Goal: Communication & Community: Answer question/provide support

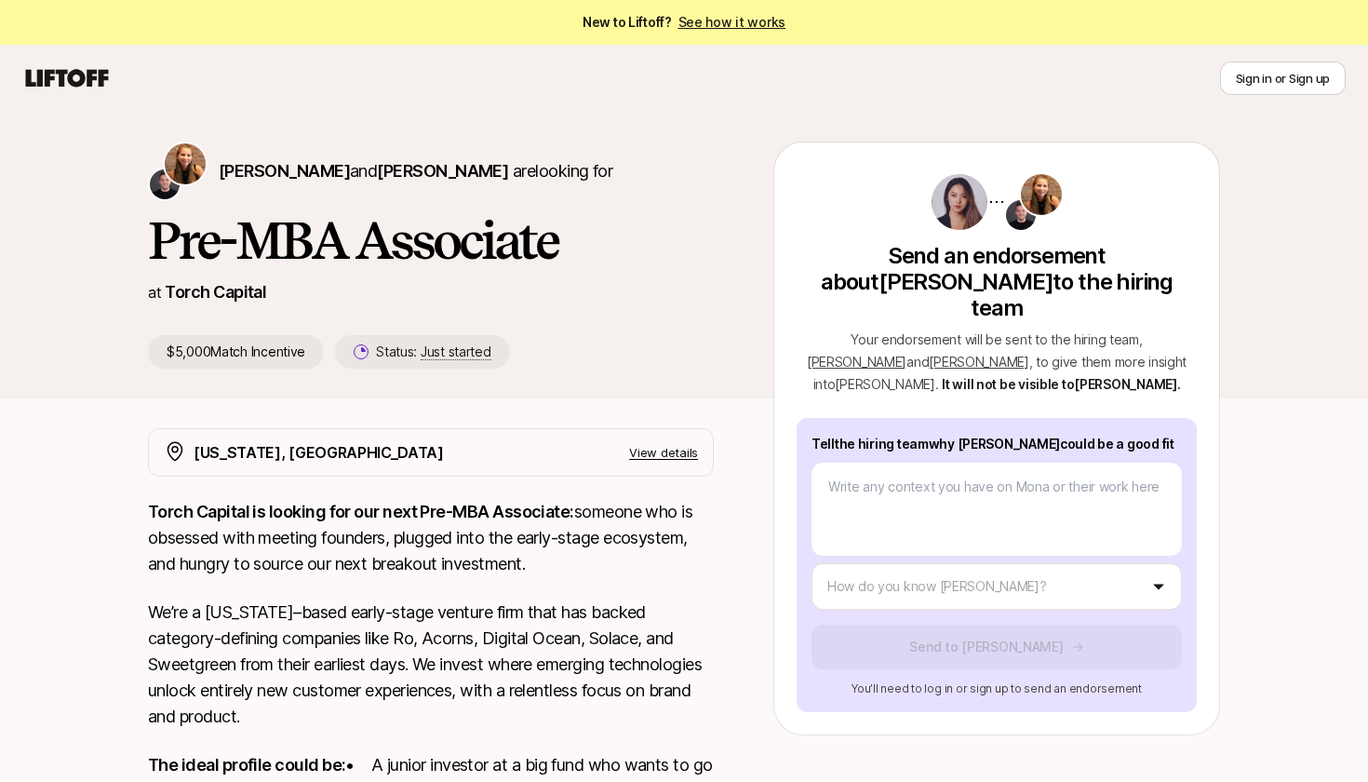
click at [1255, 503] on div "[PERSON_NAME] and [PERSON_NAME] are looking for Pre-MBA Associate at Torch Capi…" at bounding box center [684, 612] width 1368 height 1001
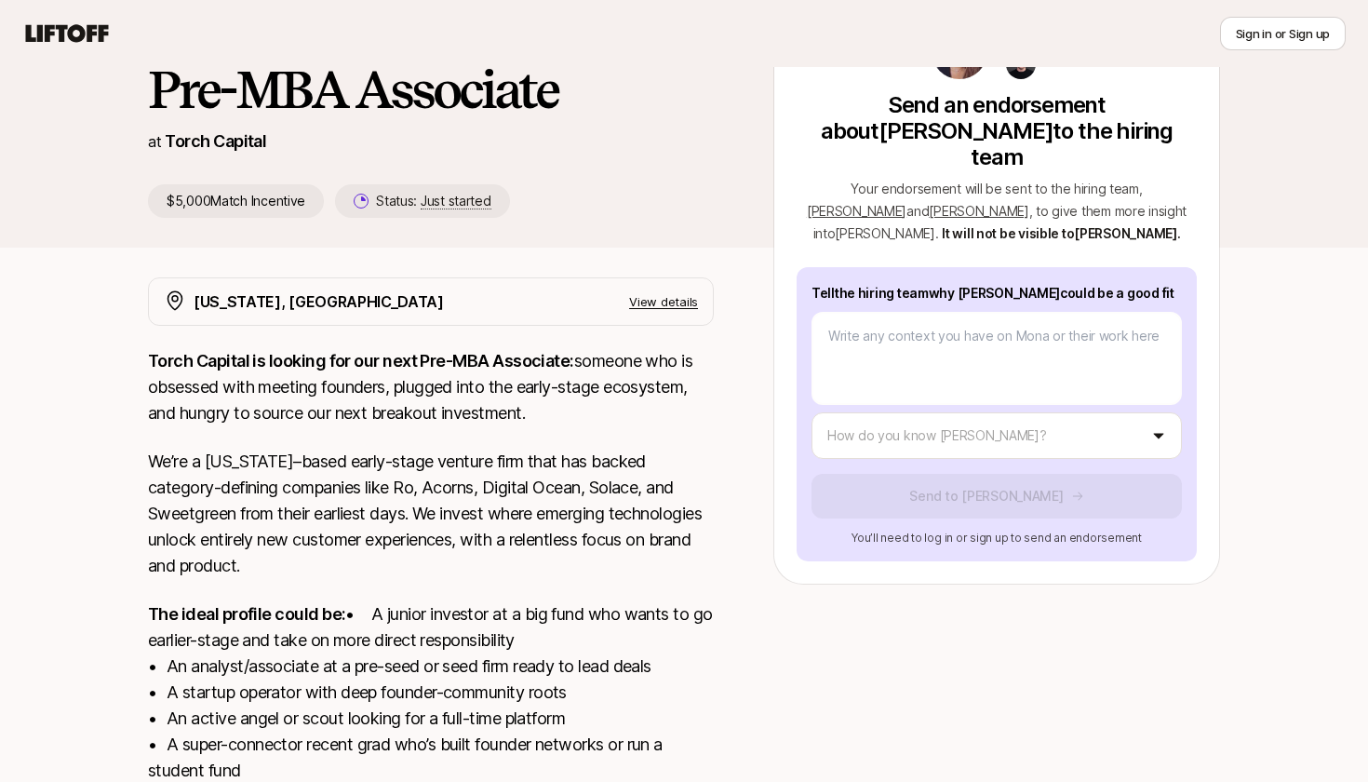
scroll to position [150, 0]
click at [1000, 385] on div "Tell the hiring team why Mona could be a good fit How do you know Mona? Send to…" at bounding box center [996, 415] width 400 height 294
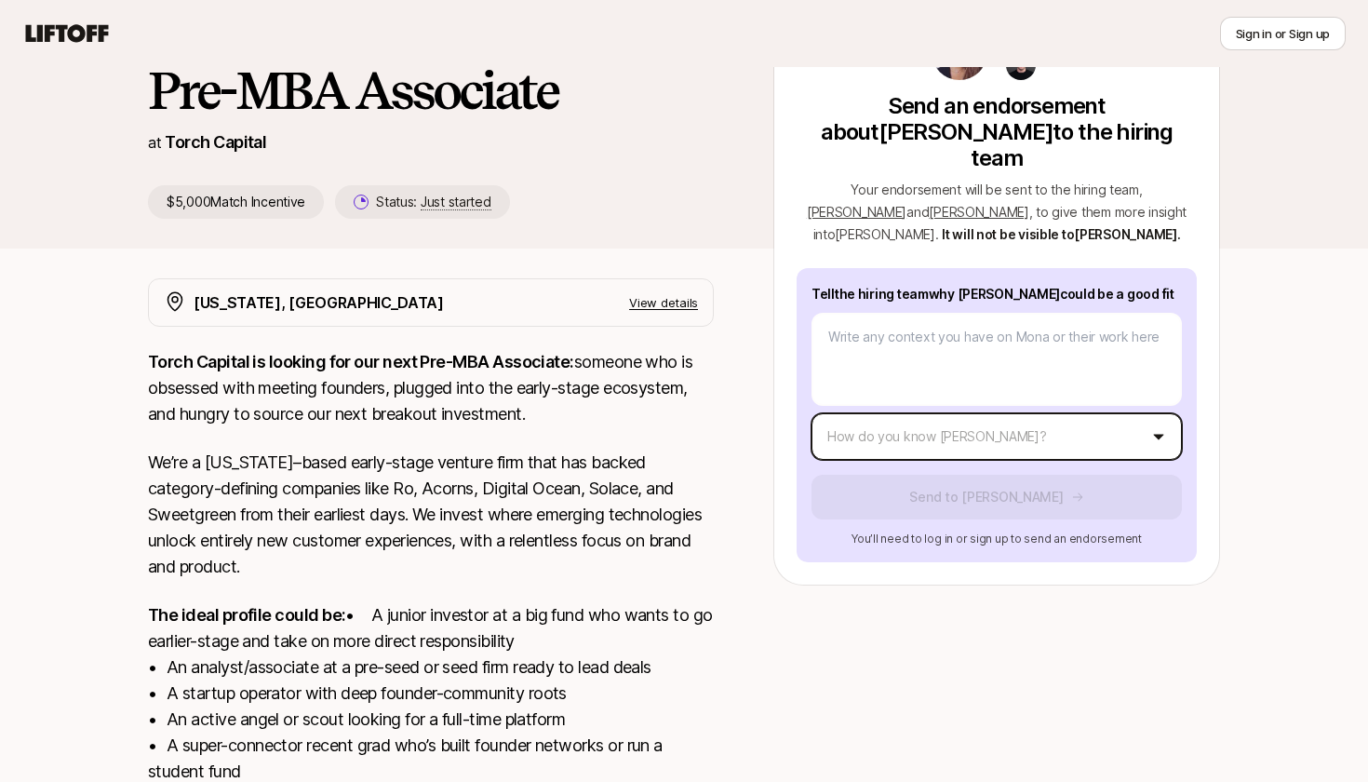
type textarea "x"
click at [1001, 409] on body "New to Liftoff? See how it works Sign in or Sign up Sign in or Sign up Katie Re…" at bounding box center [684, 241] width 1368 height 782
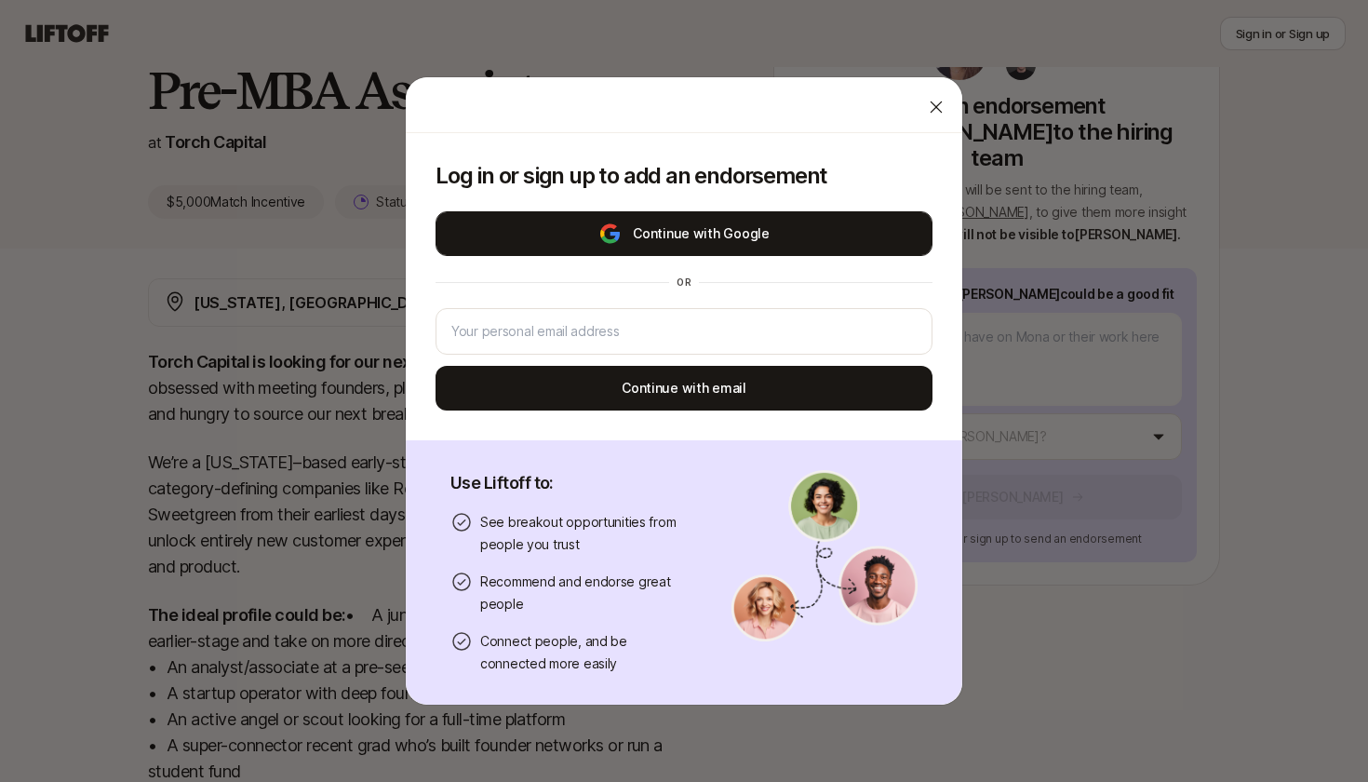
click at [785, 242] on button "Continue with Google" at bounding box center [683, 233] width 497 height 45
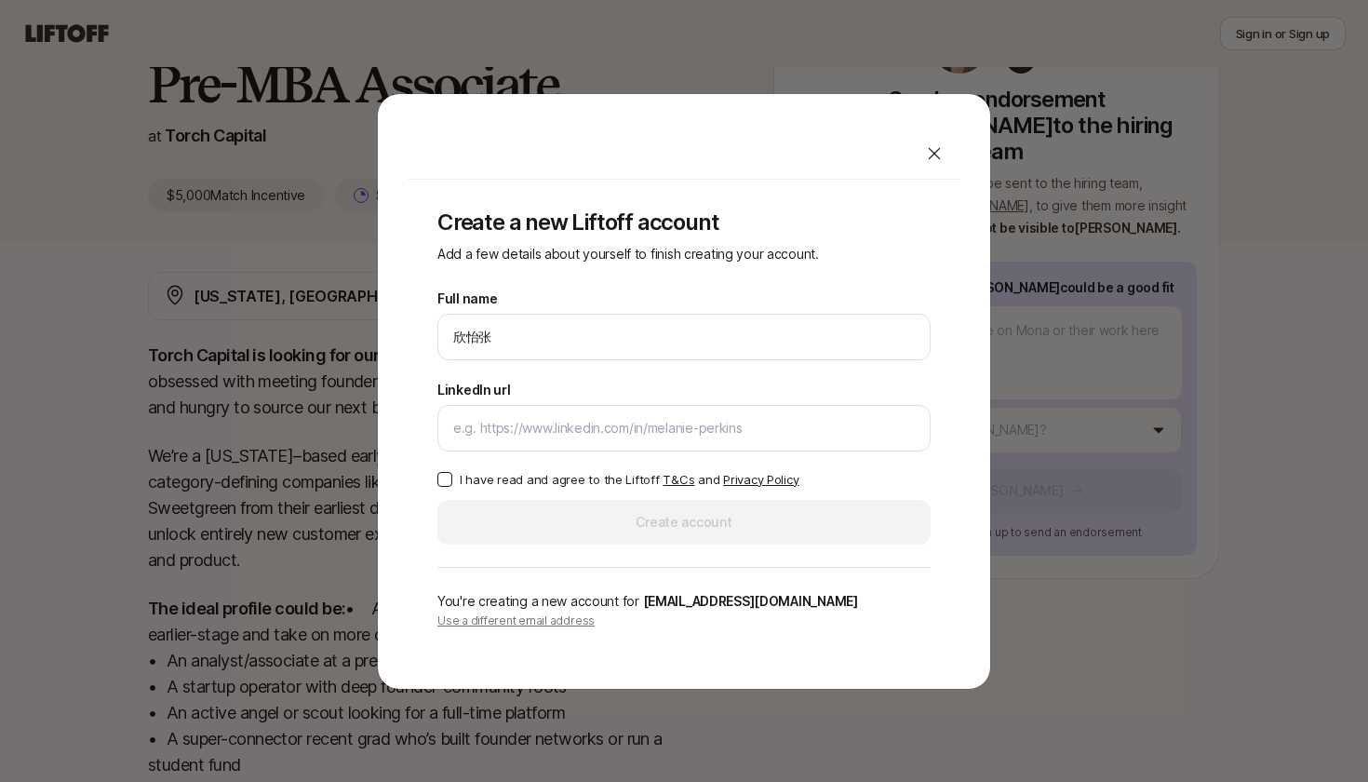
scroll to position [160, 0]
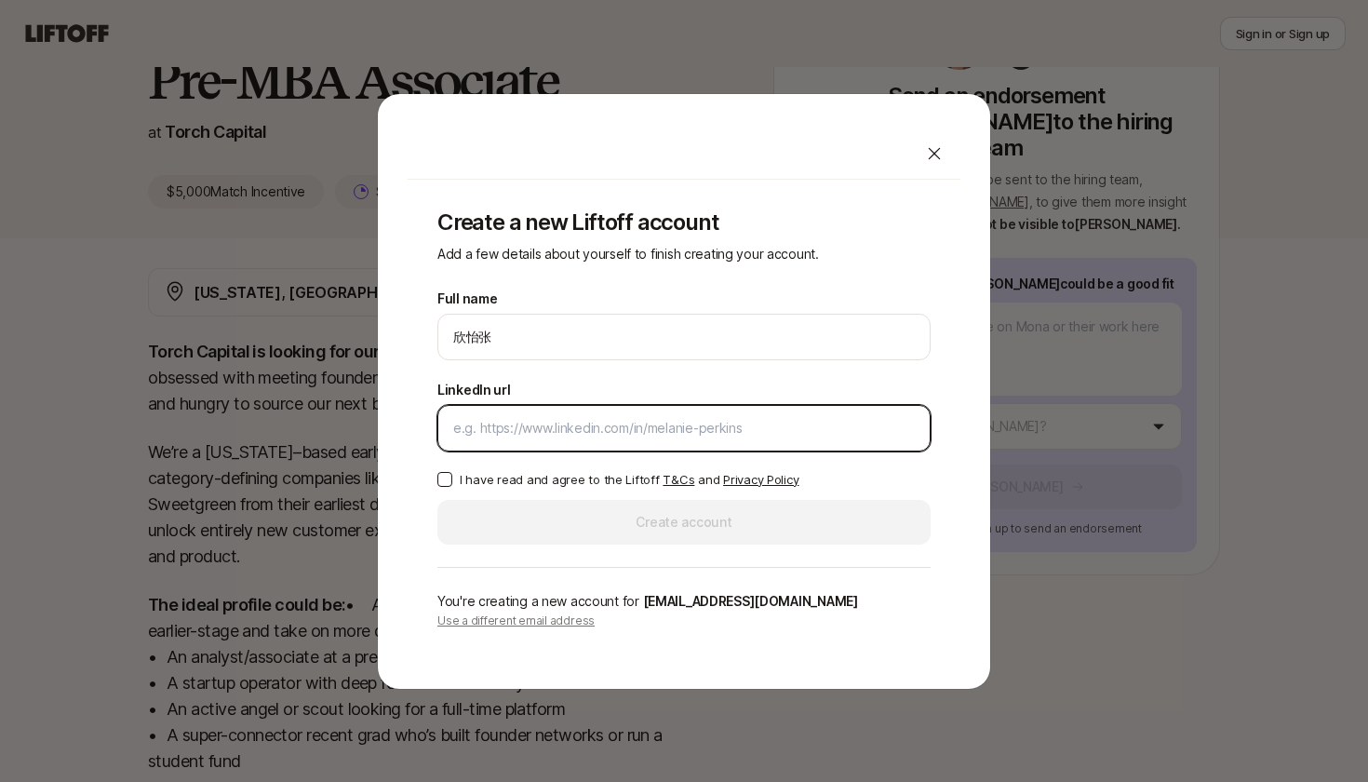
click at [537, 420] on input "LinkedIn url" at bounding box center [683, 428] width 461 height 22
paste input "www.linkedin.com/in/欣怡-张-280531350"
type input "[DOMAIN_NAME][URL][PERSON_NAME]"
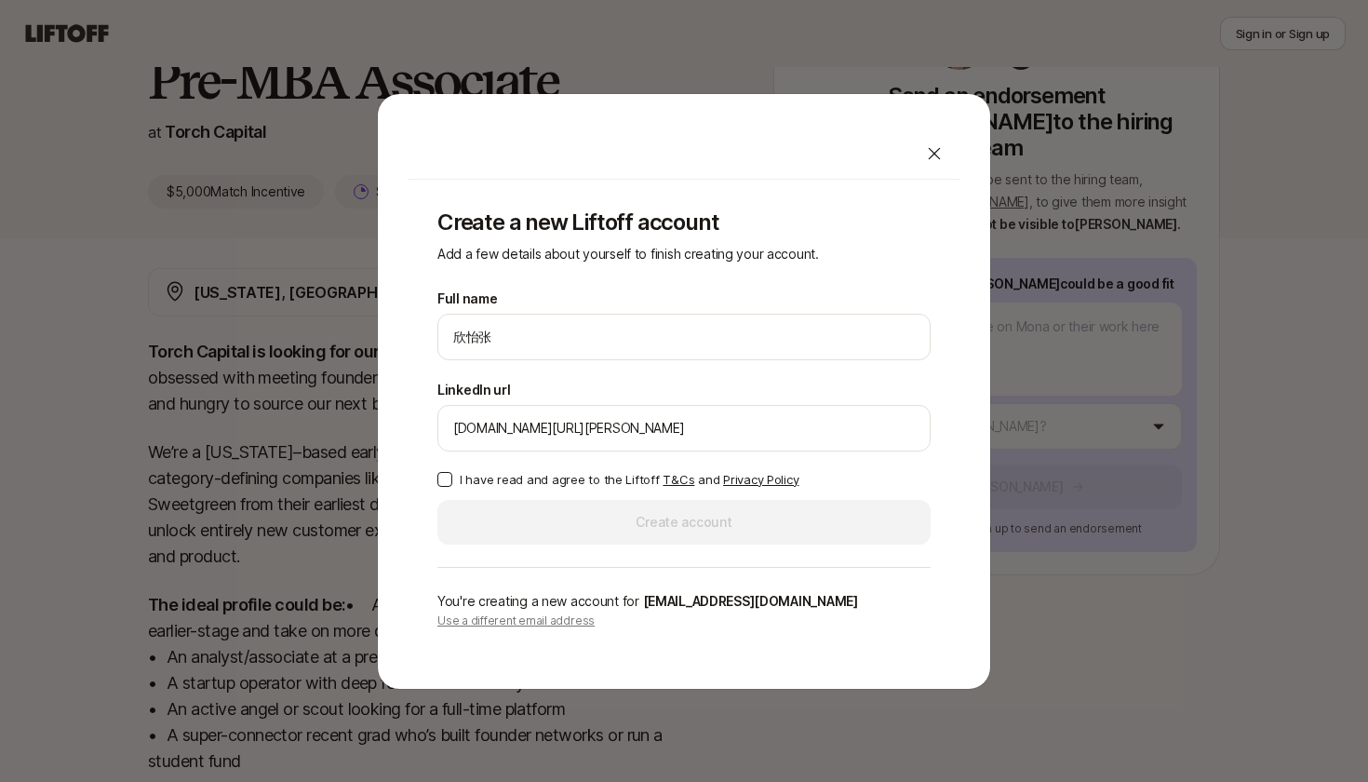
click at [434, 492] on div "Create a new Liftoff account Add a few details about yourself to finish creatin…" at bounding box center [684, 419] width 553 height 479
click at [435, 475] on div "Create a new Liftoff account Add a few details about yourself to finish creatin…" at bounding box center [684, 419] width 553 height 479
click at [445, 478] on button "I have read and agree to the Liftoff T&Cs and Privacy Policy" at bounding box center [444, 479] width 15 height 15
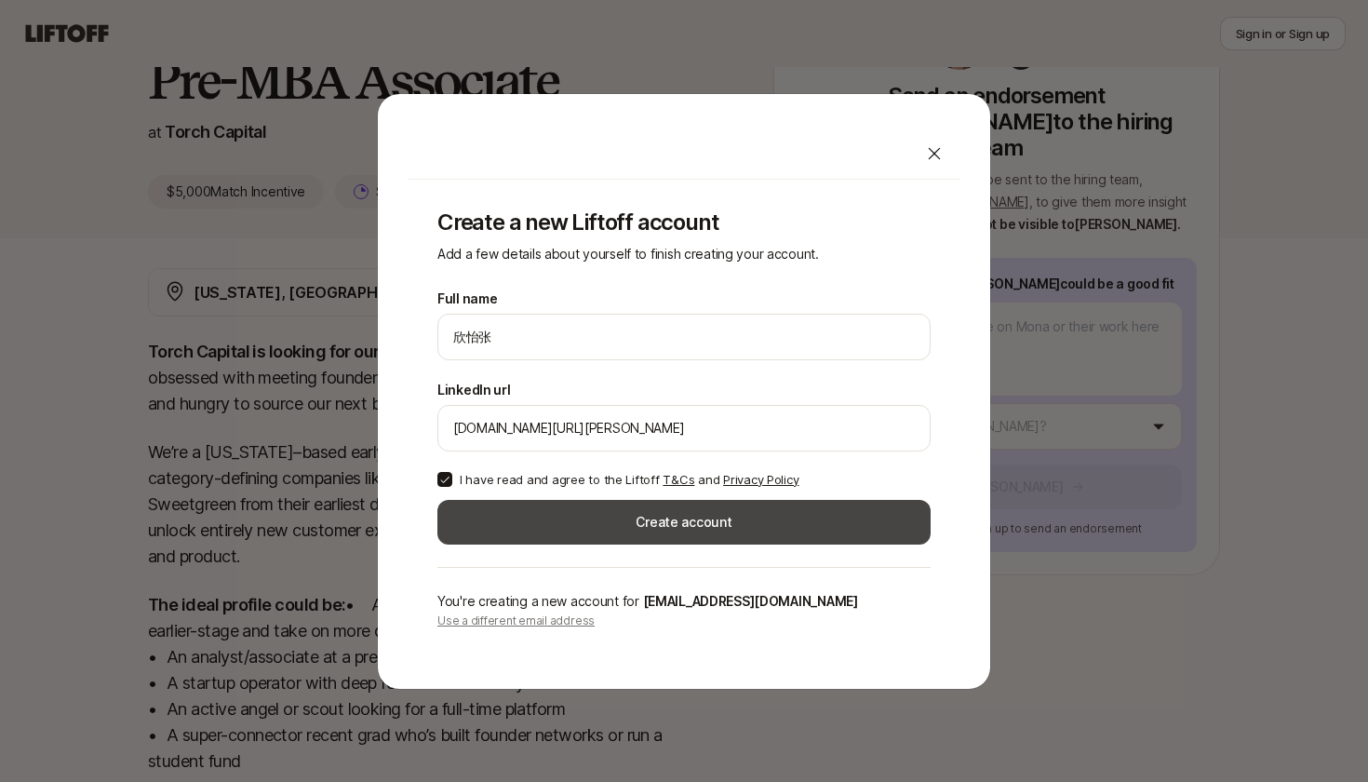
click at [499, 530] on button "Create account" at bounding box center [683, 522] width 493 height 45
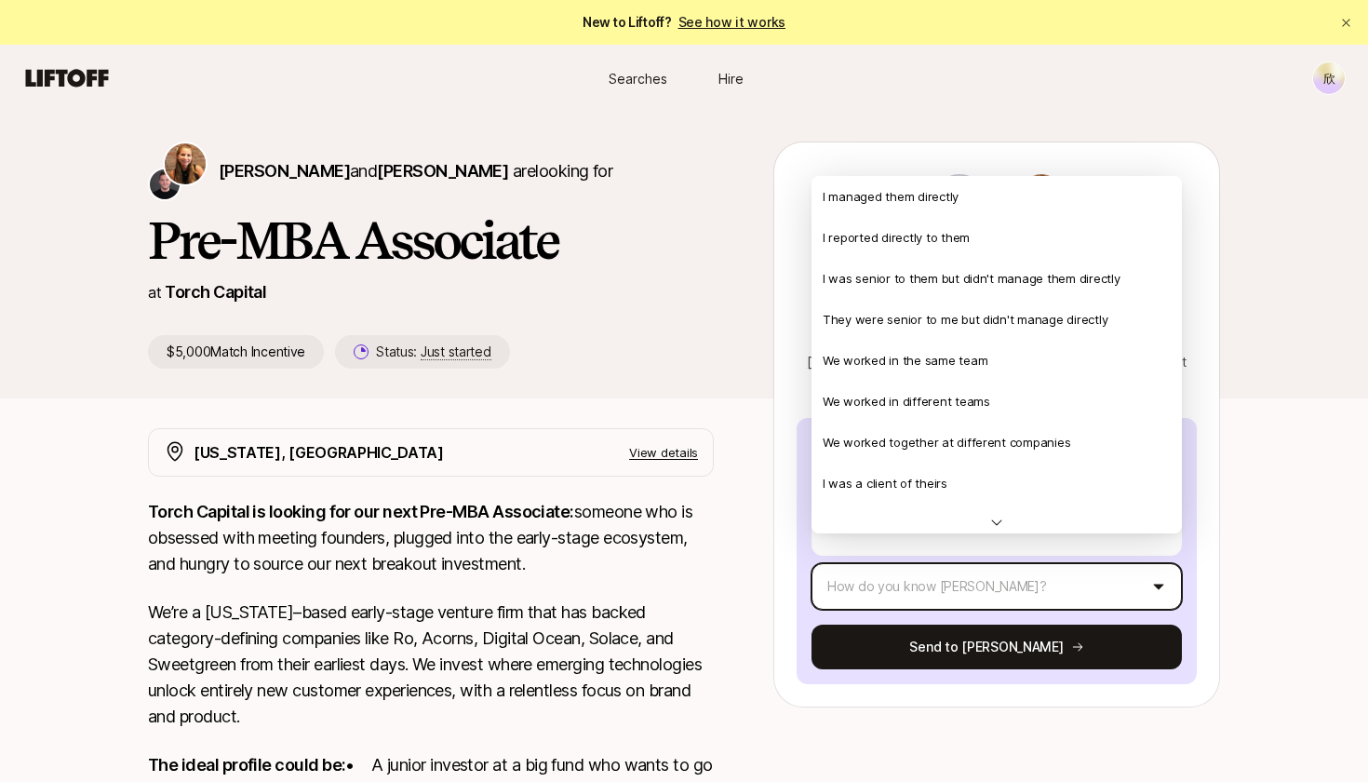
click at [1076, 545] on html "New to Liftoff? See how it works 欣 Searches Hire Searches Hire 欣 Katie Reiner a…" at bounding box center [684, 391] width 1368 height 782
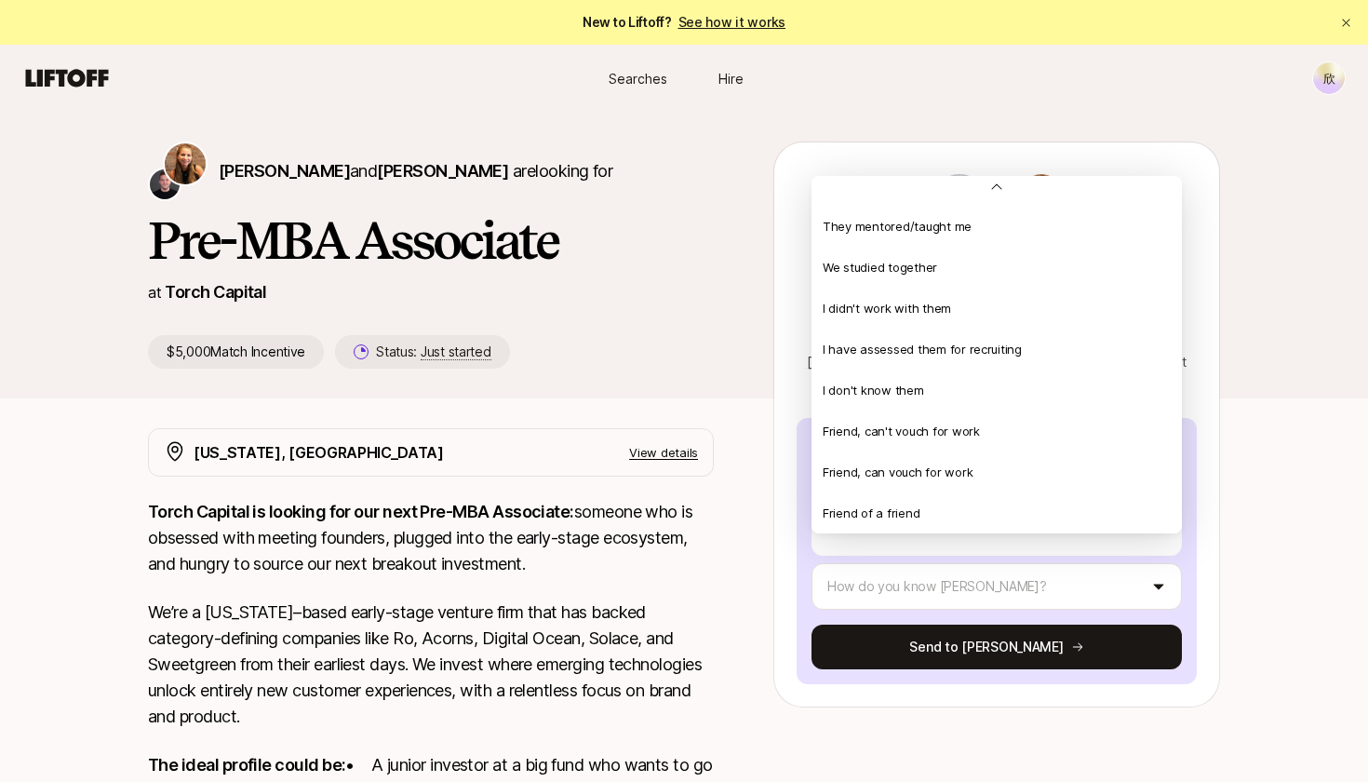
scroll to position [402, 0]
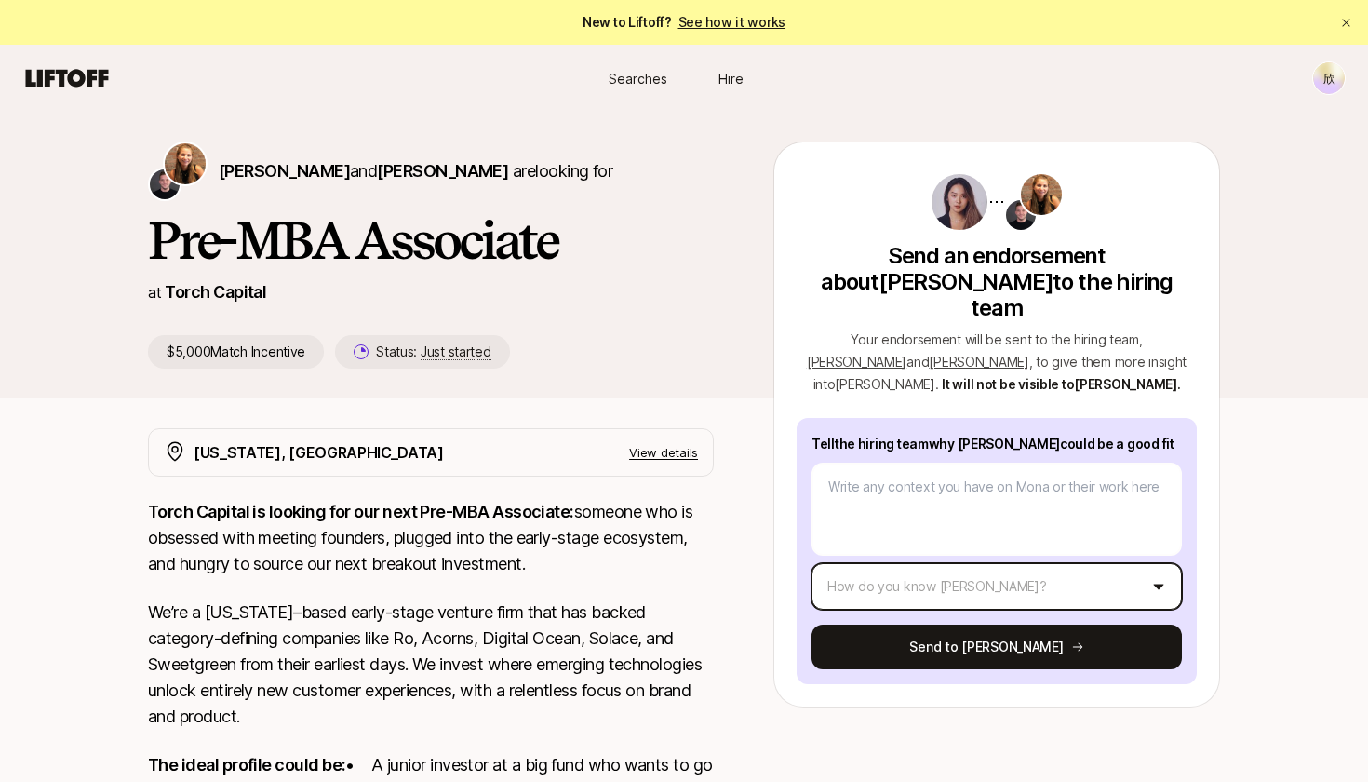
drag, startPoint x: 1287, startPoint y: 381, endPoint x: 1217, endPoint y: 475, distance: 116.3
click at [1287, 381] on html "New to Liftoff? See how it works 欣 Searches Hire Searches Hire 欣 Katie Reiner a…" at bounding box center [684, 391] width 1368 height 782
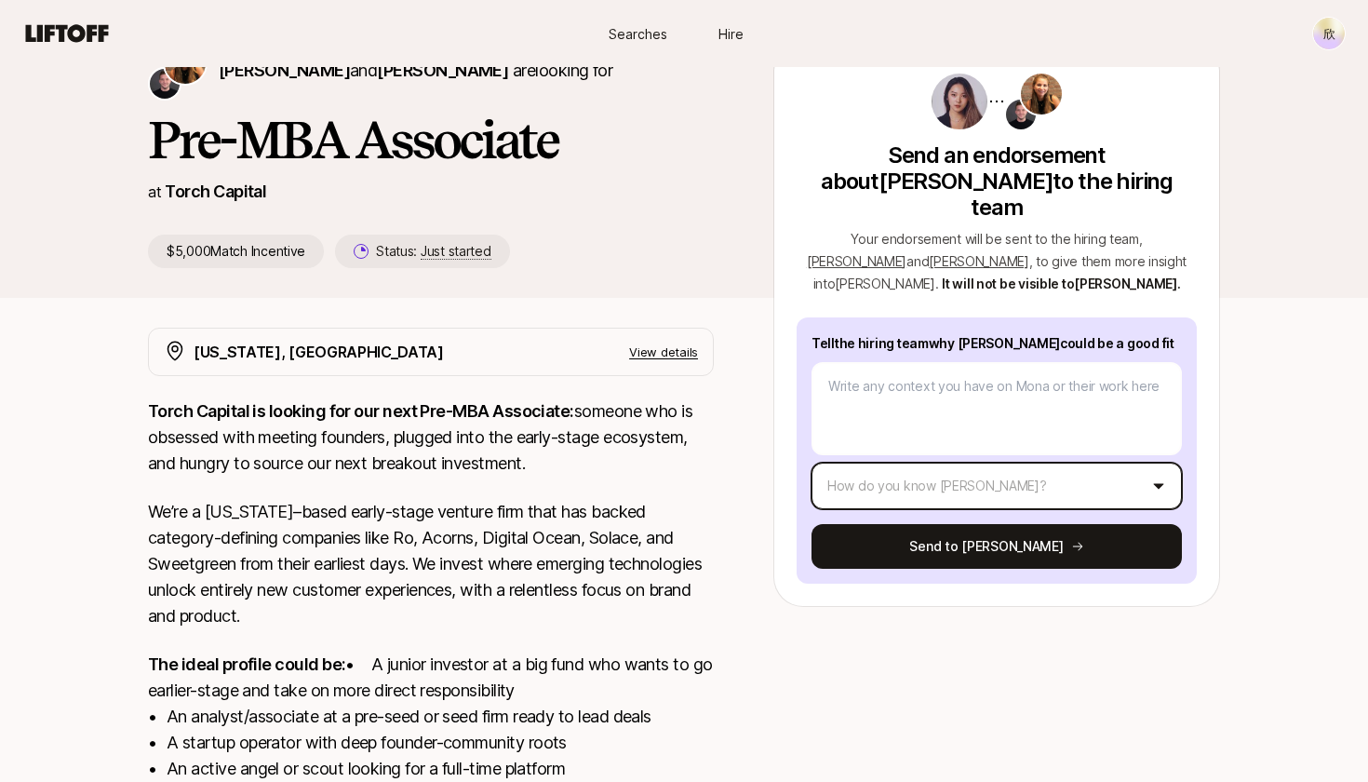
scroll to position [100, 0]
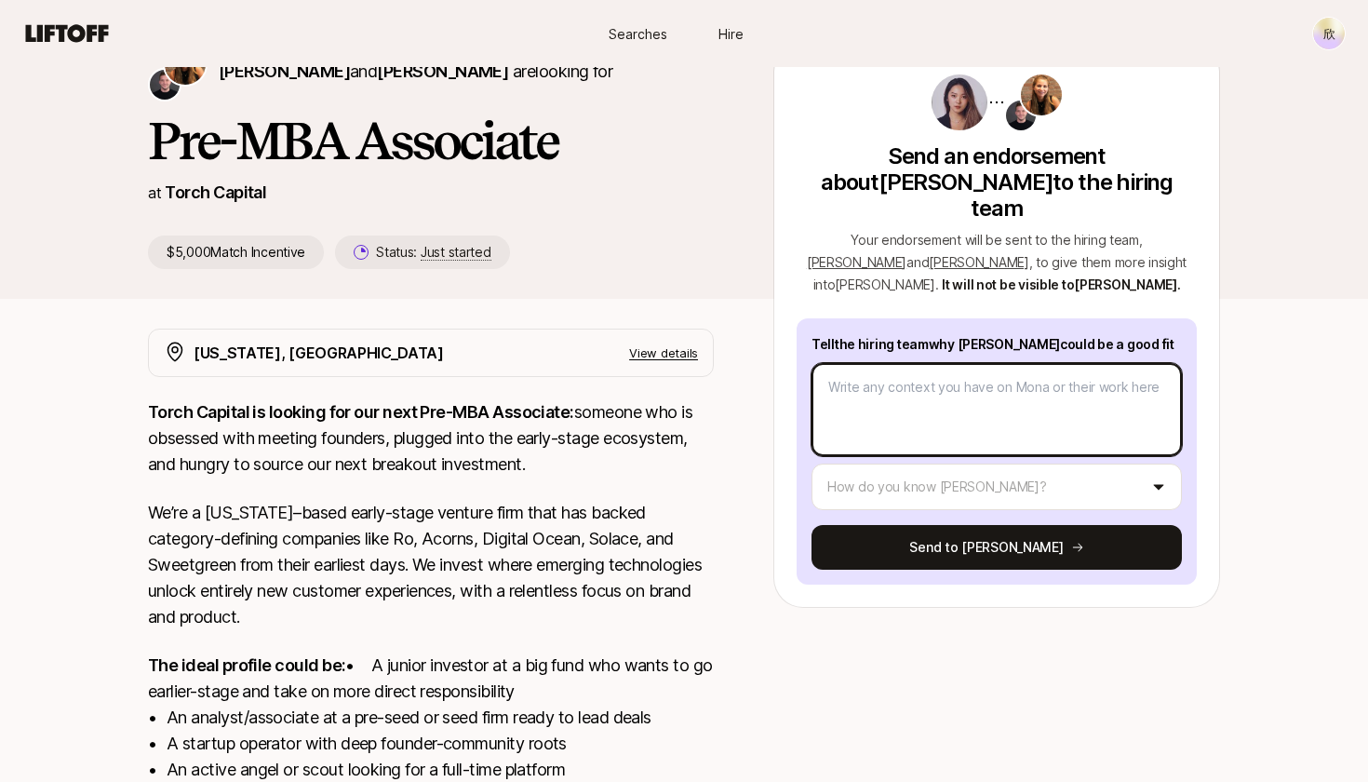
drag, startPoint x: 1103, startPoint y: 352, endPoint x: 1197, endPoint y: 291, distance: 111.8
click at [1103, 363] on textarea at bounding box center [996, 409] width 370 height 93
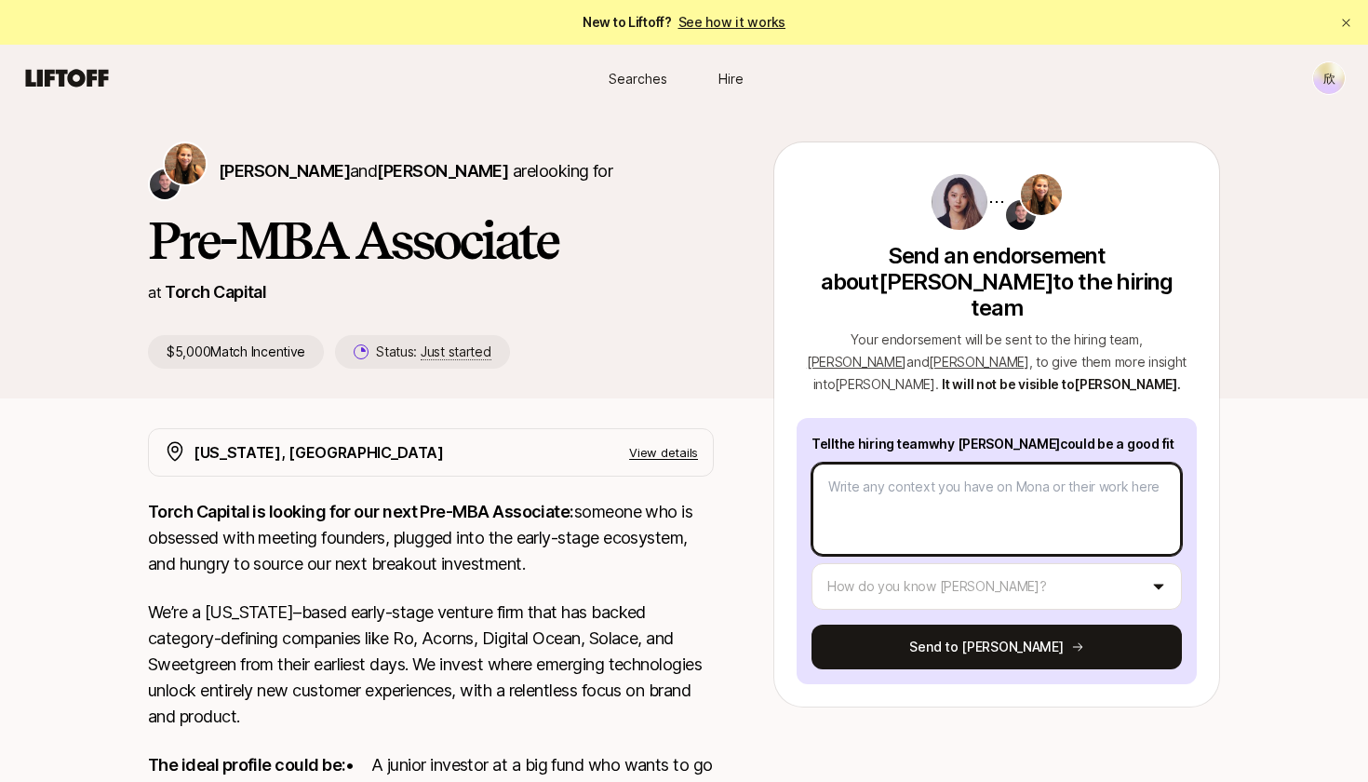
scroll to position [0, 0]
click at [1074, 462] on textarea at bounding box center [996, 508] width 370 height 93
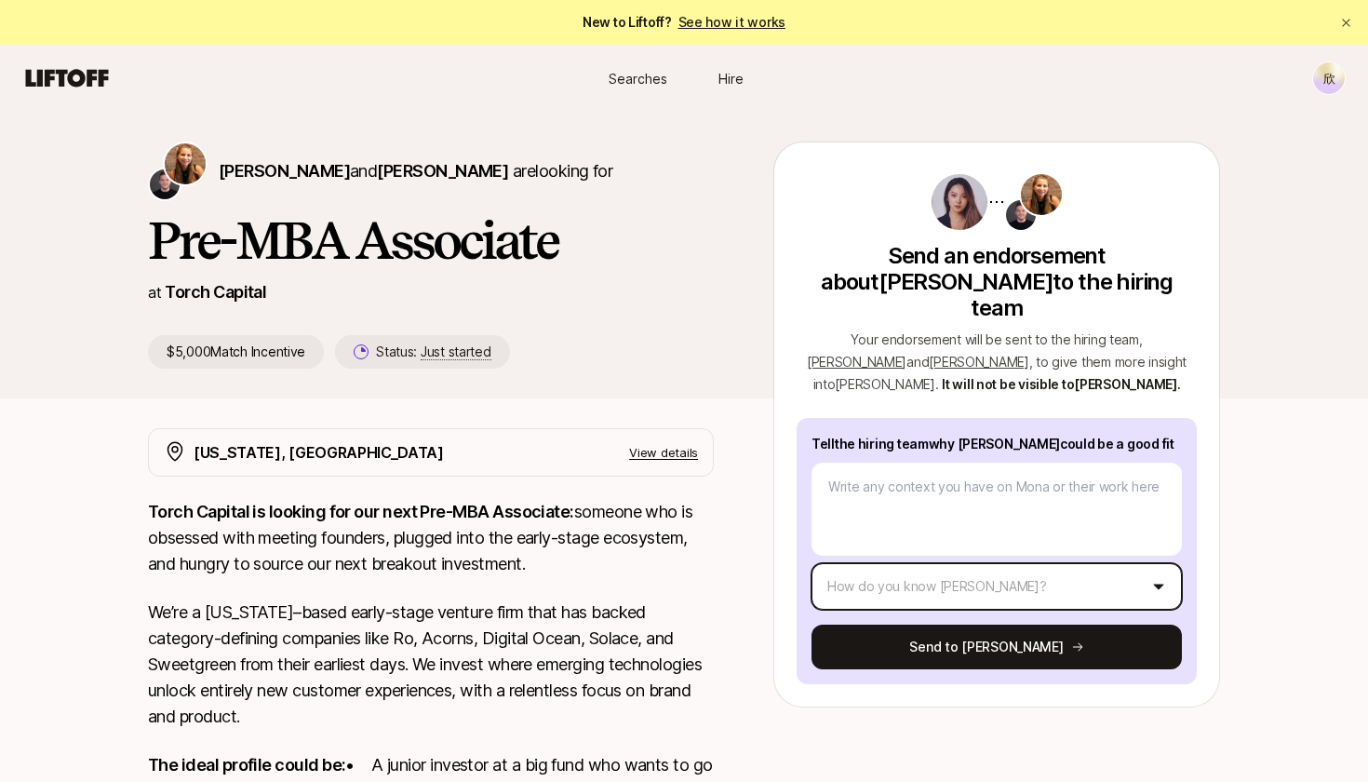
click at [1144, 568] on html "New to Liftoff? See how it works 欣 Searches Hire Searches Hire 欣 Katie Reiner a…" at bounding box center [684, 391] width 1368 height 782
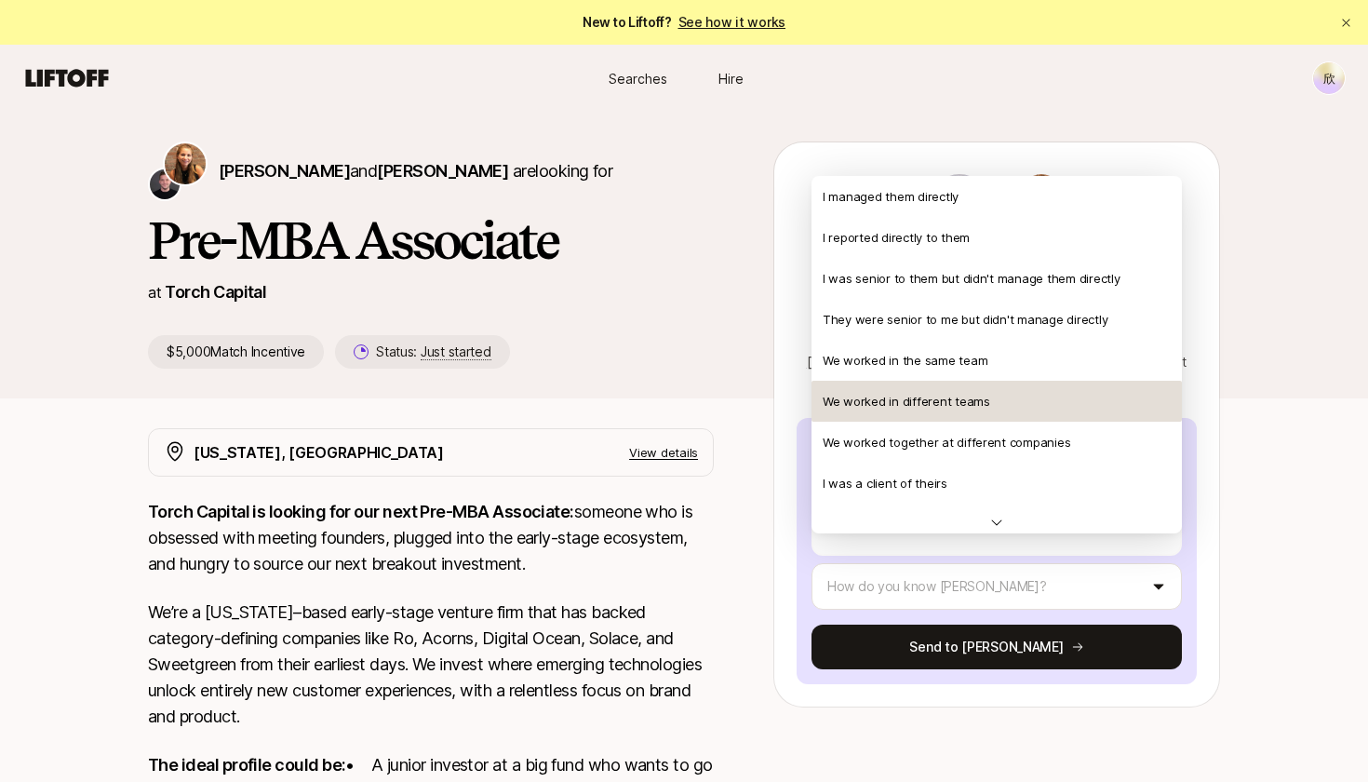
scroll to position [-7, 0]
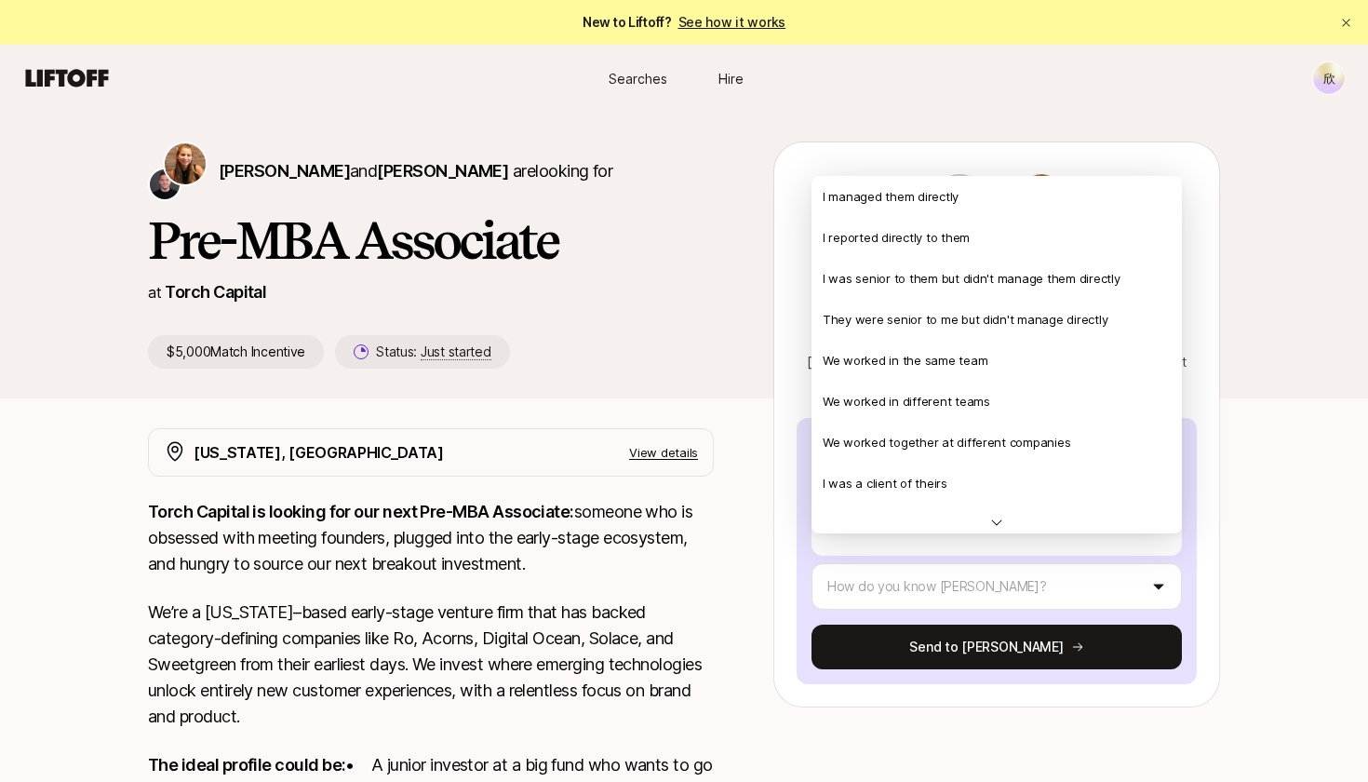
type textarea "x"
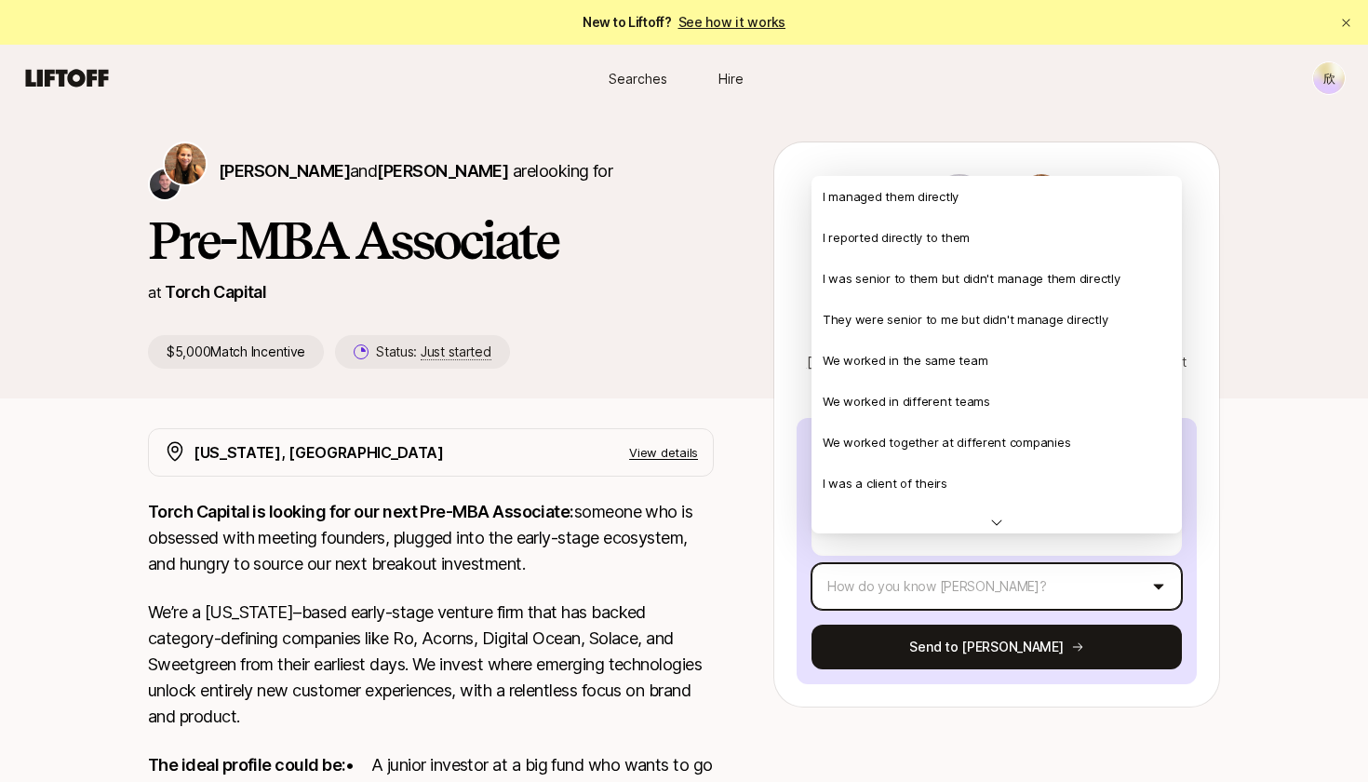
click at [1303, 220] on html "New to Liftoff? See how it works 欣 Searches Hire Searches Hire 欣 Katie Reiner a…" at bounding box center [684, 391] width 1368 height 782
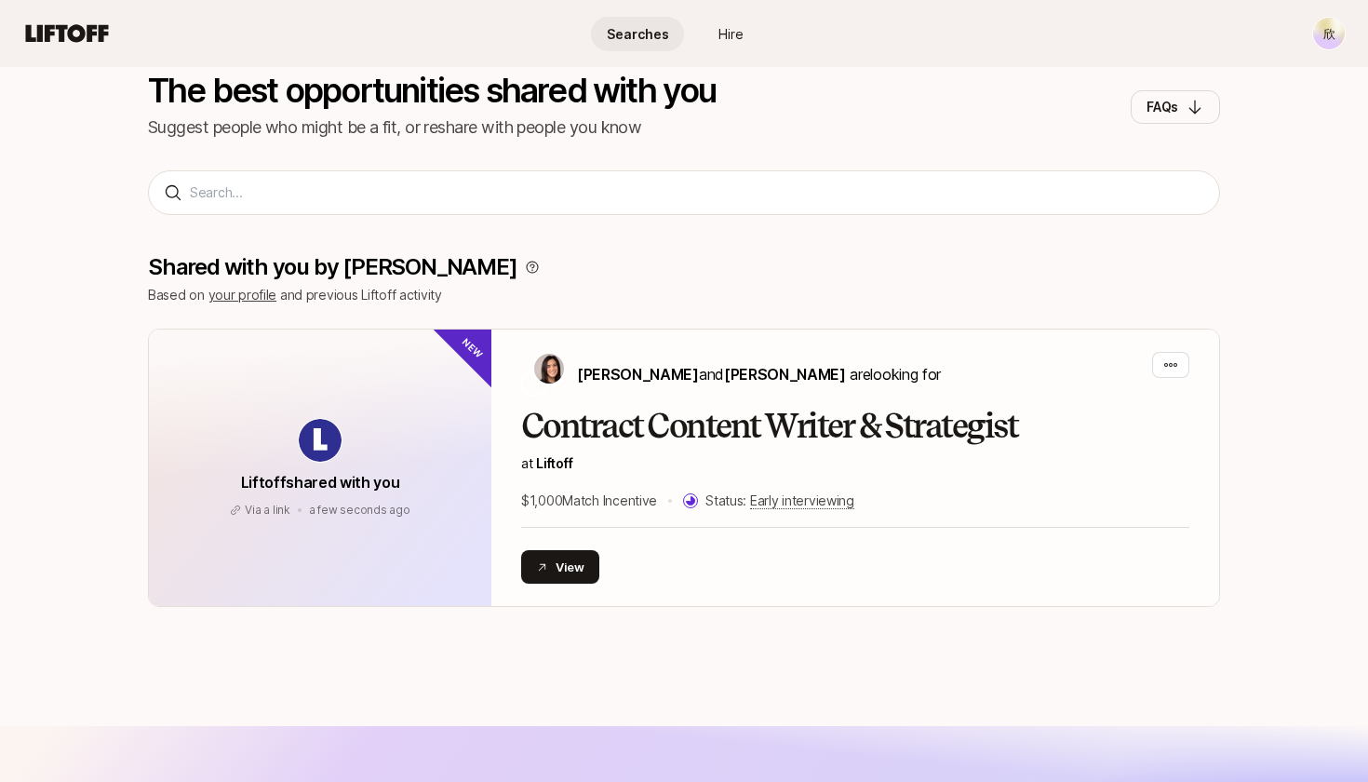
scroll to position [154, 0]
click at [54, 19] on div "Searches Hire 欣" at bounding box center [683, 33] width 1323 height 33
click at [65, 23] on icon at bounding box center [66, 33] width 89 height 26
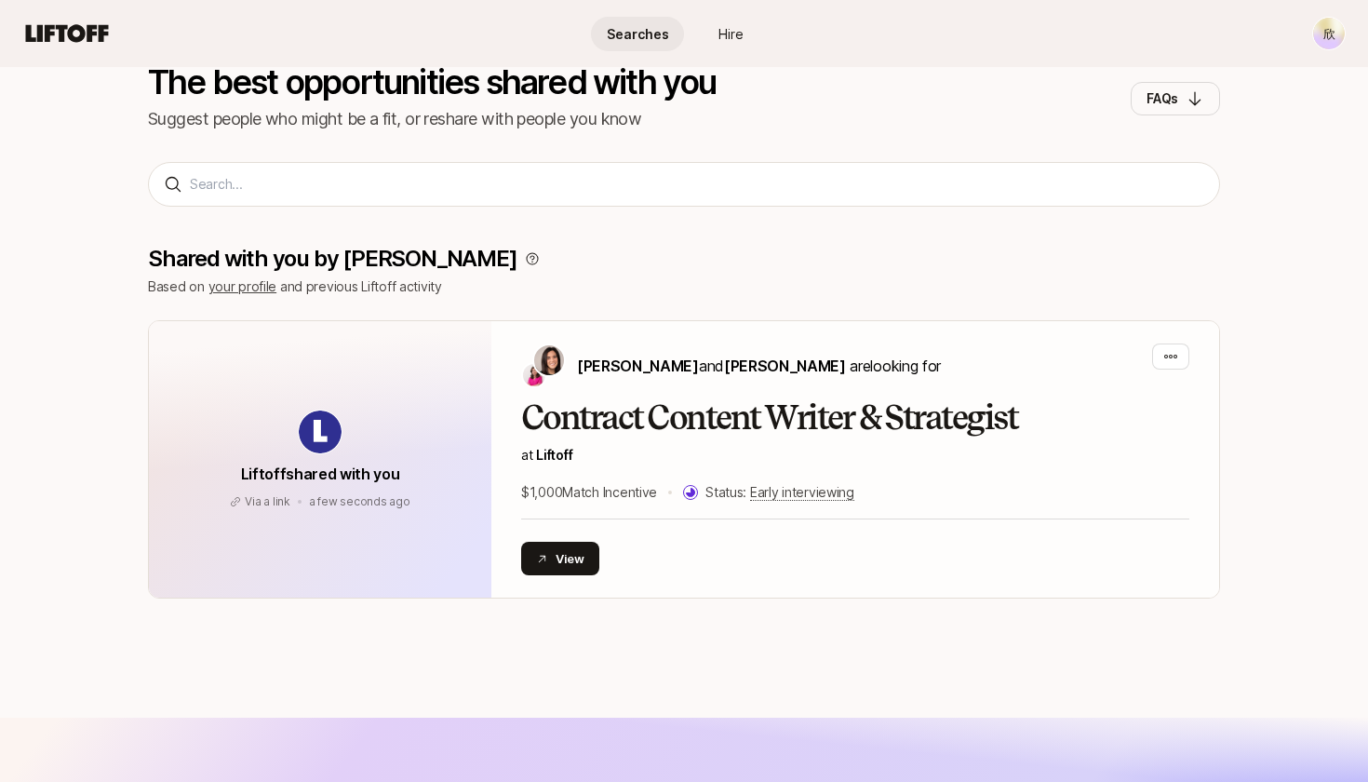
scroll to position [162, 0]
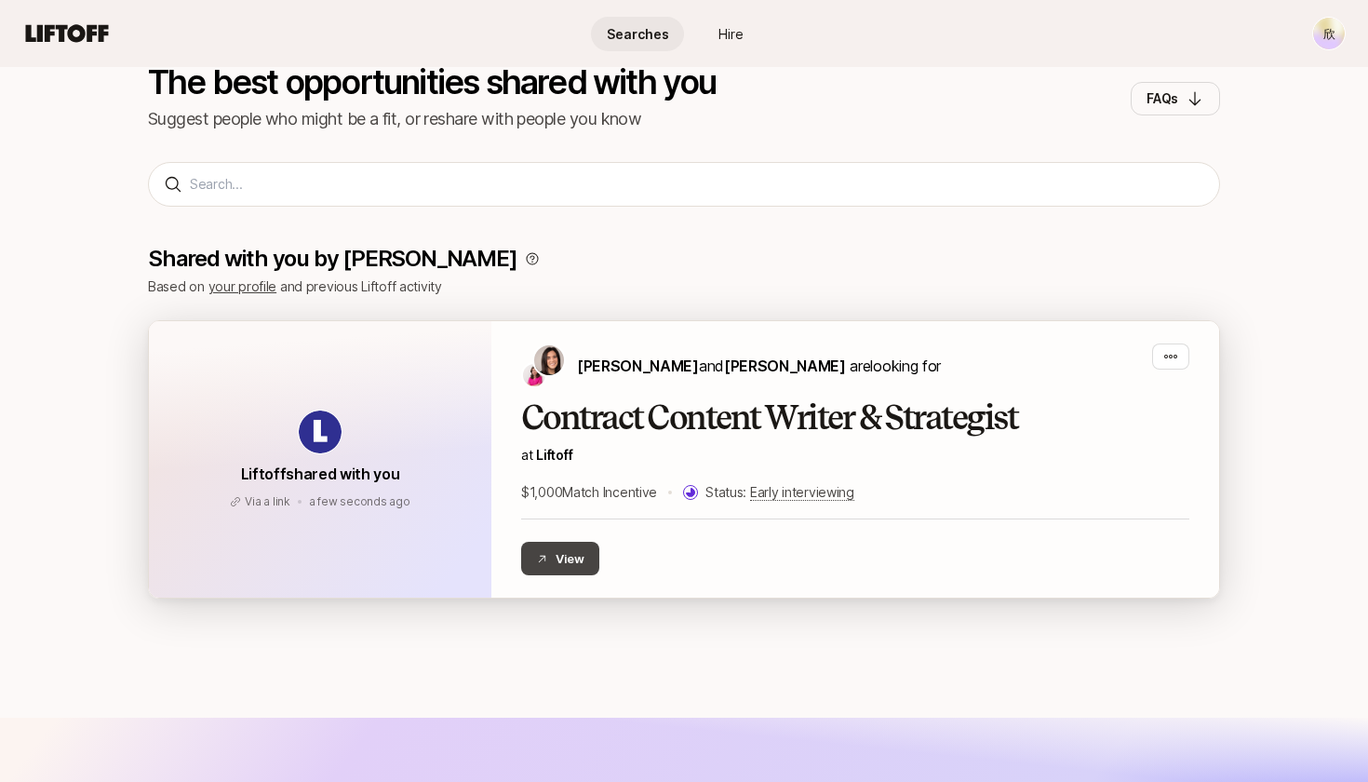
click at [575, 560] on button "View" at bounding box center [560, 558] width 78 height 33
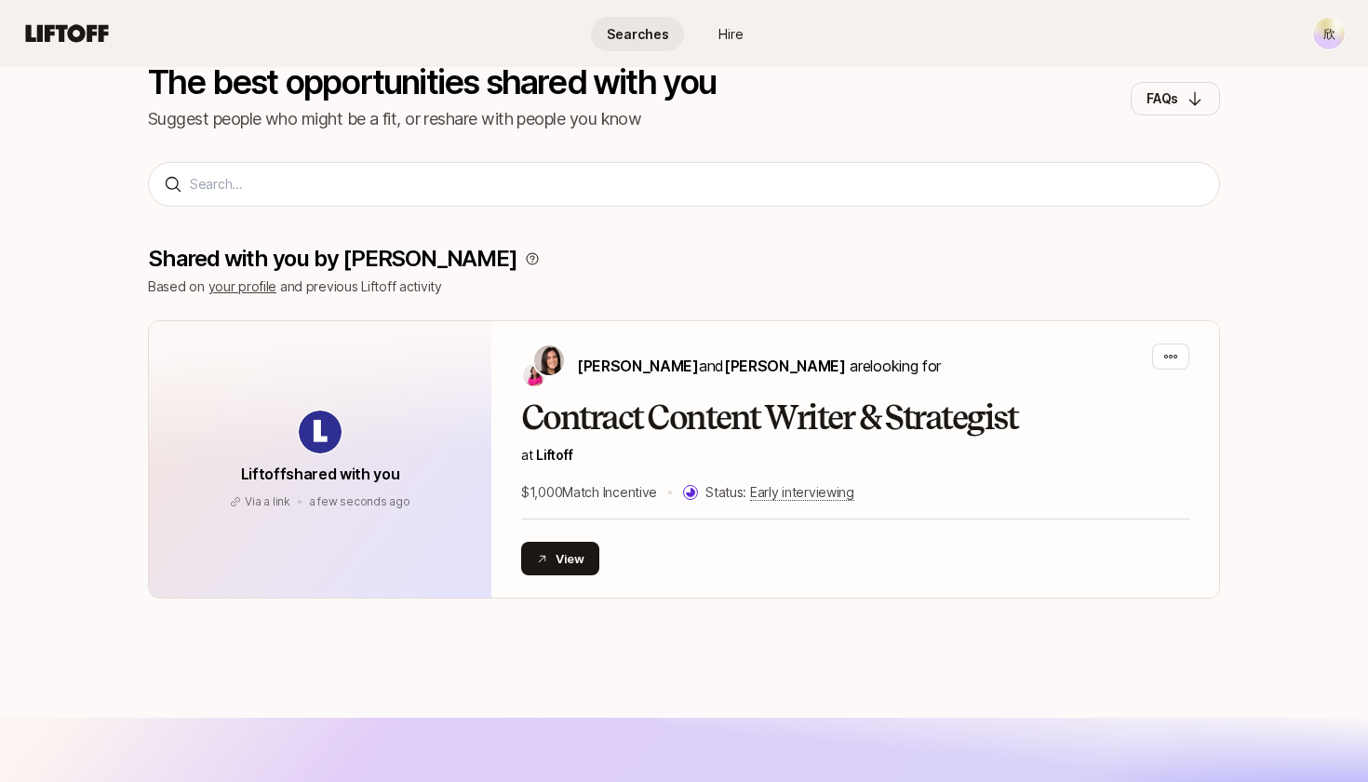
scroll to position [163, 0]
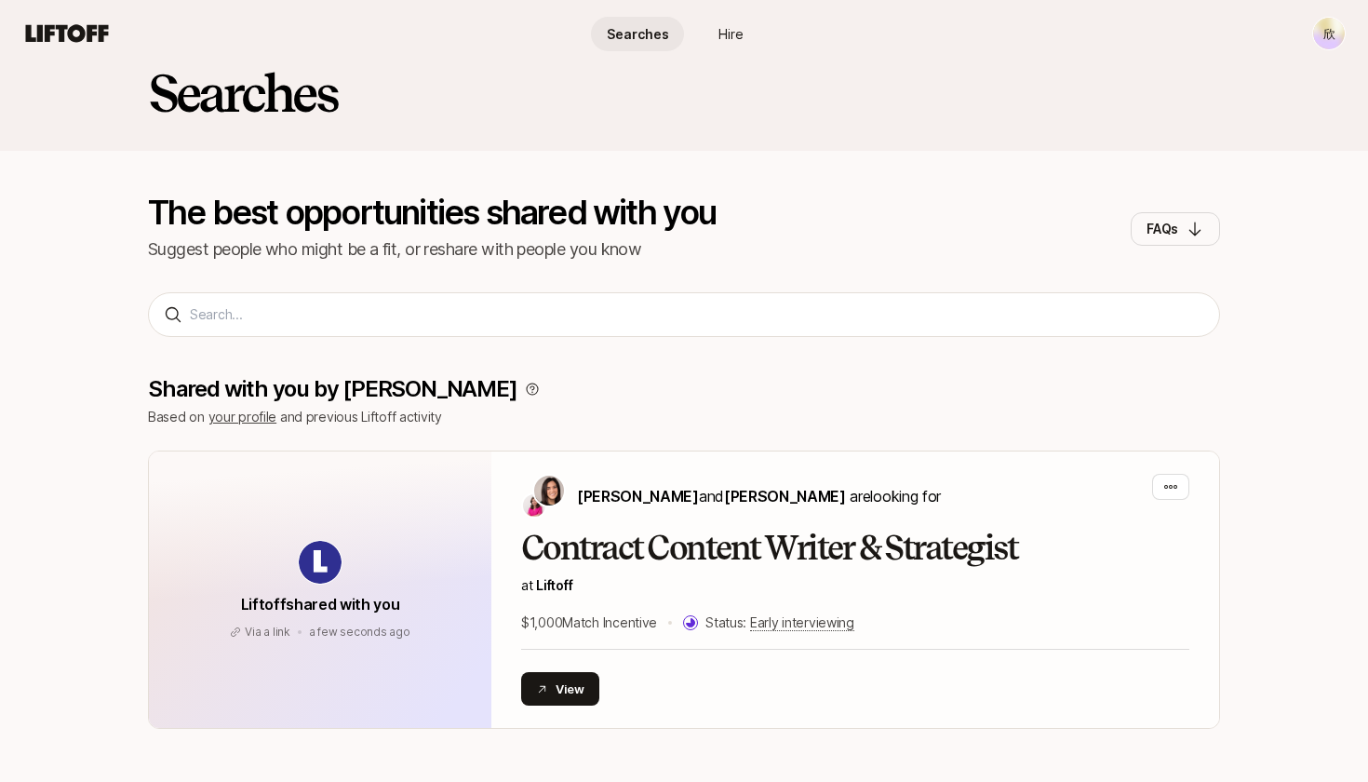
scroll to position [26, 0]
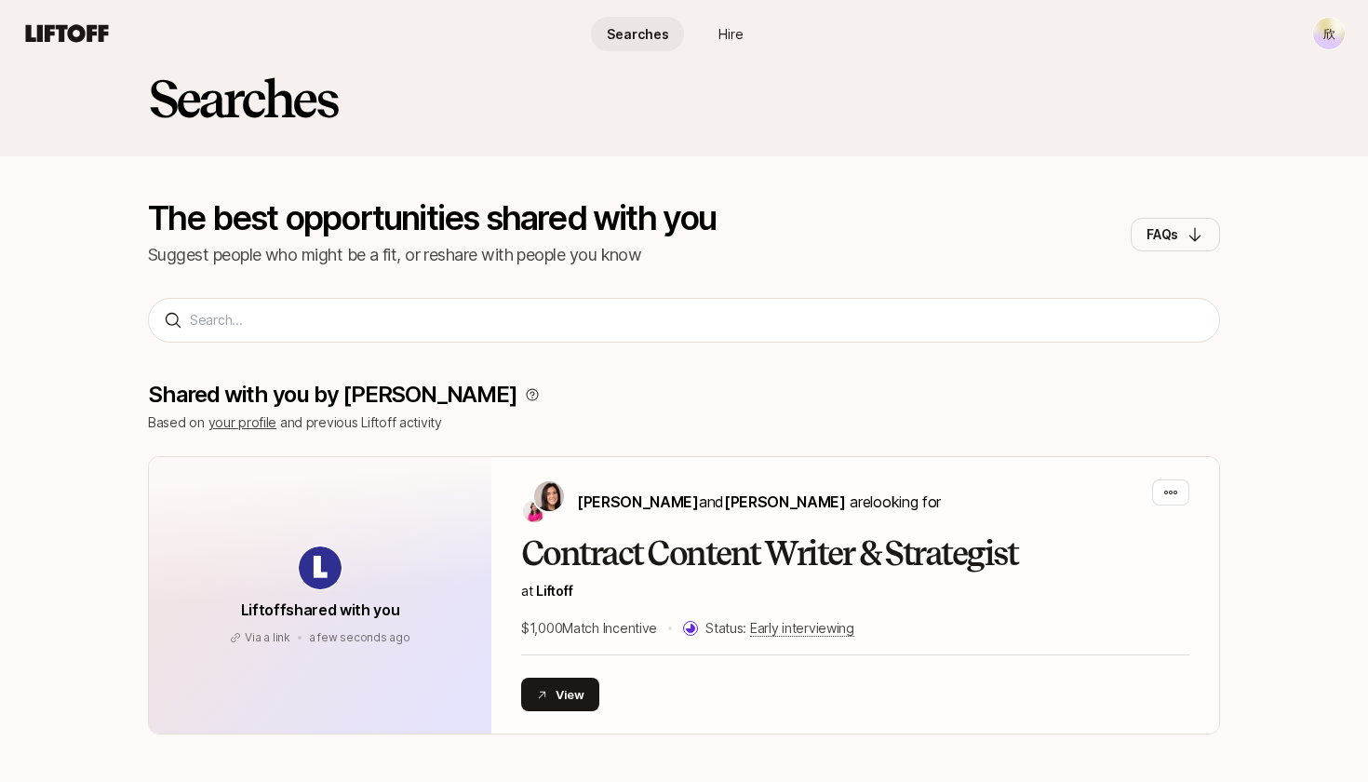
click at [725, 45] on link "Hire" at bounding box center [730, 34] width 93 height 34
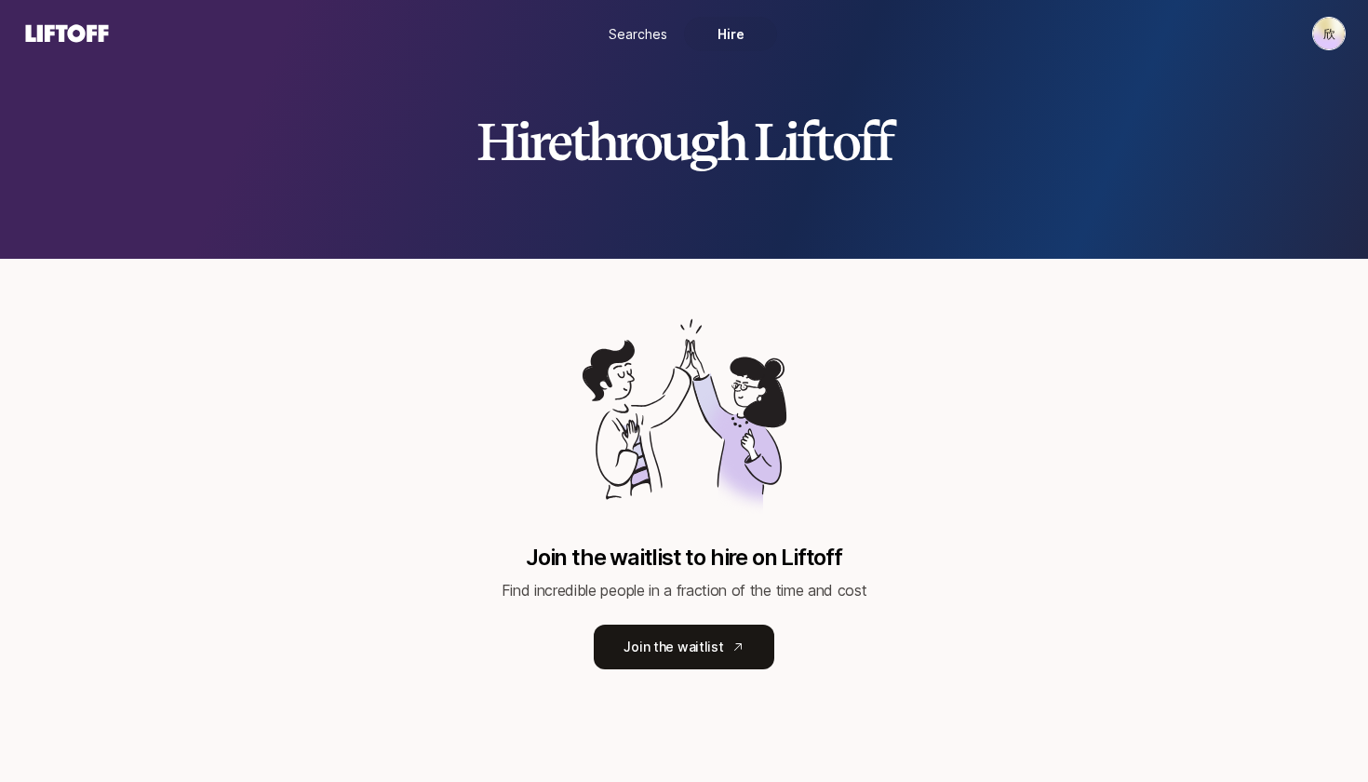
click at [645, 25] on span "Searches" at bounding box center [637, 34] width 59 height 20
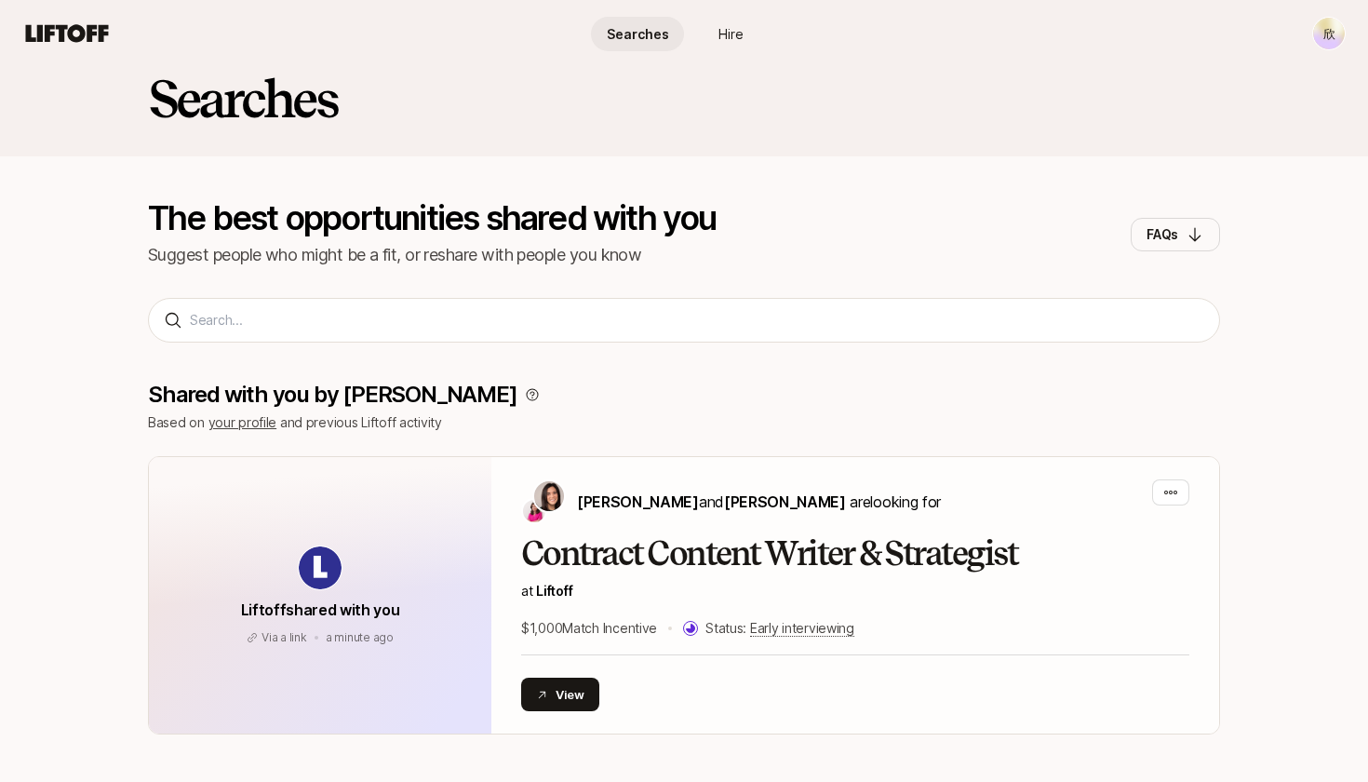
click at [66, 42] on icon at bounding box center [66, 33] width 89 height 26
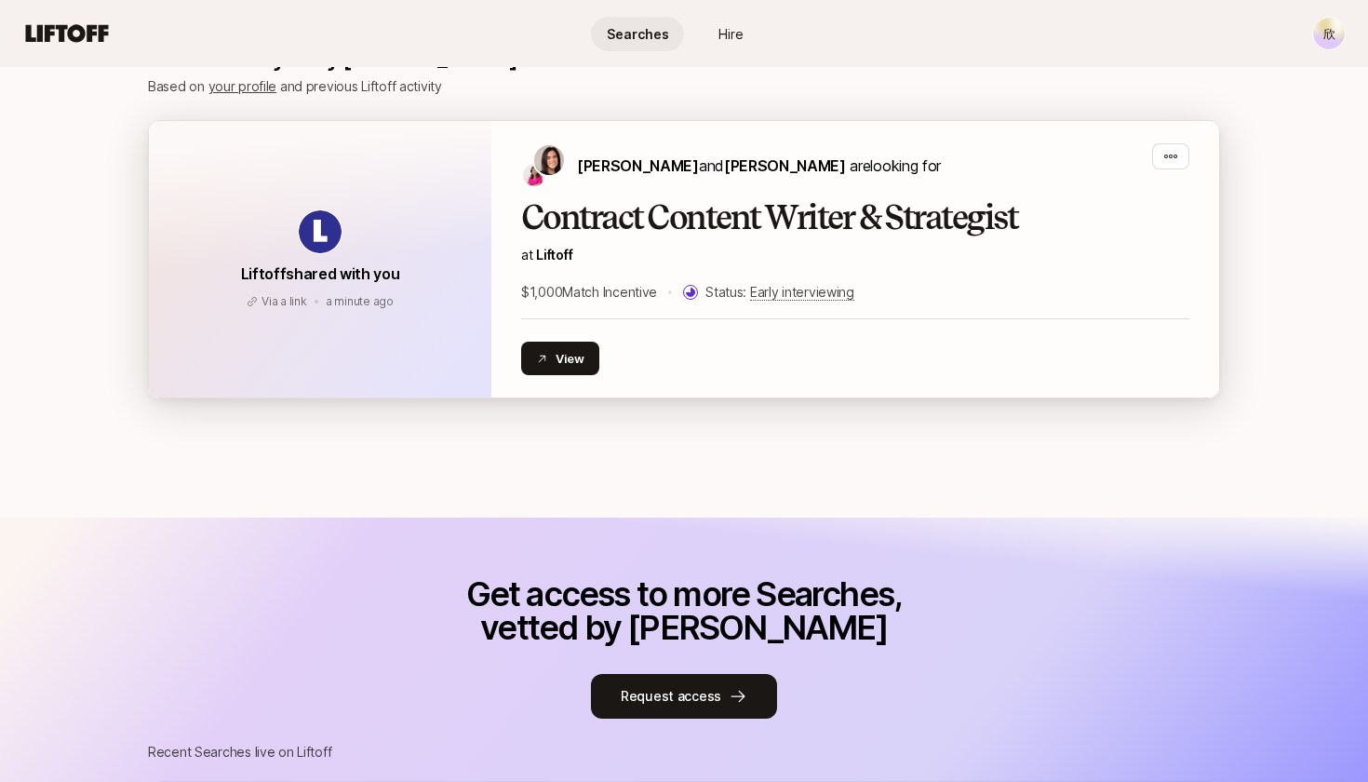
scroll to position [790, 0]
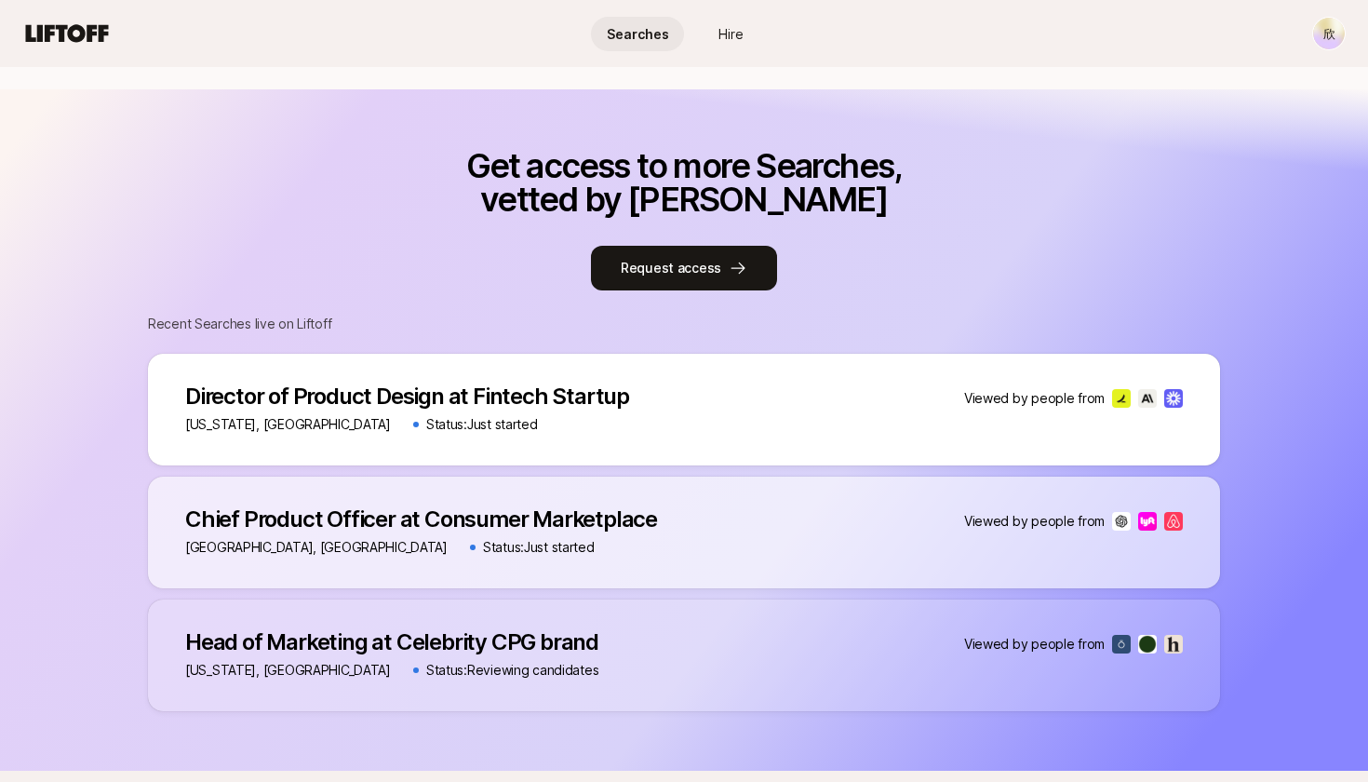
click at [731, 398] on div "Director of Product Design at Fintech Startup Director of Product Design at Fin…" at bounding box center [684, 410] width 1072 height 112
click at [995, 413] on div "Director of Product Design at Fintech Startup Director of Product Design at Fin…" at bounding box center [684, 410] width 1072 height 112
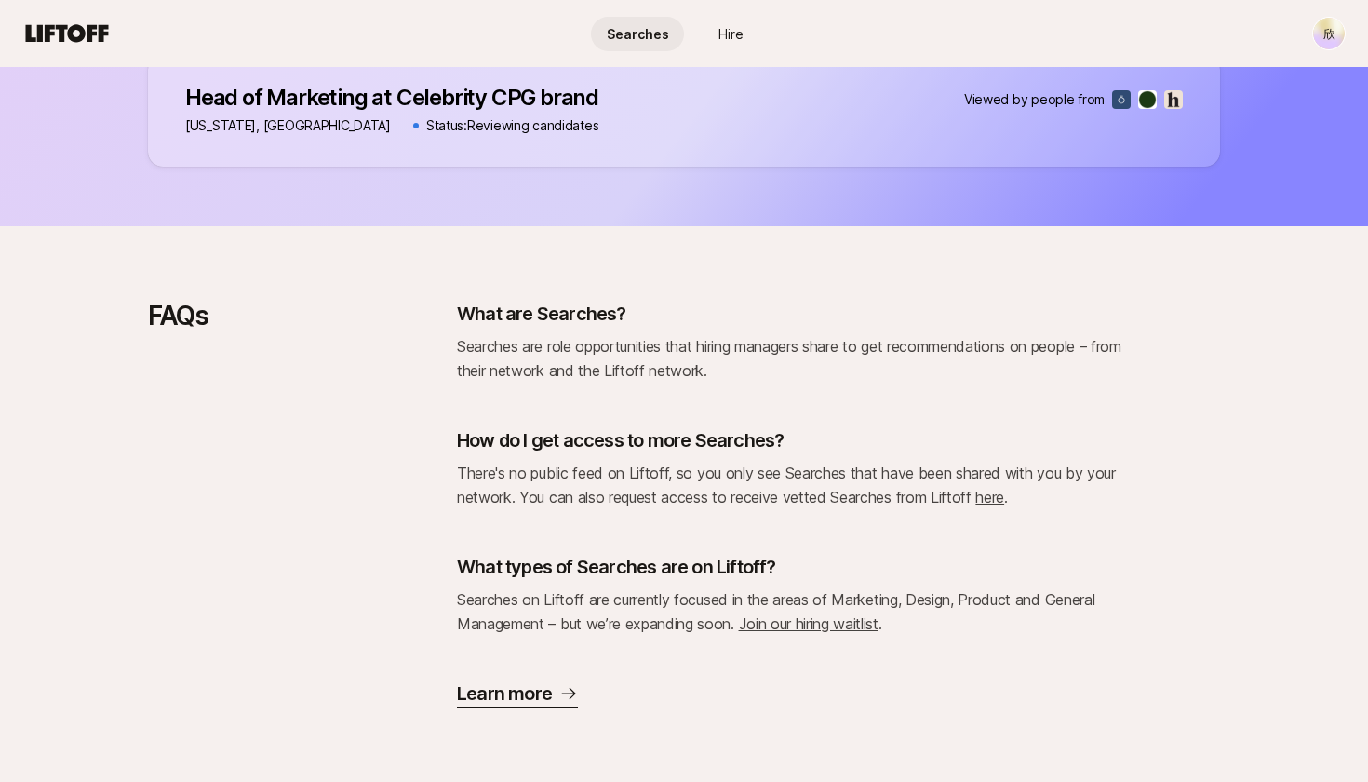
scroll to position [1334, 0]
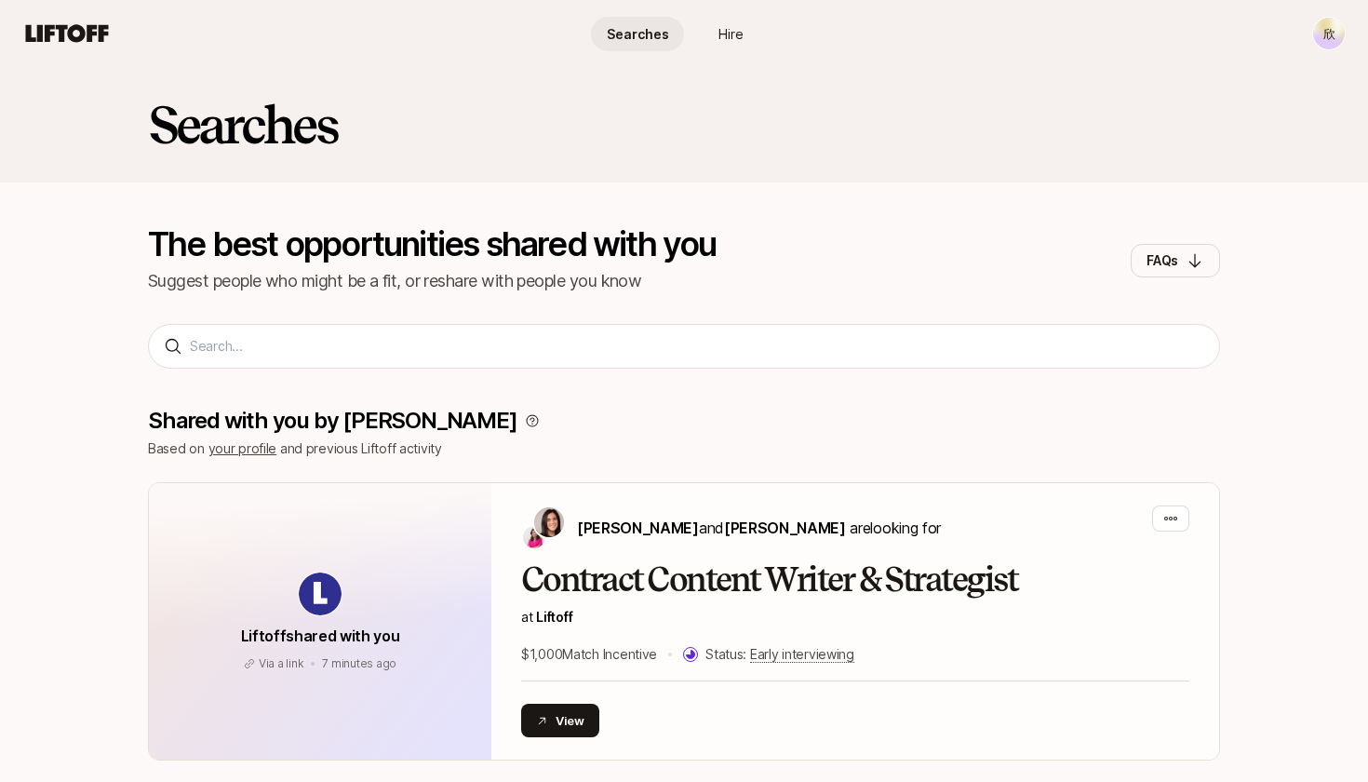
click at [728, 33] on span "Hire" at bounding box center [730, 34] width 25 height 20
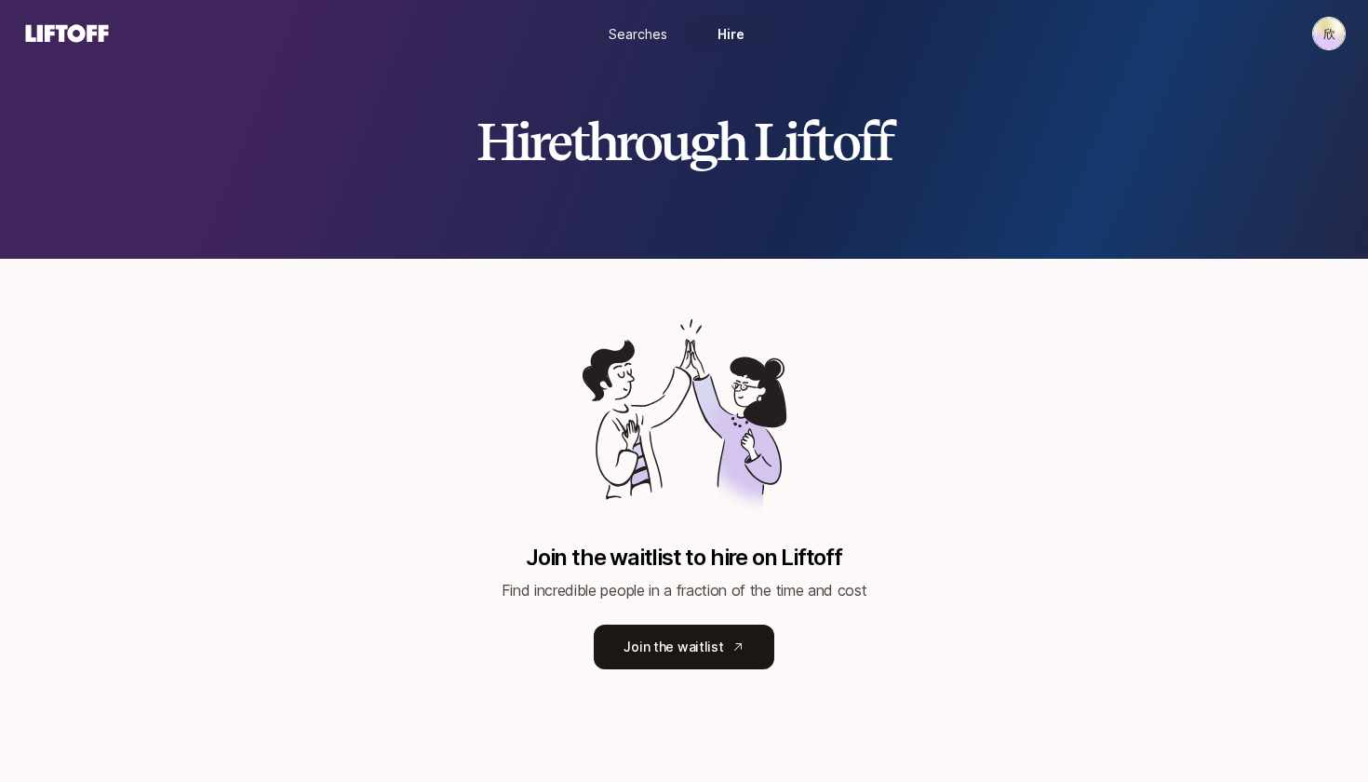
click at [657, 42] on span "Searches" at bounding box center [637, 34] width 59 height 20
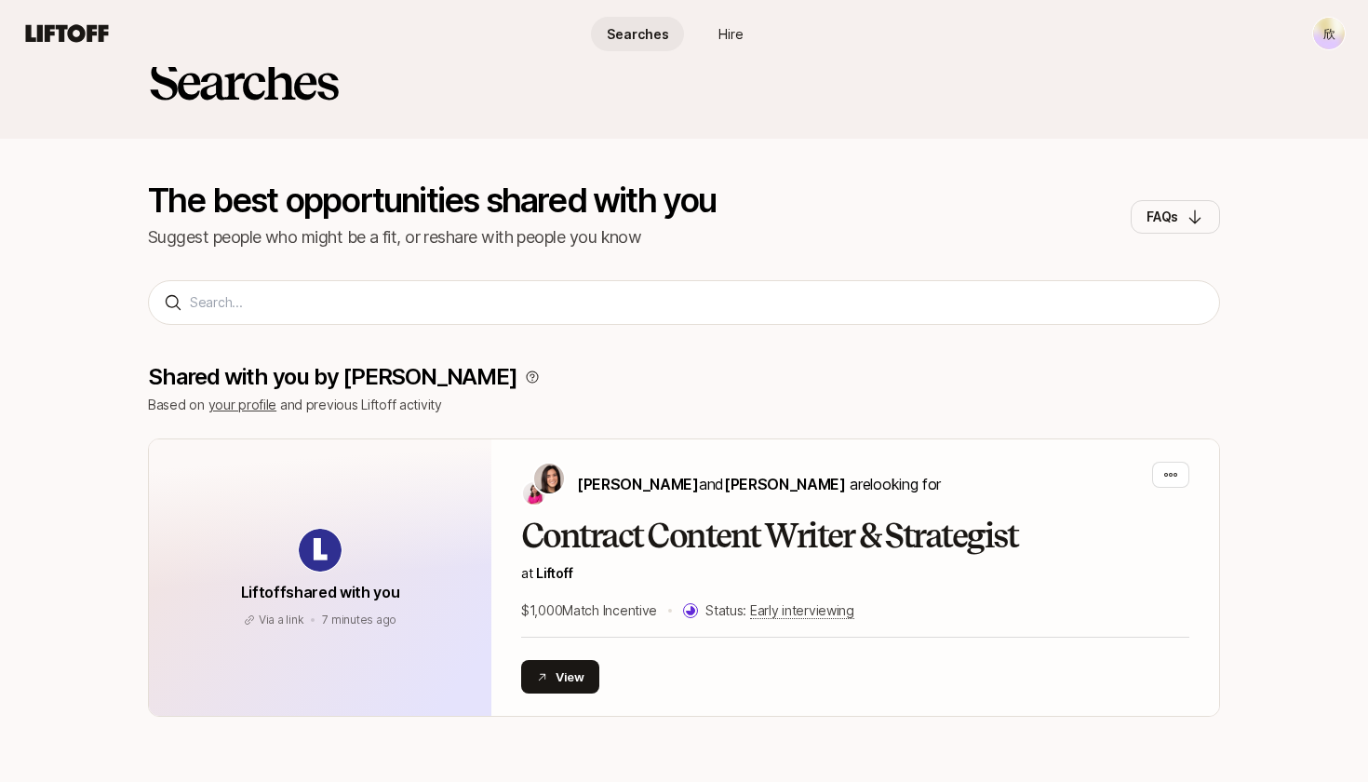
scroll to position [47, 0]
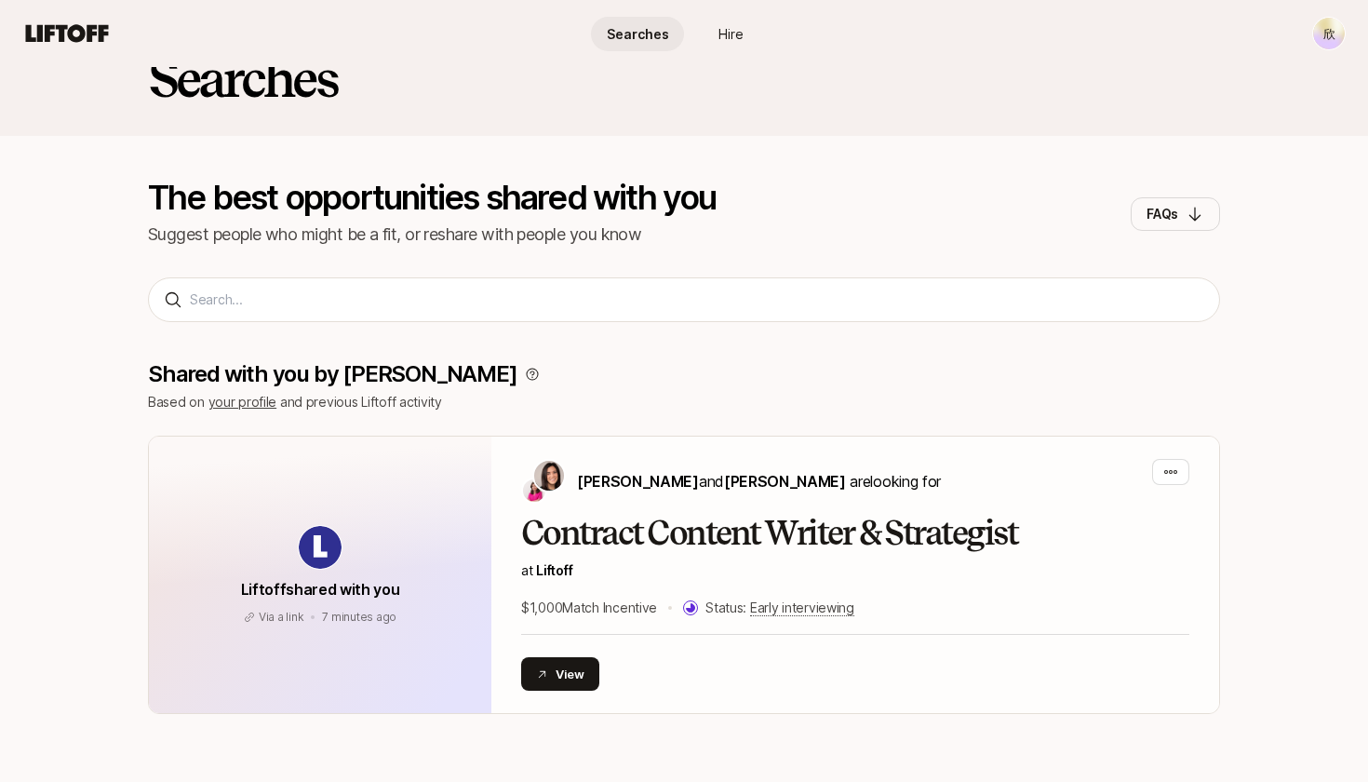
click at [411, 289] on div "Searches The best opportunities shared with you Suggest people who might be a f…" at bounding box center [684, 156] width 1368 height 272
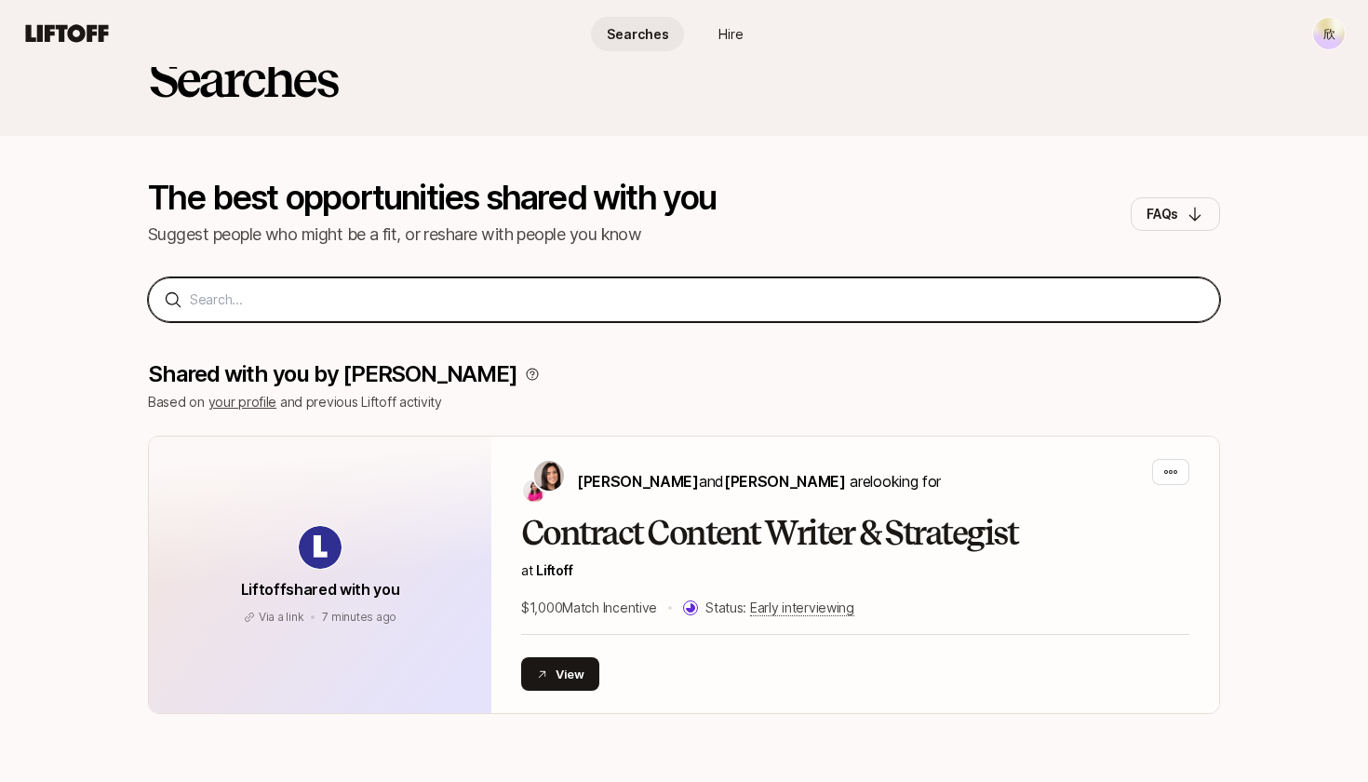
click at [288, 296] on input at bounding box center [697, 299] width 1014 height 22
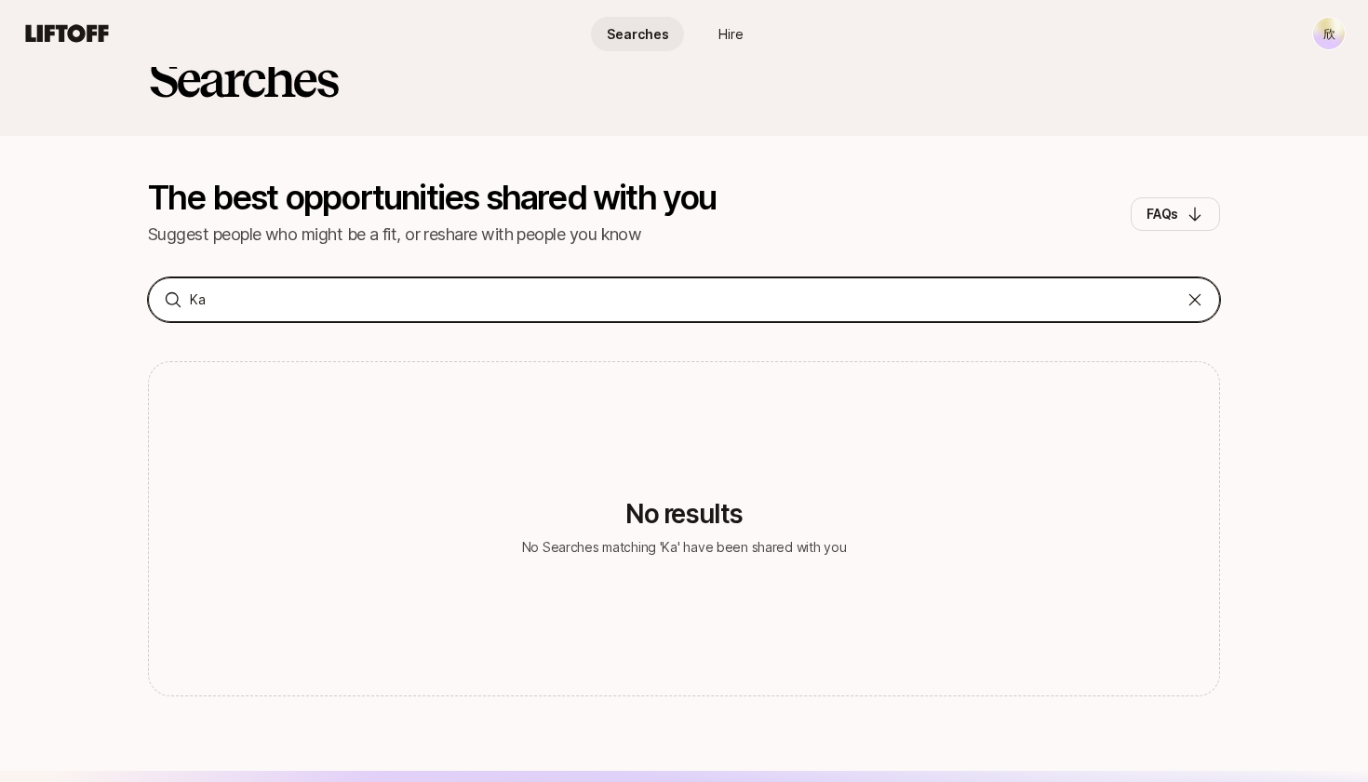
type input "K"
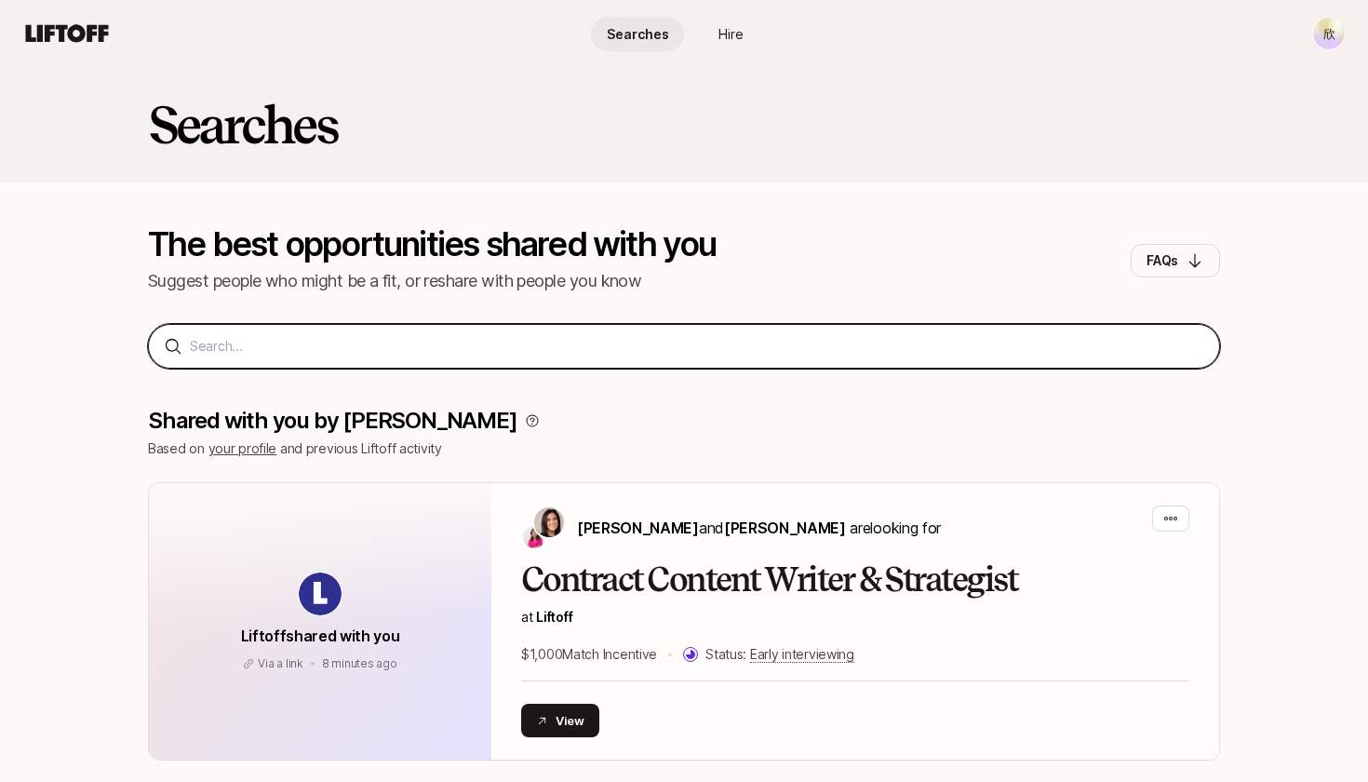
scroll to position [0, 0]
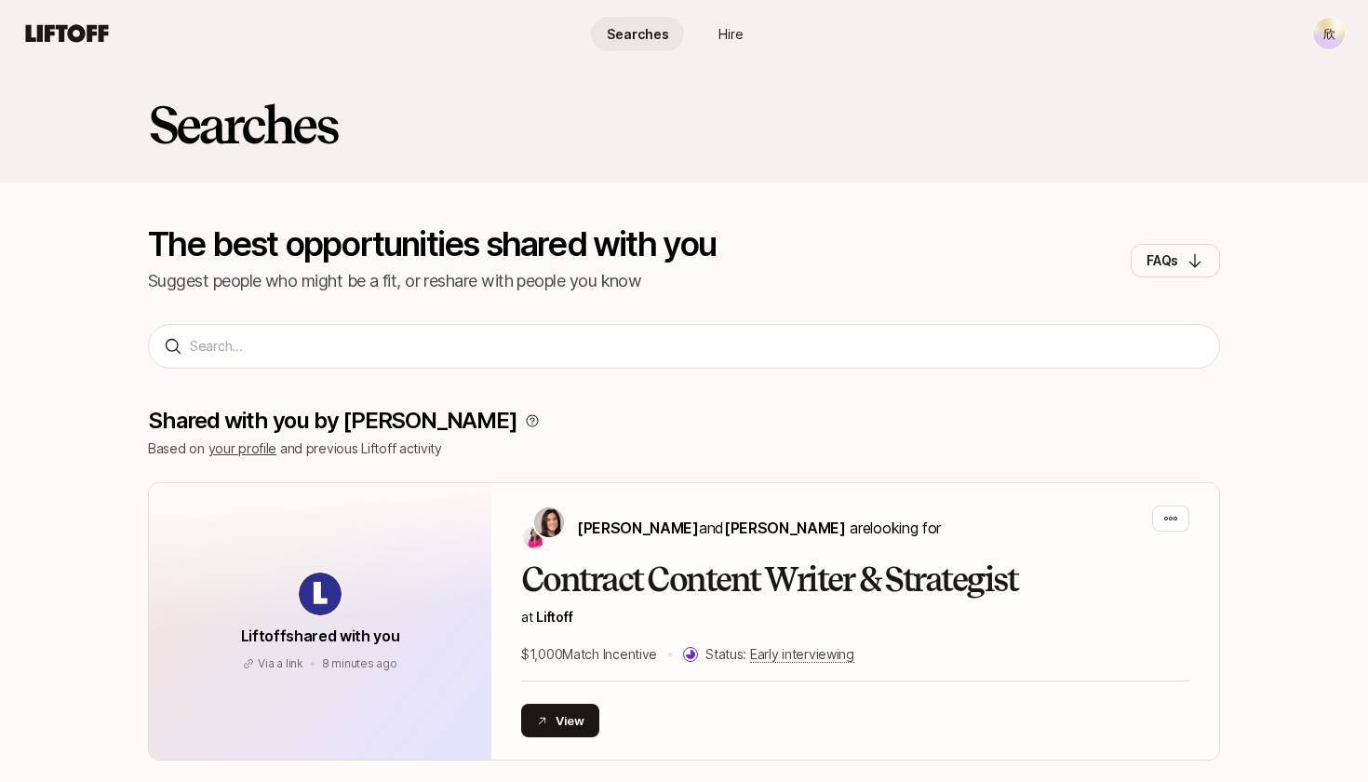
click at [729, 34] on span "Hire" at bounding box center [730, 34] width 25 height 20
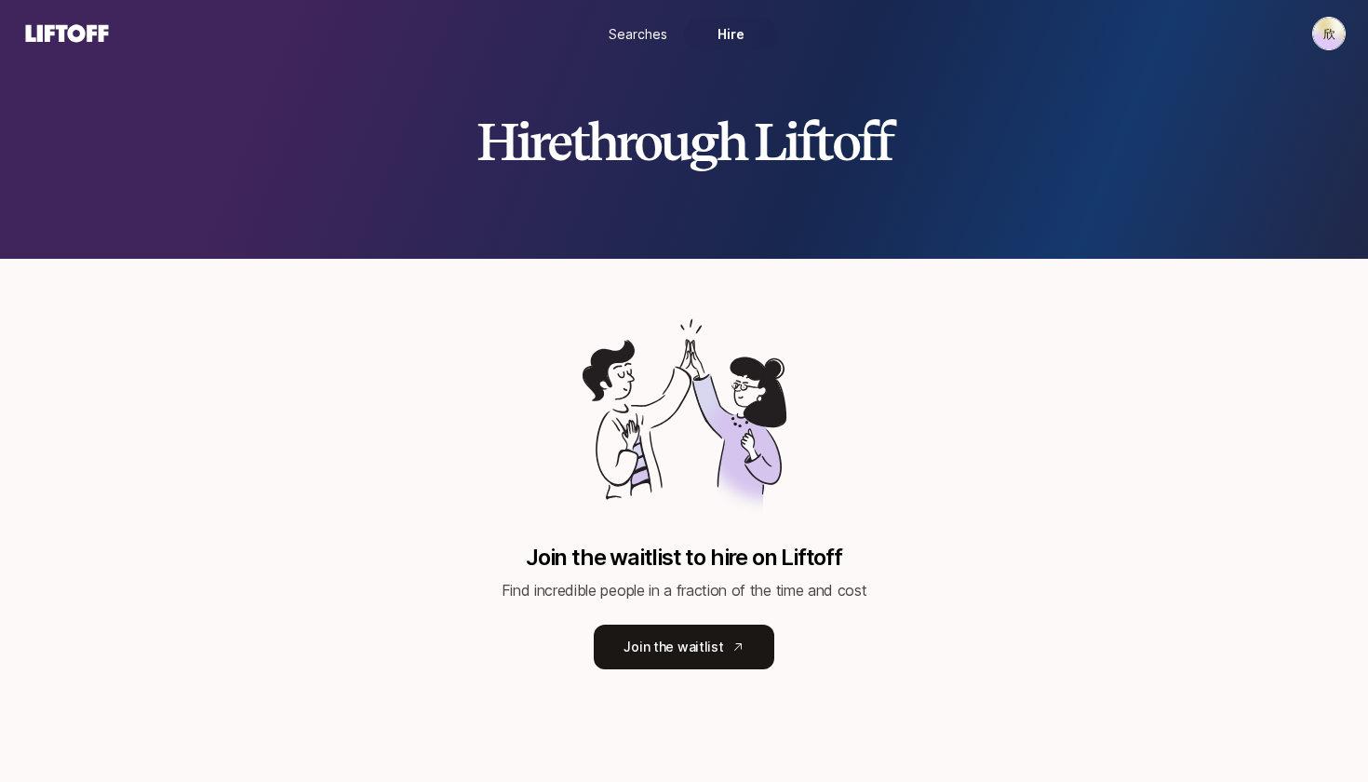
click at [667, 40] on link "Searches" at bounding box center [637, 34] width 93 height 34
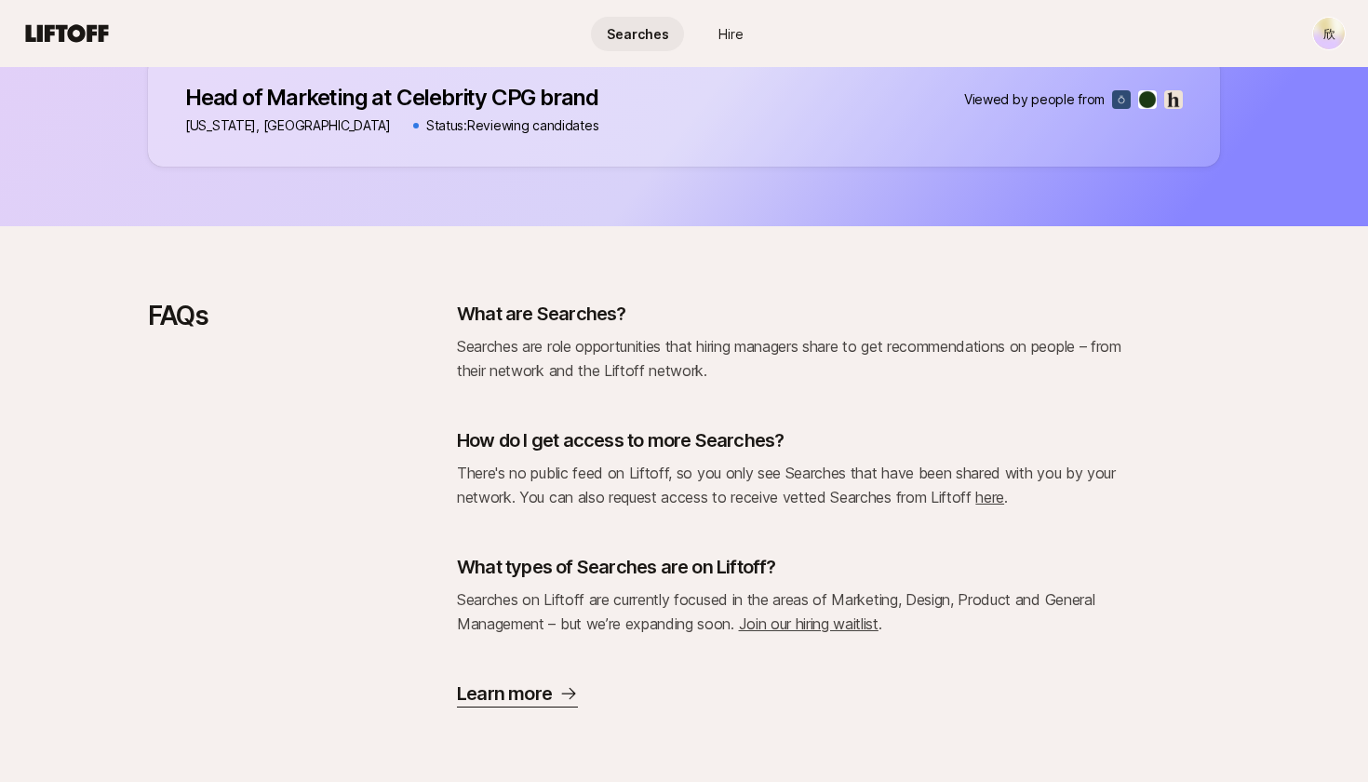
scroll to position [1334, 0]
click at [608, 233] on div "FAQs What are Searches? Searches are role opportunities that hiring managers sh…" at bounding box center [684, 503] width 1368 height 555
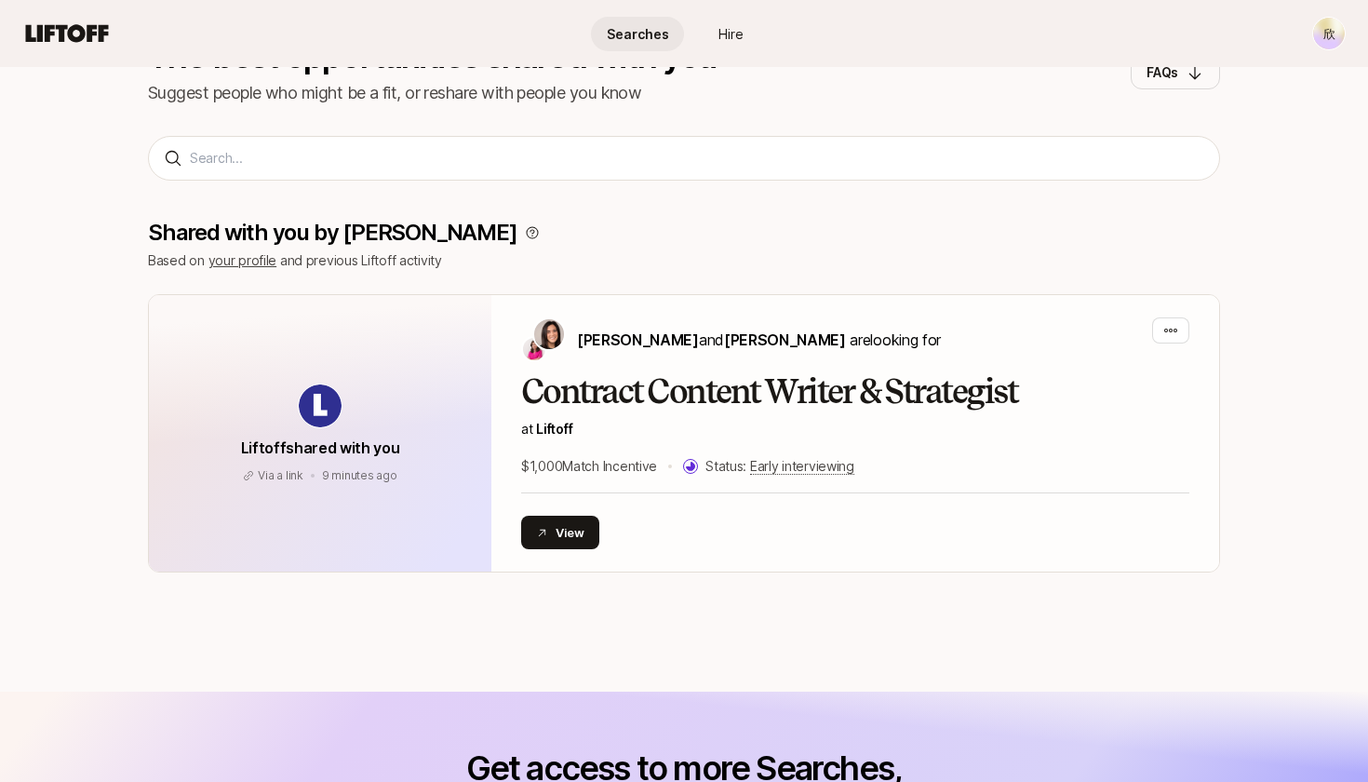
scroll to position [188, 0]
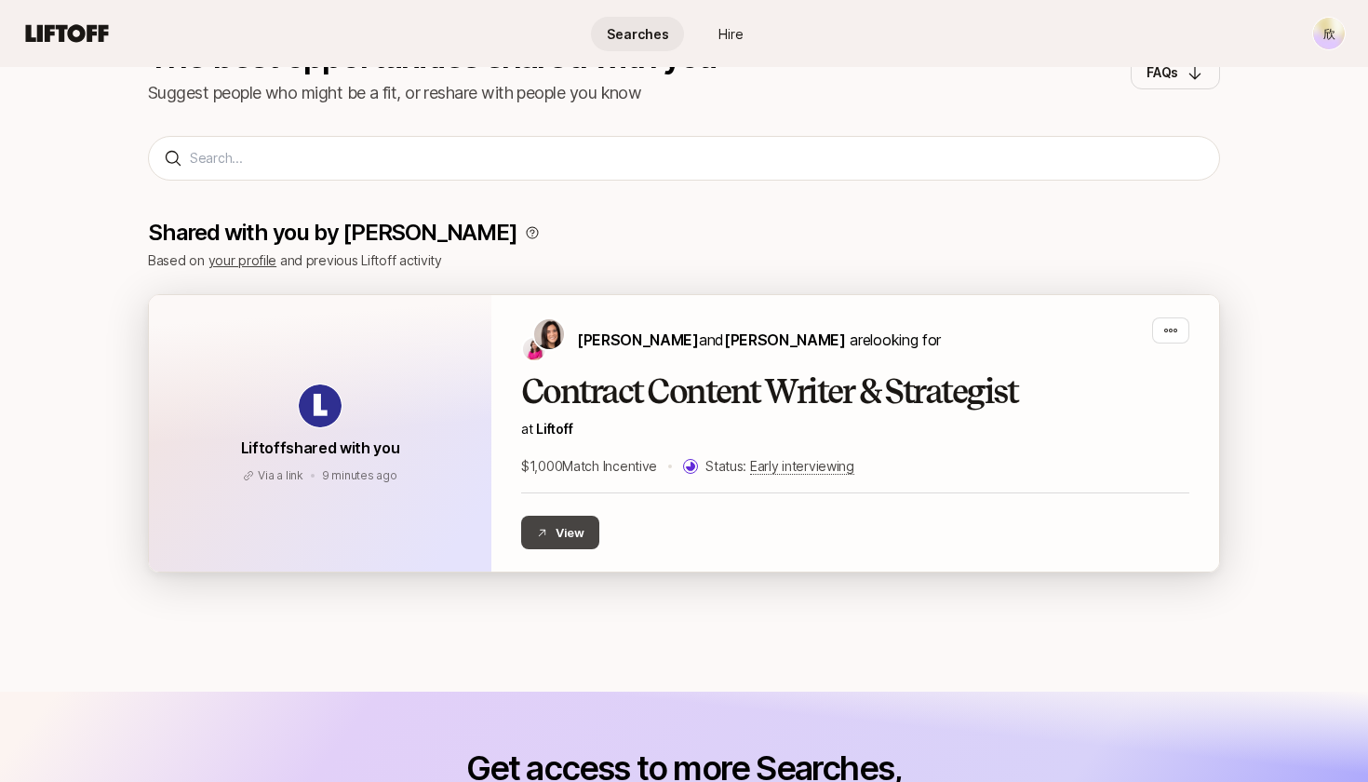
click at [585, 535] on button "View" at bounding box center [560, 531] width 78 height 33
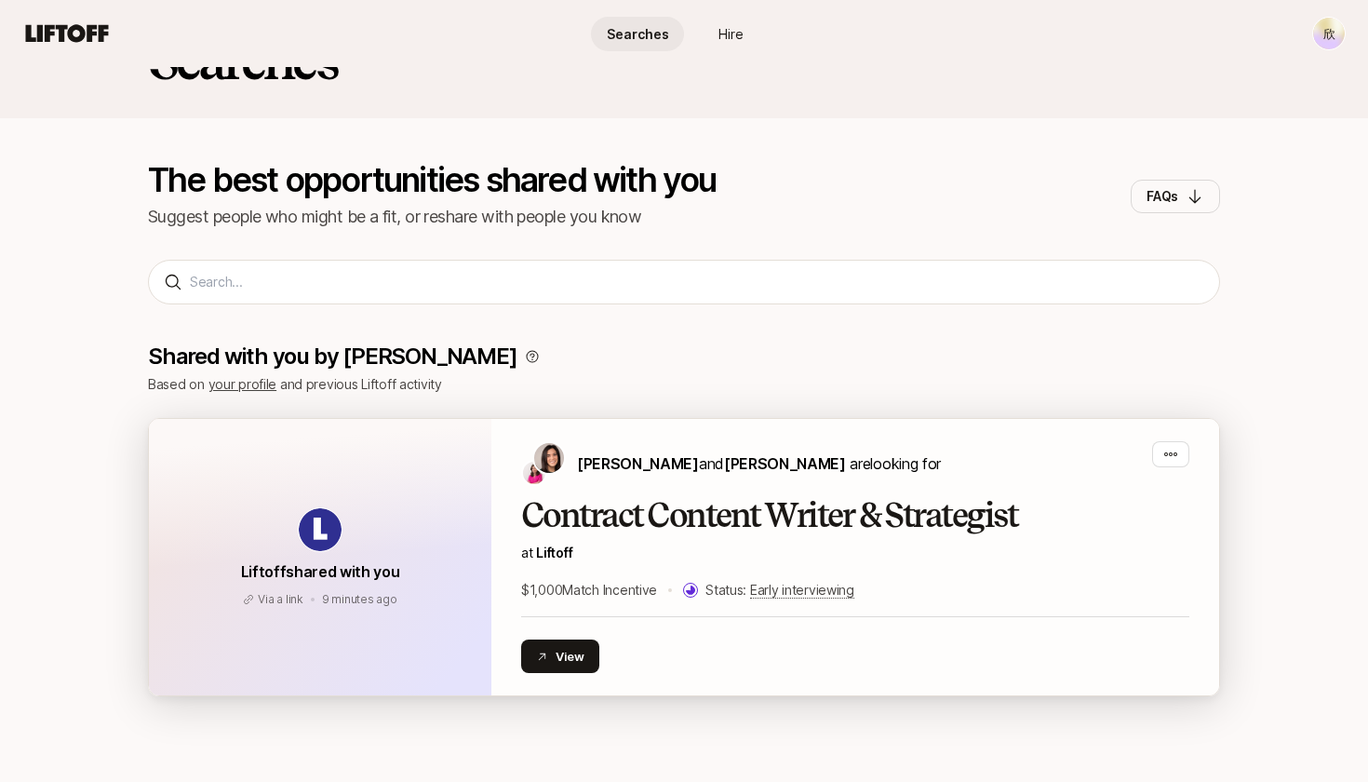
scroll to position [66, 0]
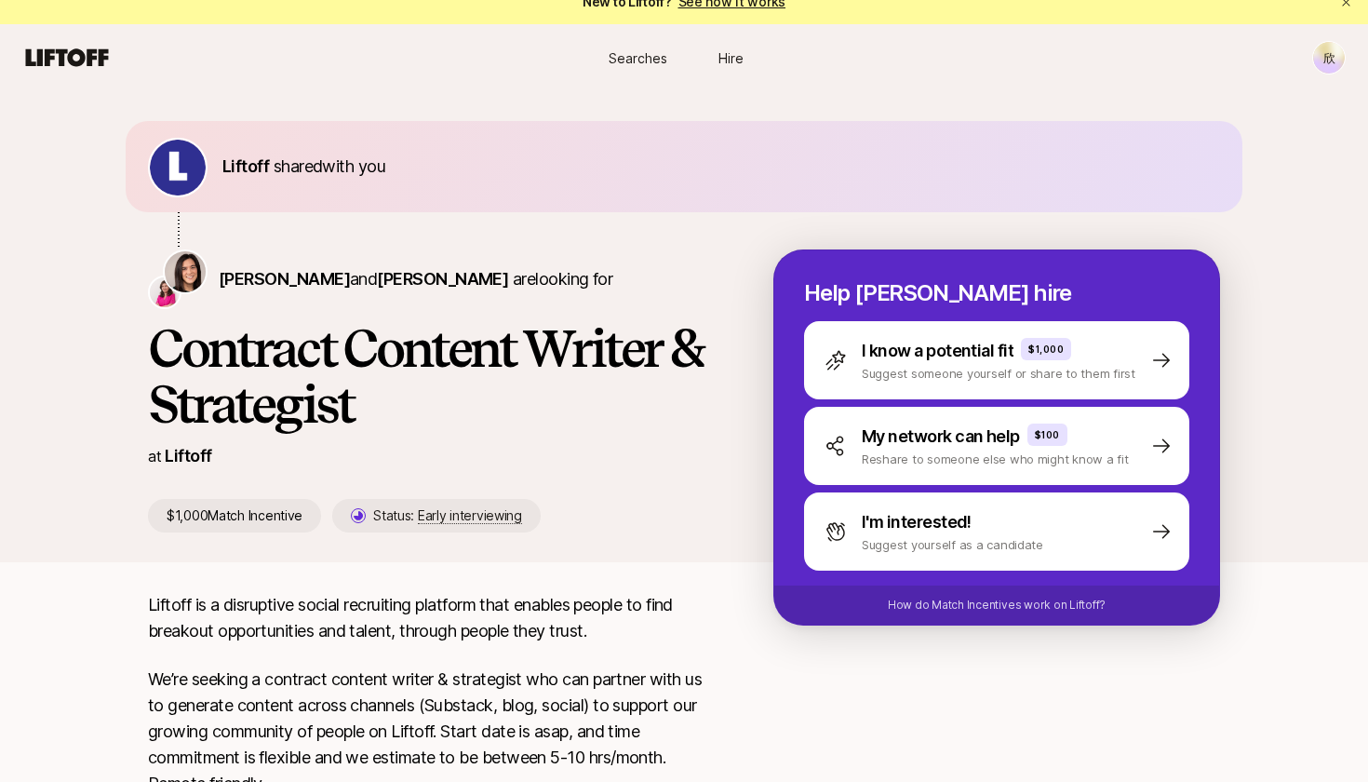
scroll to position [20, 0]
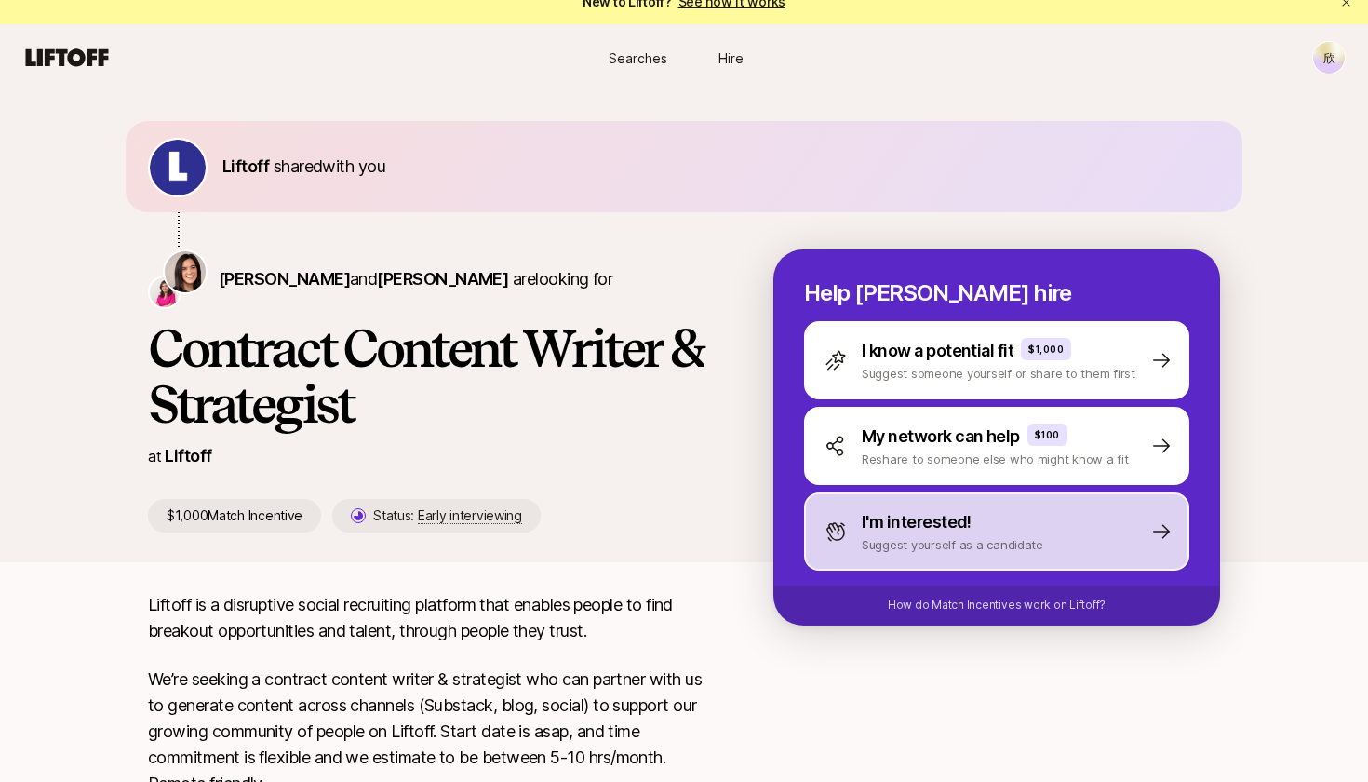
click at [1137, 542] on div "I'm interested! Suggest yourself as a candidate" at bounding box center [996, 531] width 385 height 78
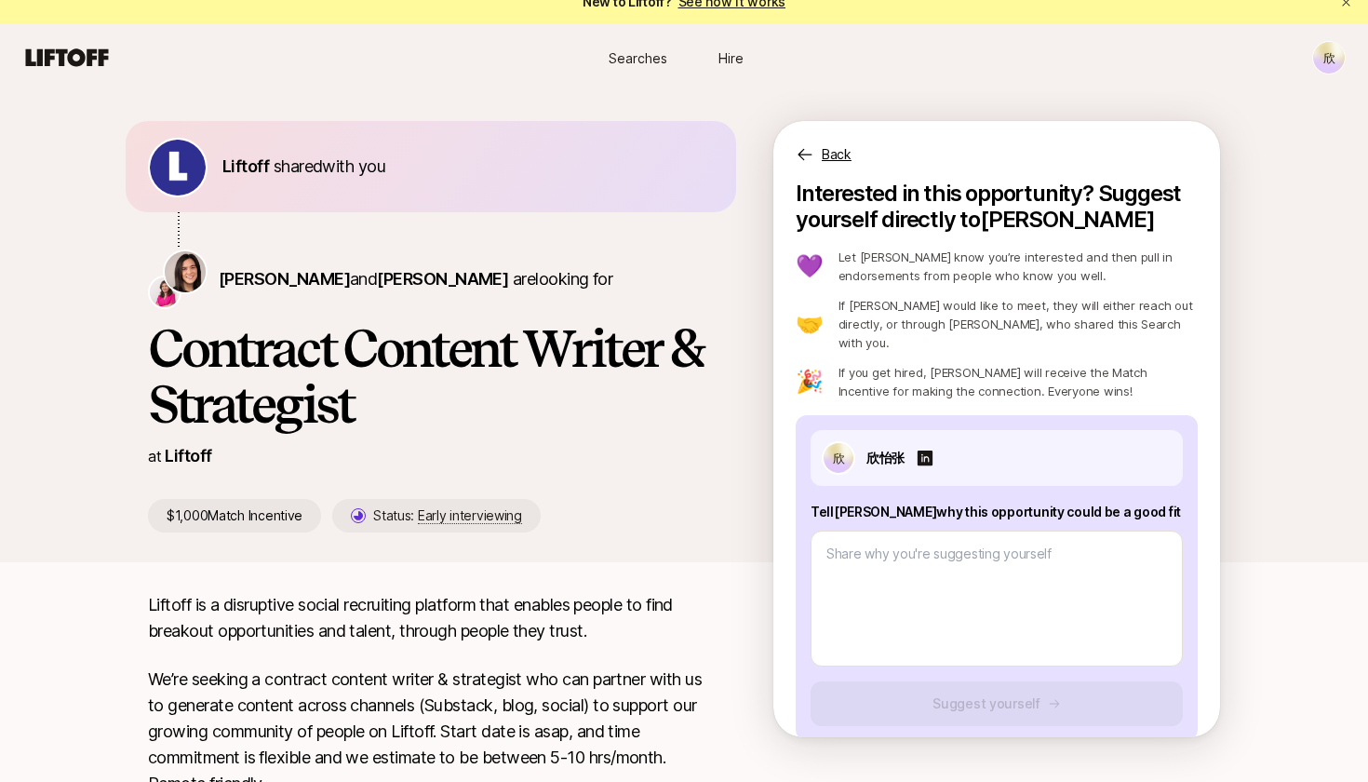
scroll to position [0, 0]
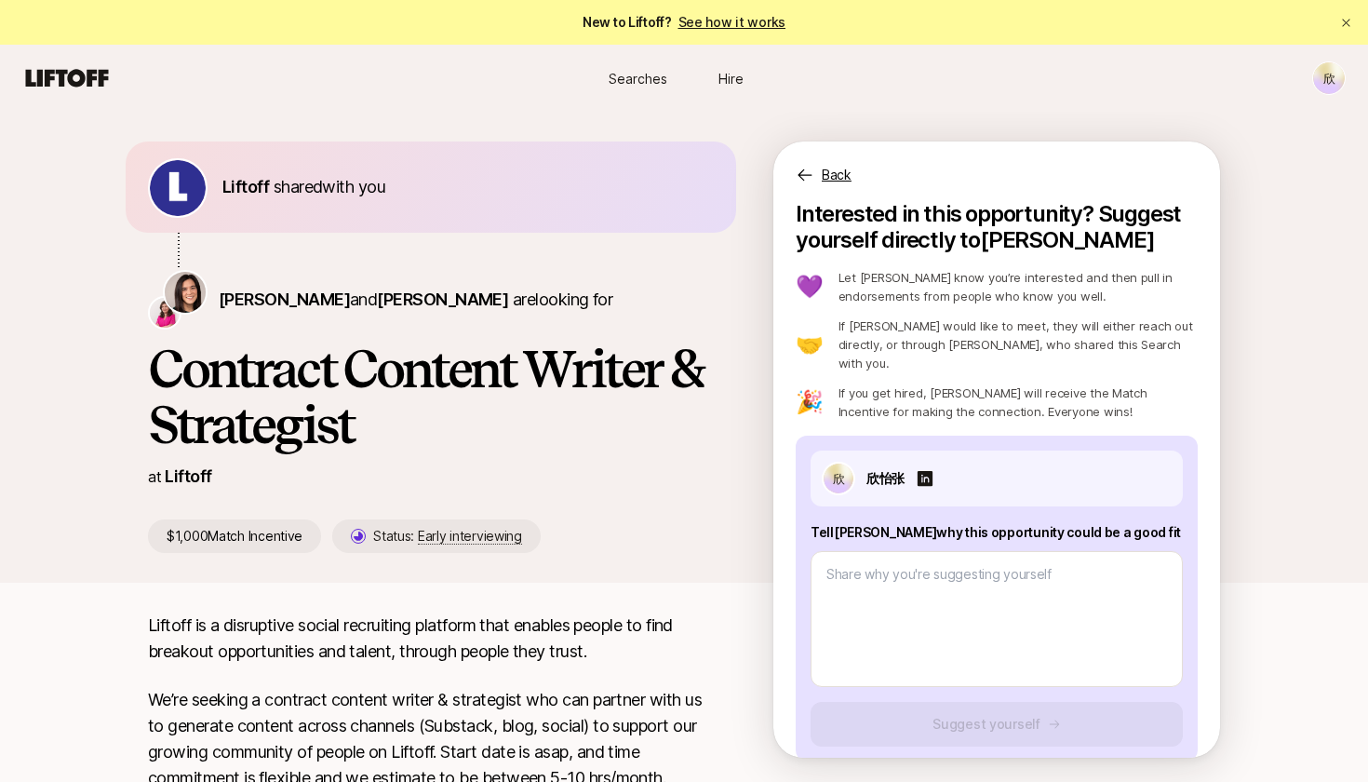
click at [834, 181] on p "Back" at bounding box center [837, 175] width 30 height 22
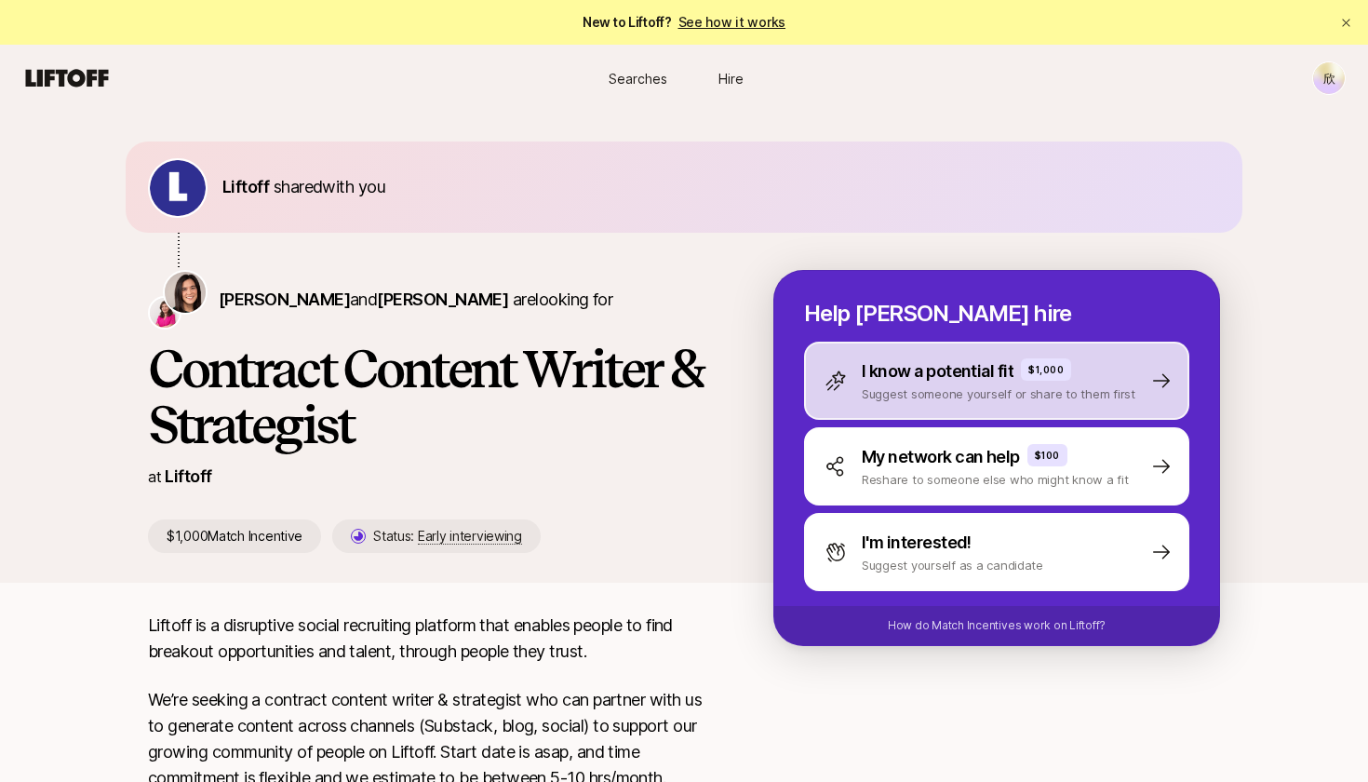
click at [1081, 371] on div "I know a potential fit $1,000" at bounding box center [999, 371] width 274 height 26
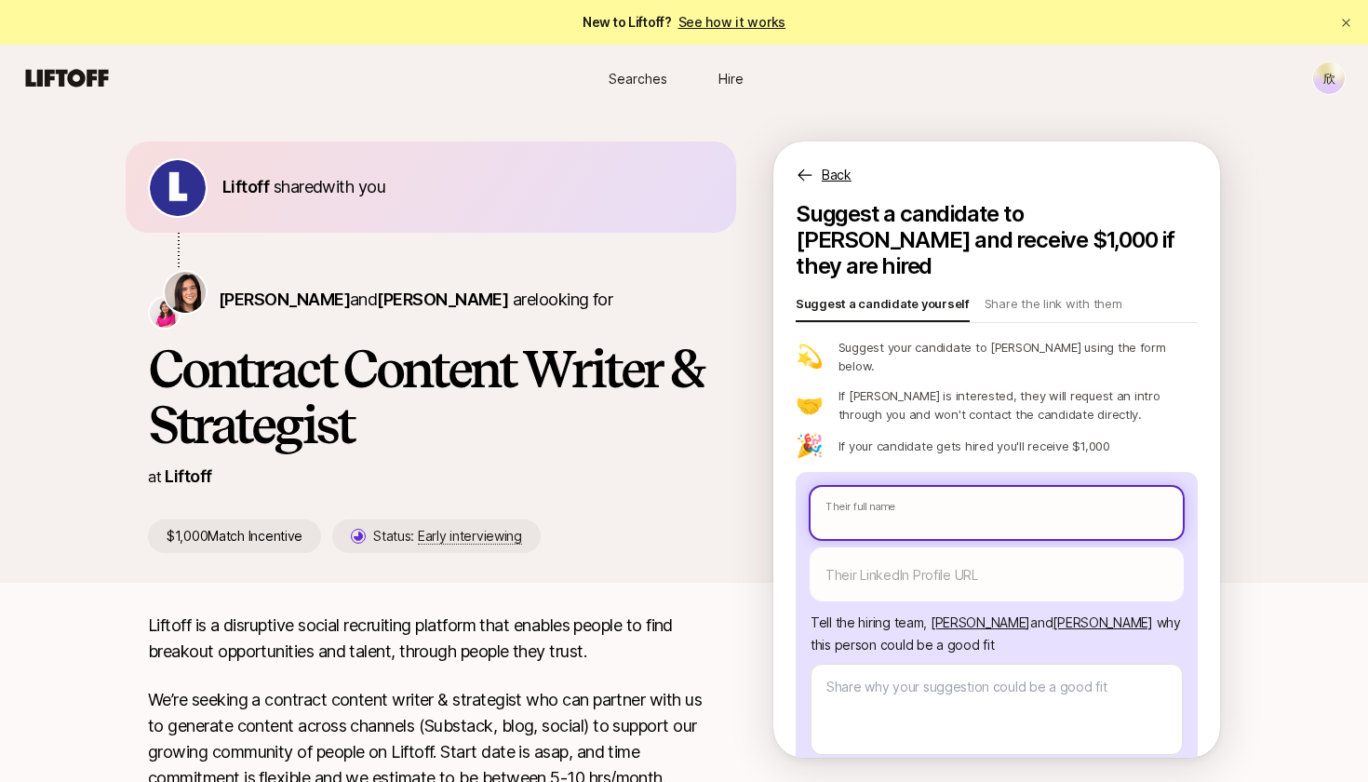
drag, startPoint x: 1111, startPoint y: 465, endPoint x: 1113, endPoint y: 495, distance: 29.8
click at [1111, 487] on input "text" at bounding box center [996, 513] width 372 height 52
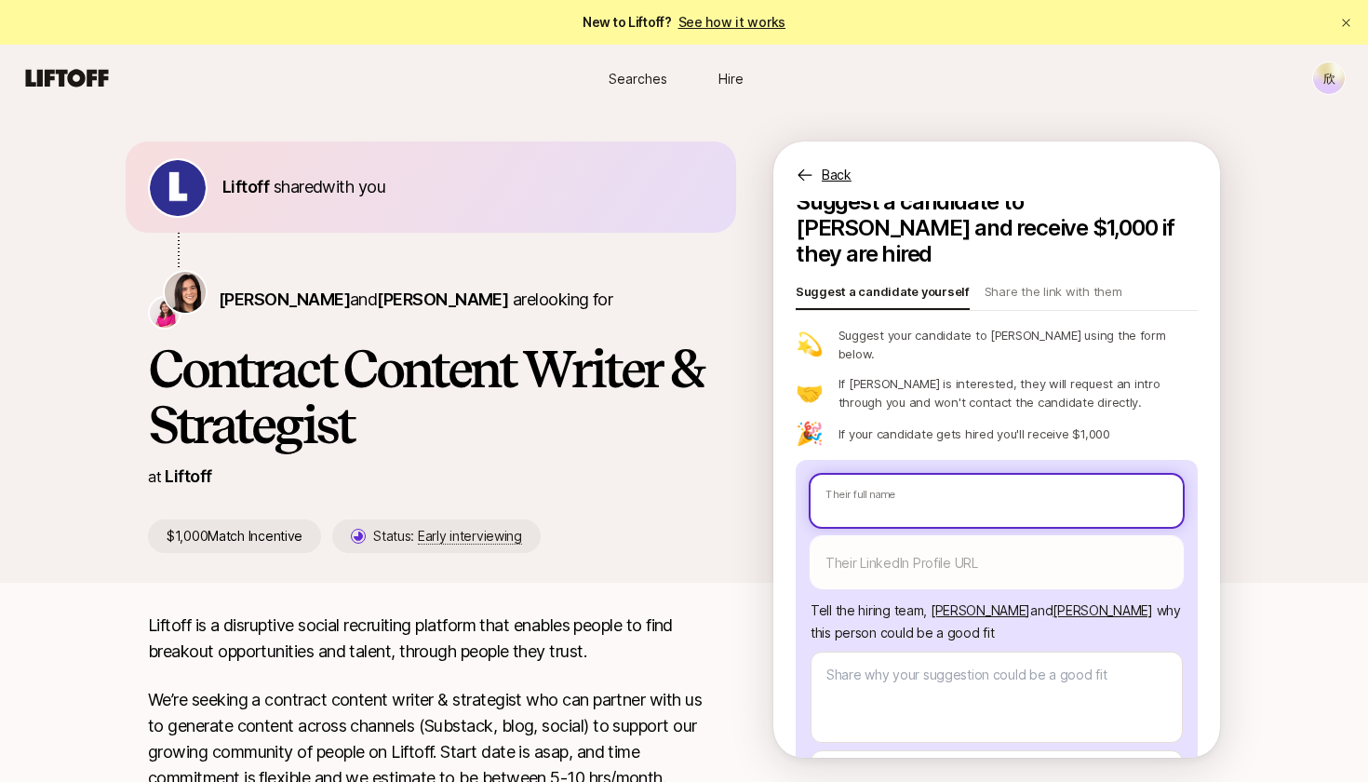
scroll to position [13, 0]
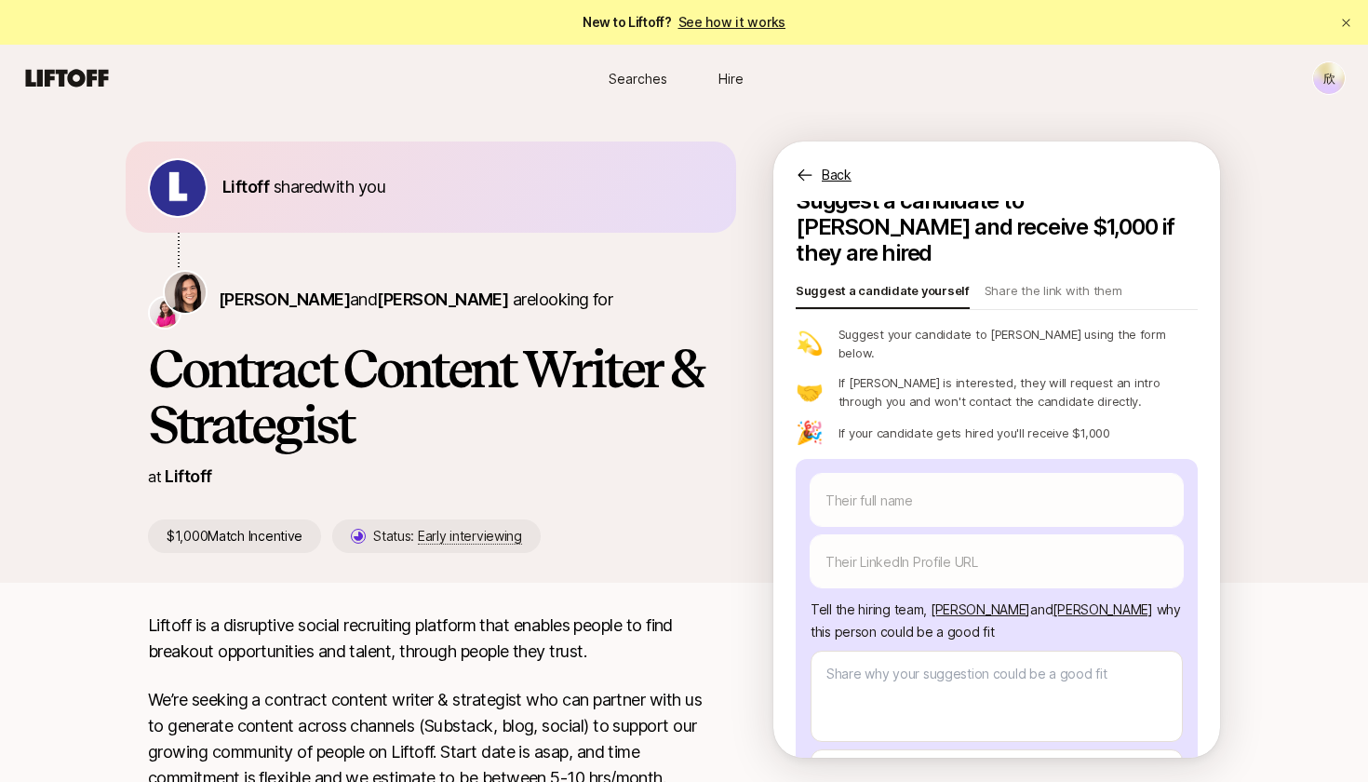
click at [1084, 373] on p "If [PERSON_NAME] is interested, they will request an intro through you and won'…" at bounding box center [1017, 391] width 359 height 37
click at [1141, 373] on p "If [PERSON_NAME] is interested, they will request an intro through you and won'…" at bounding box center [1017, 391] width 359 height 37
drag, startPoint x: 956, startPoint y: 336, endPoint x: 1109, endPoint y: 366, distance: 156.4
click at [1109, 373] on p "If [PERSON_NAME] is interested, they will request an intro through you and won'…" at bounding box center [1017, 391] width 359 height 37
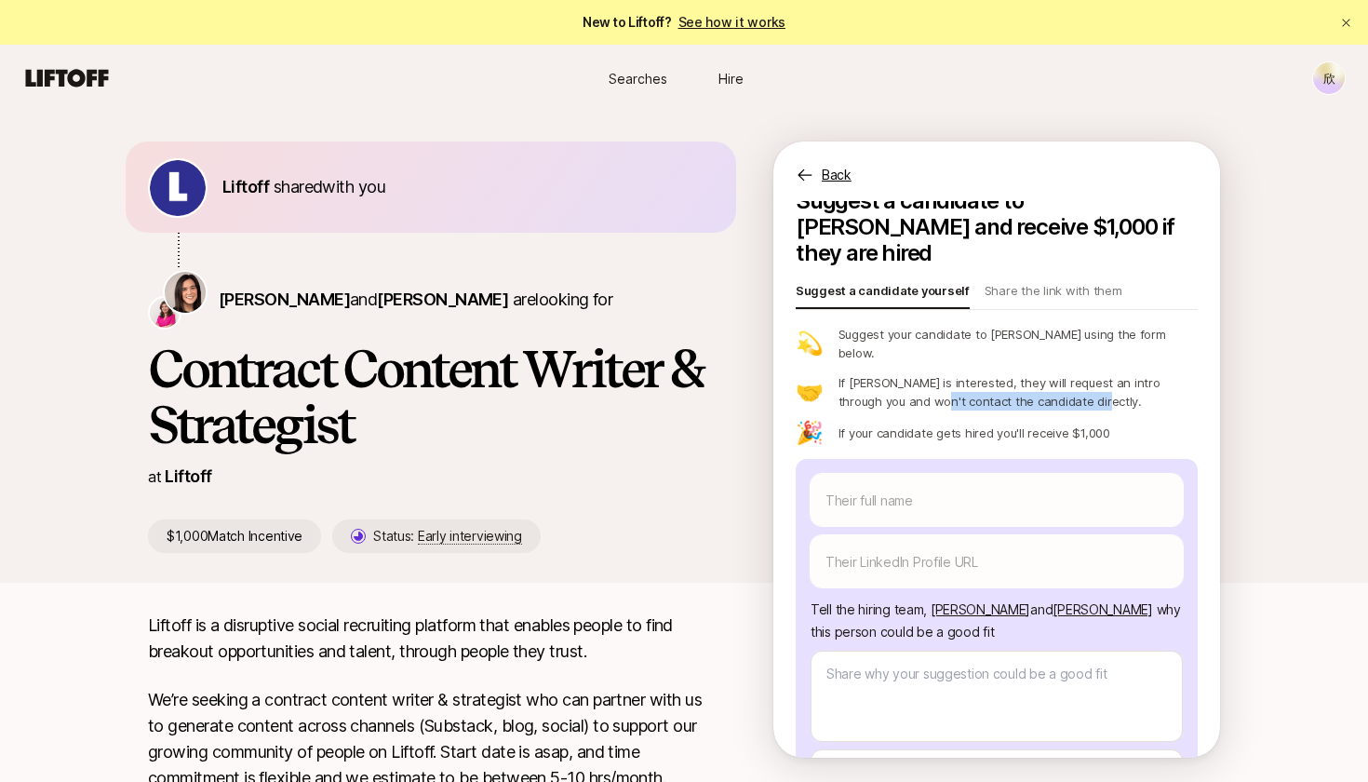
drag, startPoint x: 881, startPoint y: 367, endPoint x: 1050, endPoint y: 375, distance: 169.5
click at [1050, 375] on div "💫 Suggest your candidate to [PERSON_NAME] using the form below. 🤝 If [PERSON_NA…" at bounding box center [997, 384] width 402 height 119
click at [1069, 380] on div "💫 Suggest your candidate to [PERSON_NAME] using the form below. 🤝 If [PERSON_NA…" at bounding box center [997, 384] width 402 height 119
drag, startPoint x: 1005, startPoint y: 343, endPoint x: 1121, endPoint y: 345, distance: 116.3
click at [1123, 373] on p "If [PERSON_NAME] is interested, they will request an intro through you and won'…" at bounding box center [1017, 391] width 359 height 37
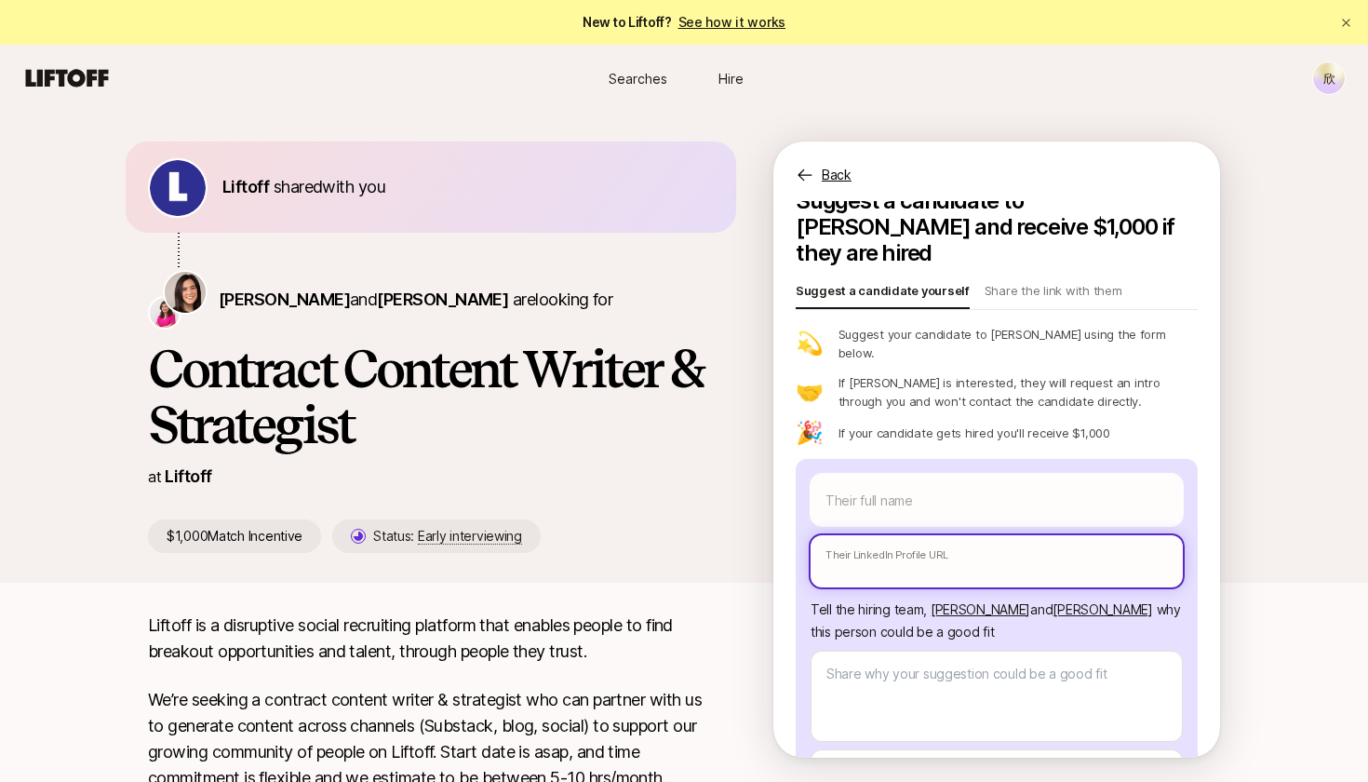
click at [1072, 535] on input "text" at bounding box center [996, 561] width 372 height 52
drag, startPoint x: 1036, startPoint y: 267, endPoint x: 1198, endPoint y: 492, distance: 277.9
click at [1036, 281] on p "Share the link with them" at bounding box center [1053, 294] width 138 height 26
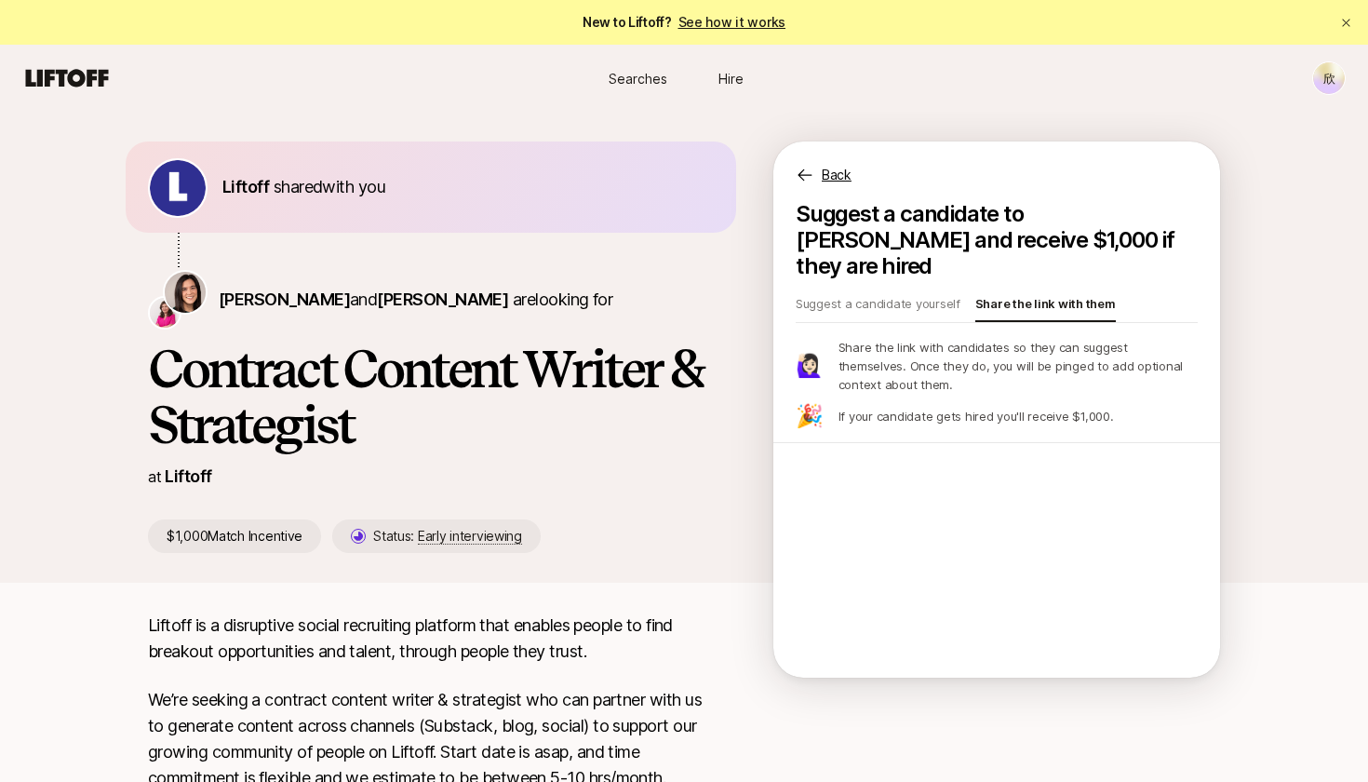
scroll to position [0, 0]
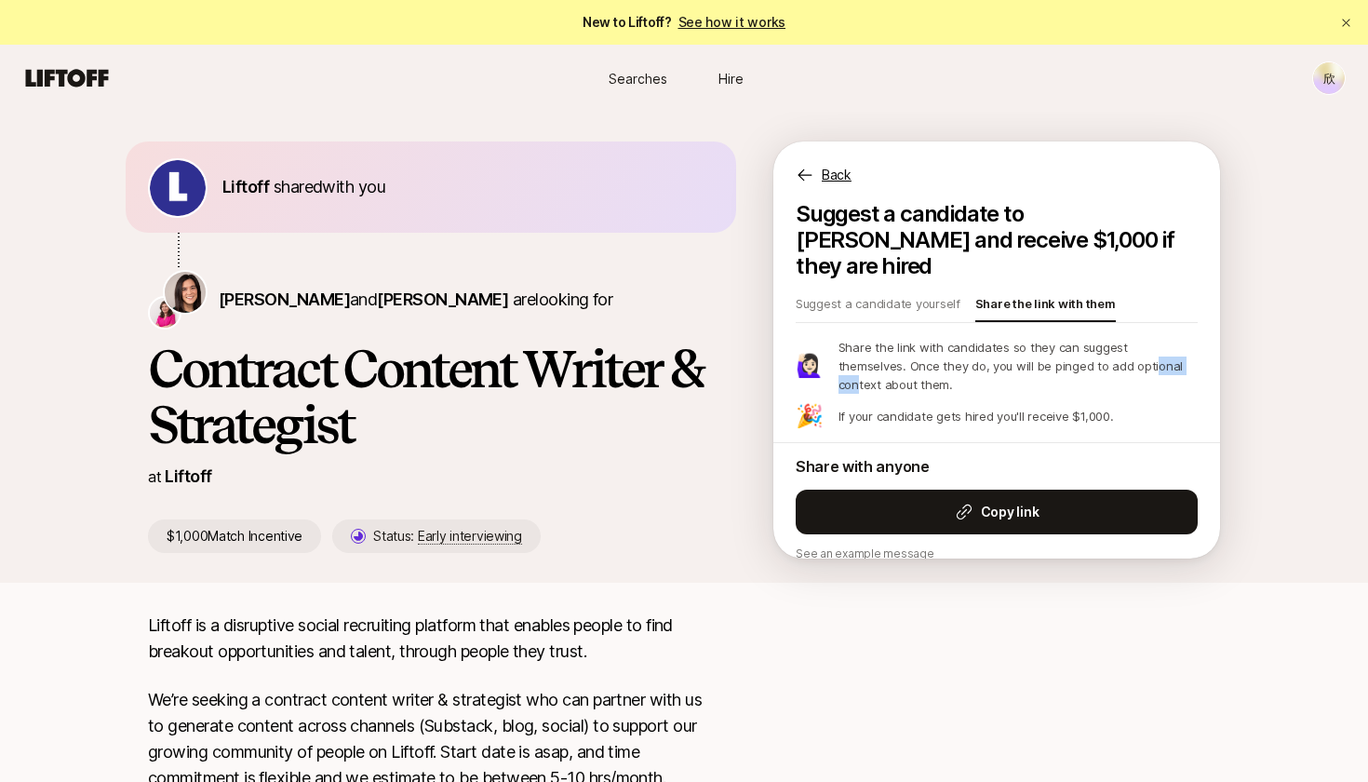
drag, startPoint x: 1077, startPoint y: 343, endPoint x: 1123, endPoint y: 345, distance: 45.6
click at [1124, 345] on p "Share the link with candidates so they can suggest themselves. Once they do, yo…" at bounding box center [1017, 366] width 359 height 56
click at [1061, 338] on p "Share the link with candidates so they can suggest themselves. Once they do, yo…" at bounding box center [1017, 366] width 359 height 56
drag, startPoint x: 1066, startPoint y: 328, endPoint x: 1118, endPoint y: 328, distance: 52.1
click at [1118, 338] on p "Share the link with candidates so they can suggest themselves. Once they do, yo…" at bounding box center [1017, 366] width 359 height 56
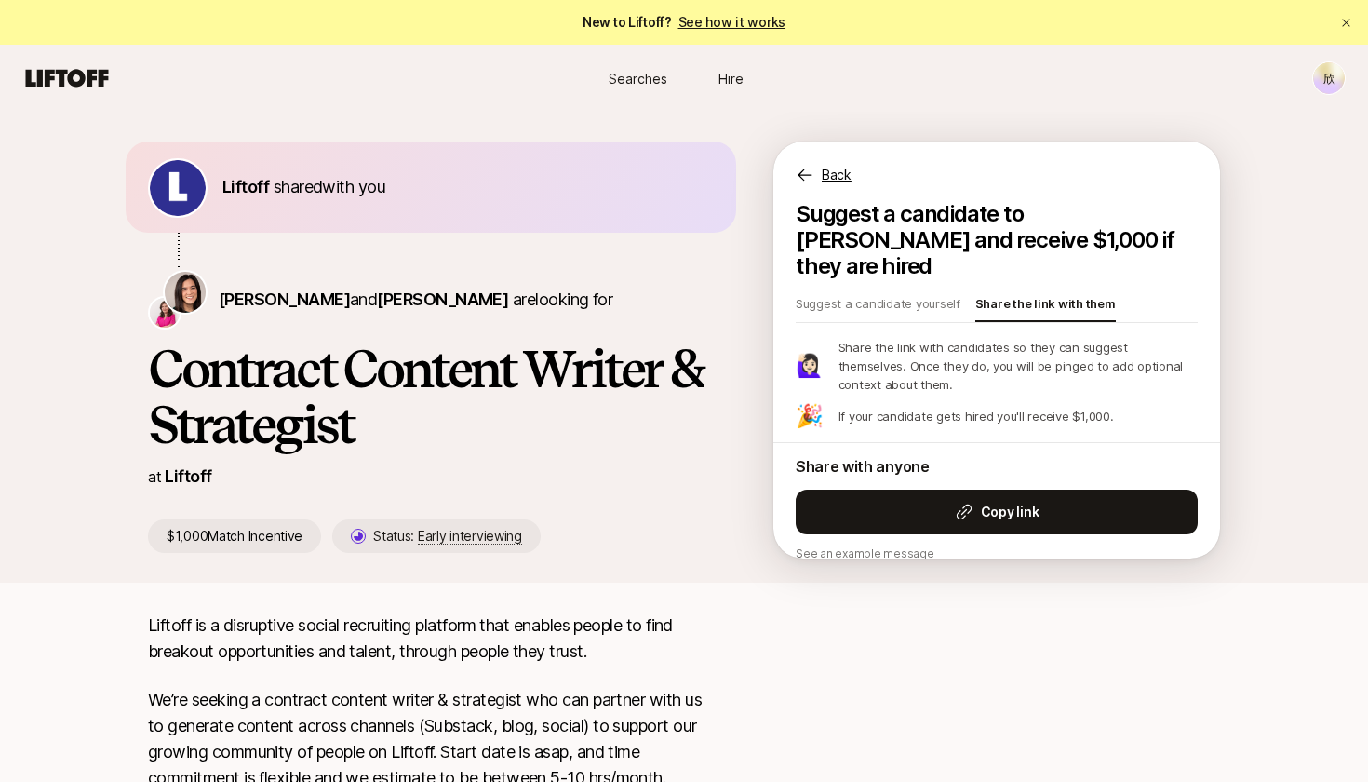
click at [1113, 338] on p "Share the link with candidates so they can suggest themselves. Once they do, yo…" at bounding box center [1017, 366] width 359 height 56
drag, startPoint x: 1063, startPoint y: 322, endPoint x: 1250, endPoint y: 321, distance: 187.0
click at [1250, 321] on div "[PERSON_NAME] shared with you [PERSON_NAME] and [PERSON_NAME] are looking for C…" at bounding box center [684, 347] width 1368 height 471
click at [1149, 338] on p "Share the link with candidates so they can suggest themselves. Once they do, yo…" at bounding box center [1017, 366] width 359 height 56
drag, startPoint x: 1073, startPoint y: 323, endPoint x: 1220, endPoint y: 320, distance: 147.0
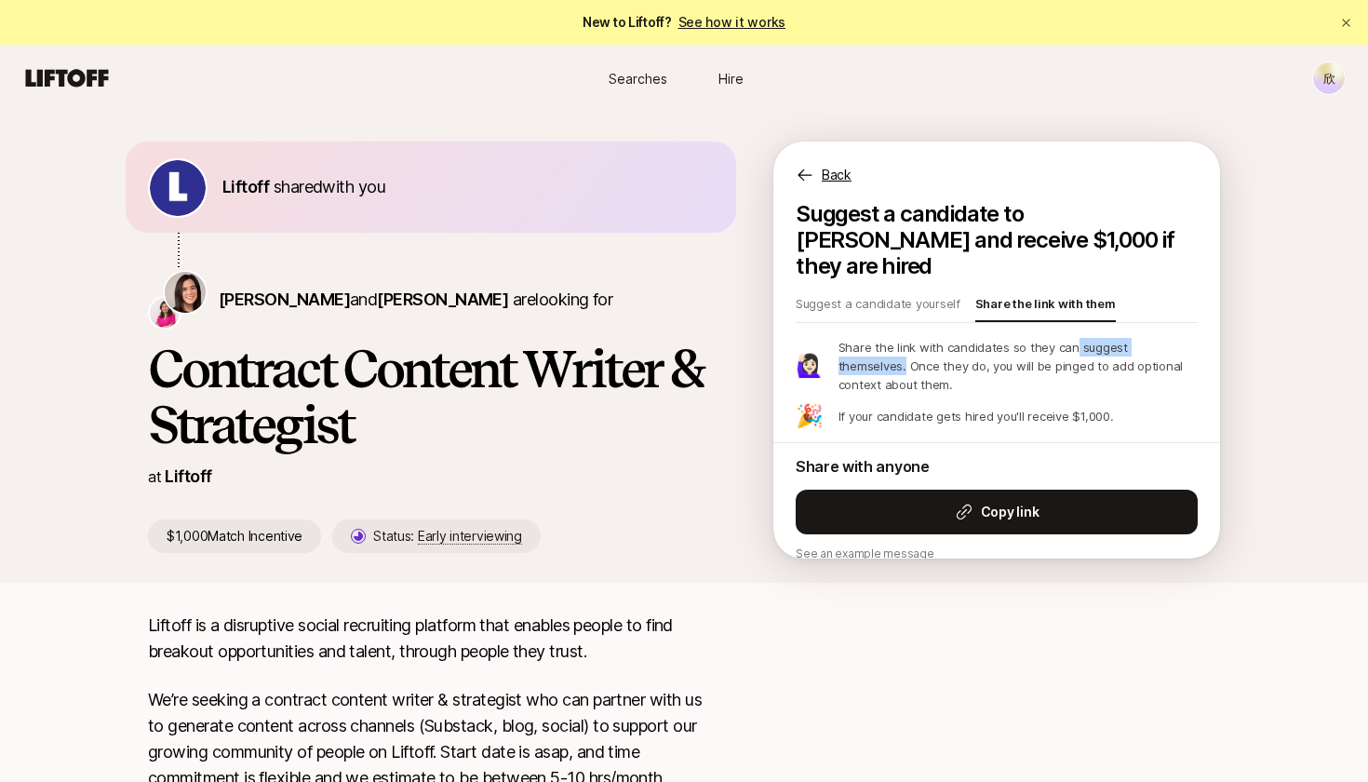
click at [1223, 323] on div "[PERSON_NAME] shared with you [PERSON_NAME] and [PERSON_NAME] are looking for C…" at bounding box center [684, 361] width 1116 height 441
click at [822, 169] on p "Back" at bounding box center [837, 175] width 30 height 22
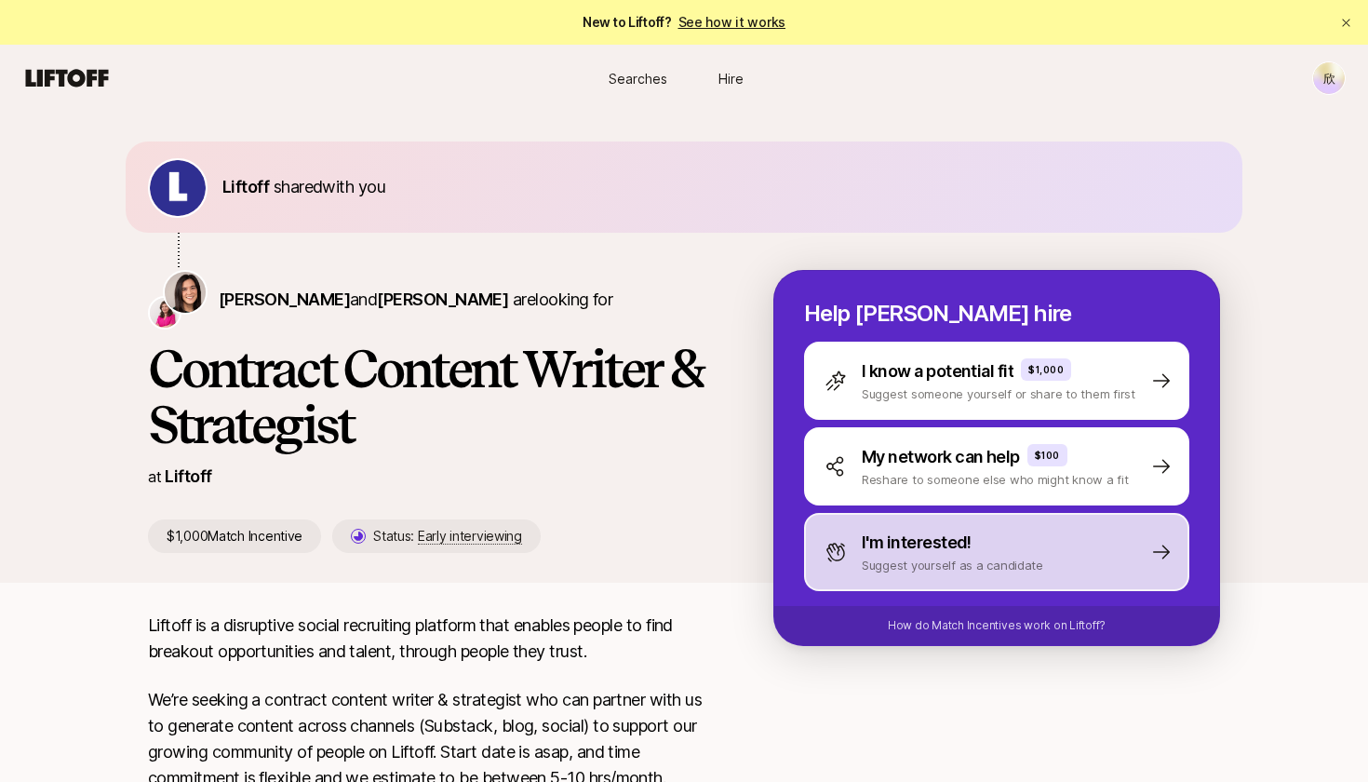
click at [962, 546] on p "I'm interested!" at bounding box center [917, 542] width 110 height 26
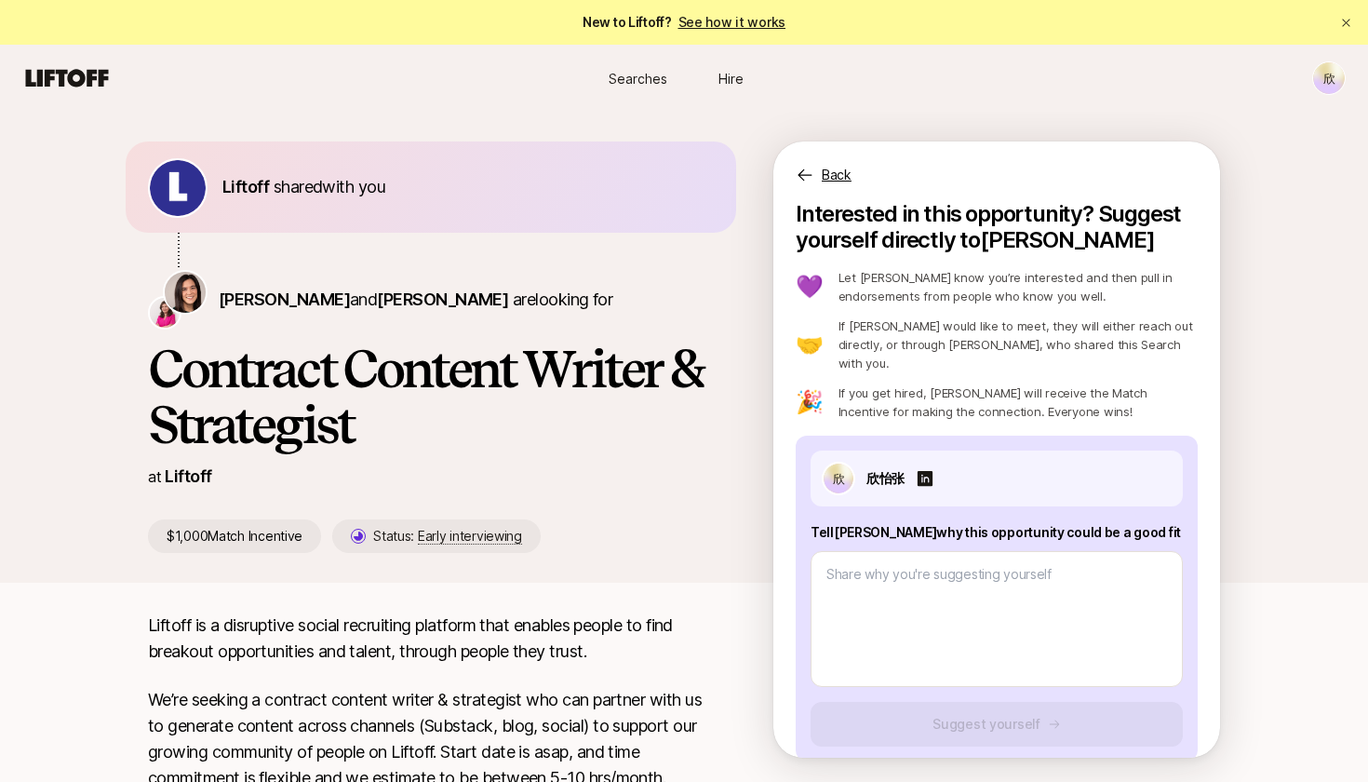
click at [830, 172] on p "Back" at bounding box center [837, 175] width 30 height 22
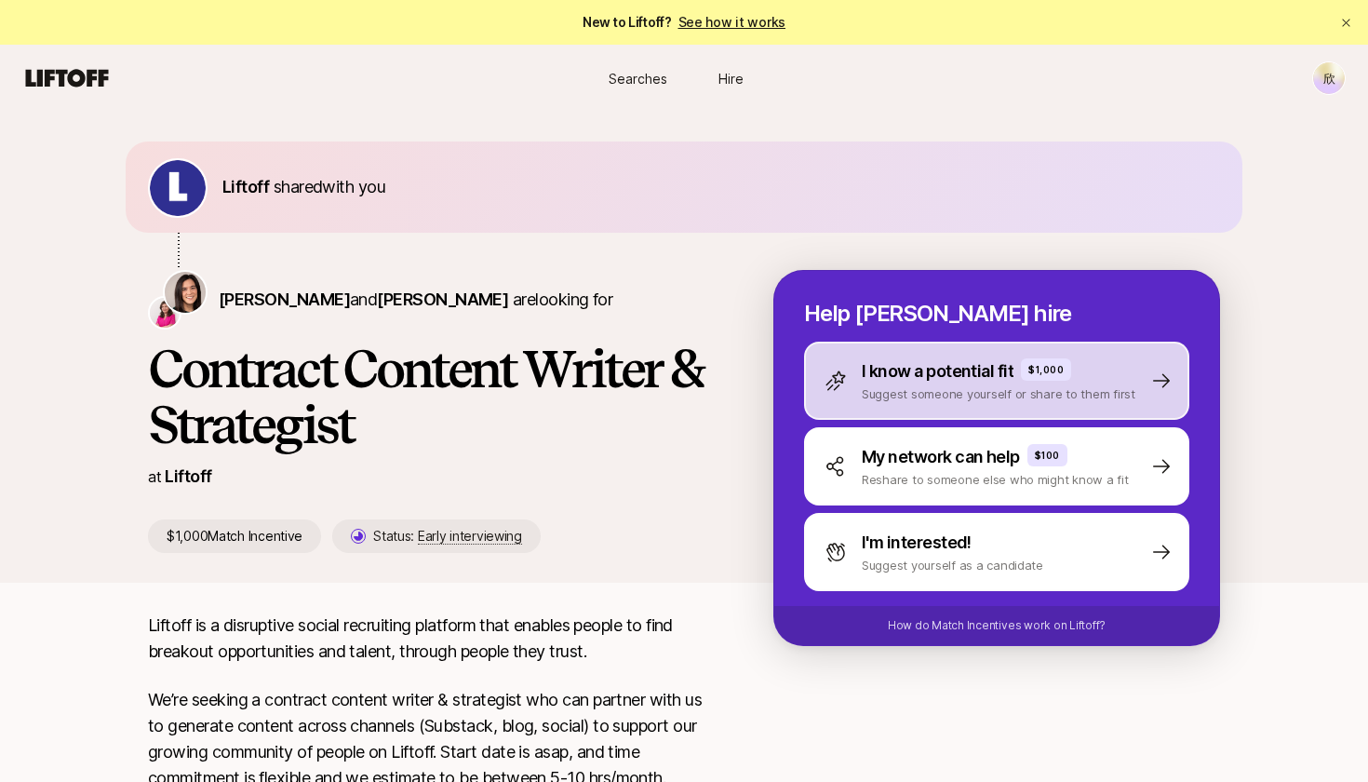
click at [1134, 381] on div "I know a potential fit $1,000 Suggest someone yourself or share to them first" at bounding box center [996, 380] width 385 height 78
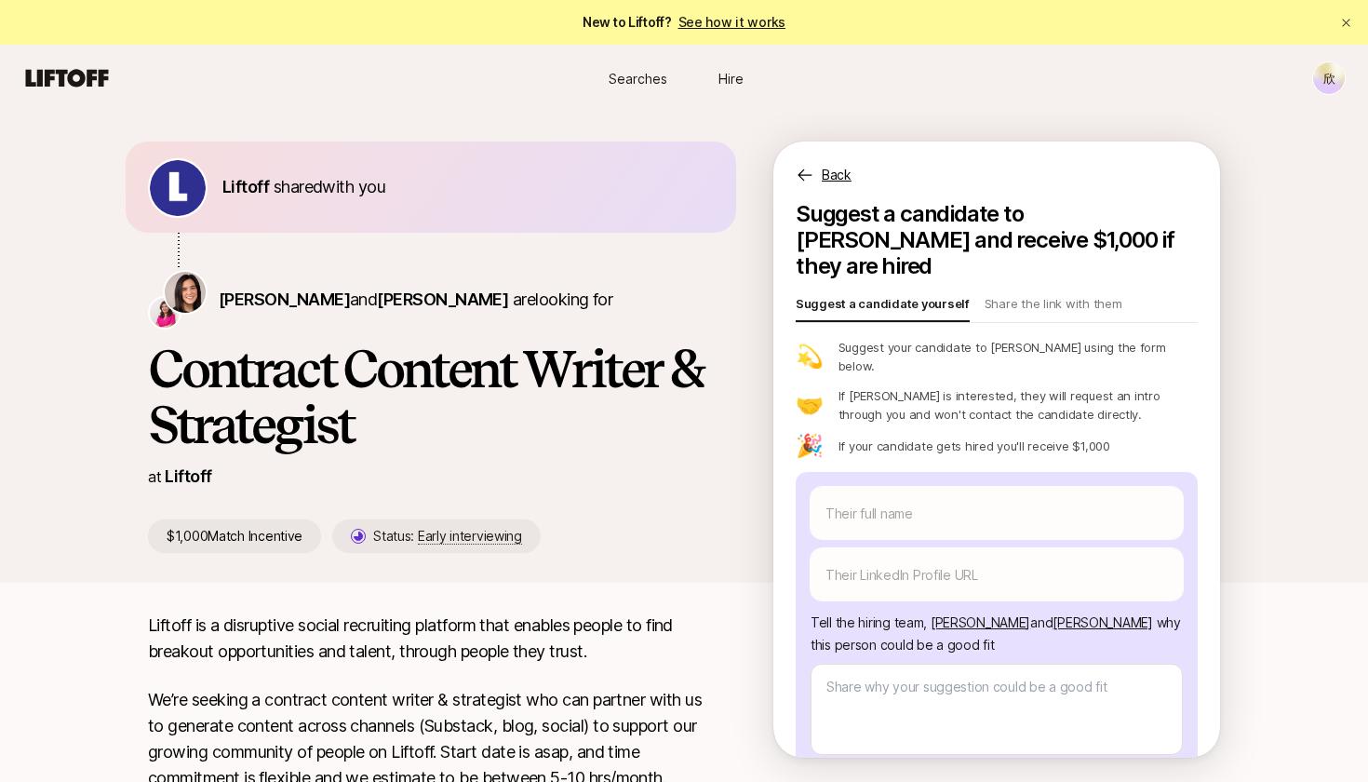
click at [1134, 386] on p "If [PERSON_NAME] is interested, they will request an intro through you and won'…" at bounding box center [1017, 404] width 359 height 37
click at [1076, 294] on p "Share the link with them" at bounding box center [1053, 307] width 138 height 26
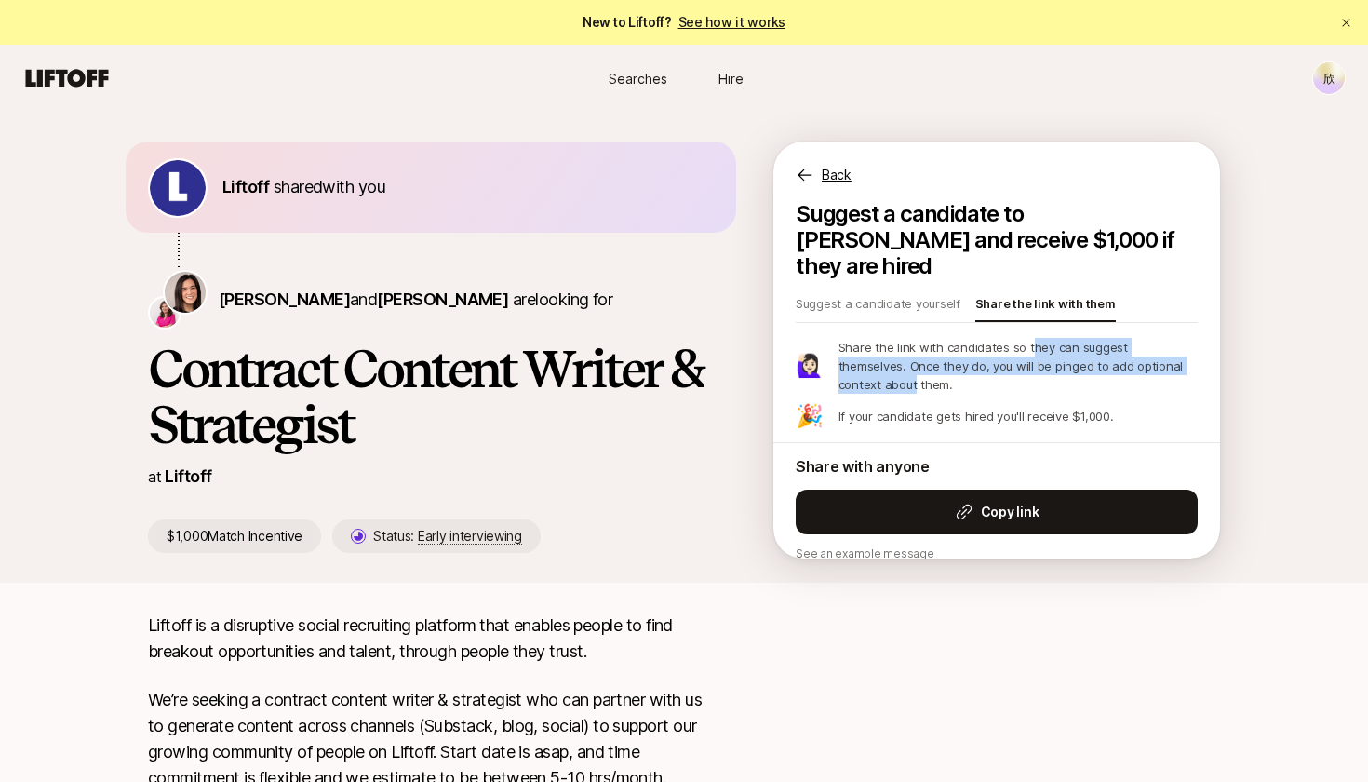
drag, startPoint x: 1023, startPoint y: 319, endPoint x: 1308, endPoint y: 341, distance: 285.6
click at [1308, 341] on div "[PERSON_NAME] shared with you [PERSON_NAME] and [PERSON_NAME] are looking for C…" at bounding box center [684, 347] width 1368 height 471
click at [1126, 338] on p "Share the link with candidates so they can suggest themselves. Once they do, yo…" at bounding box center [1017, 366] width 359 height 56
drag, startPoint x: 912, startPoint y: 338, endPoint x: 1158, endPoint y: 342, distance: 246.6
click at [1160, 342] on p "Share the link with candidates so they can suggest themselves. Once they do, yo…" at bounding box center [1017, 366] width 359 height 56
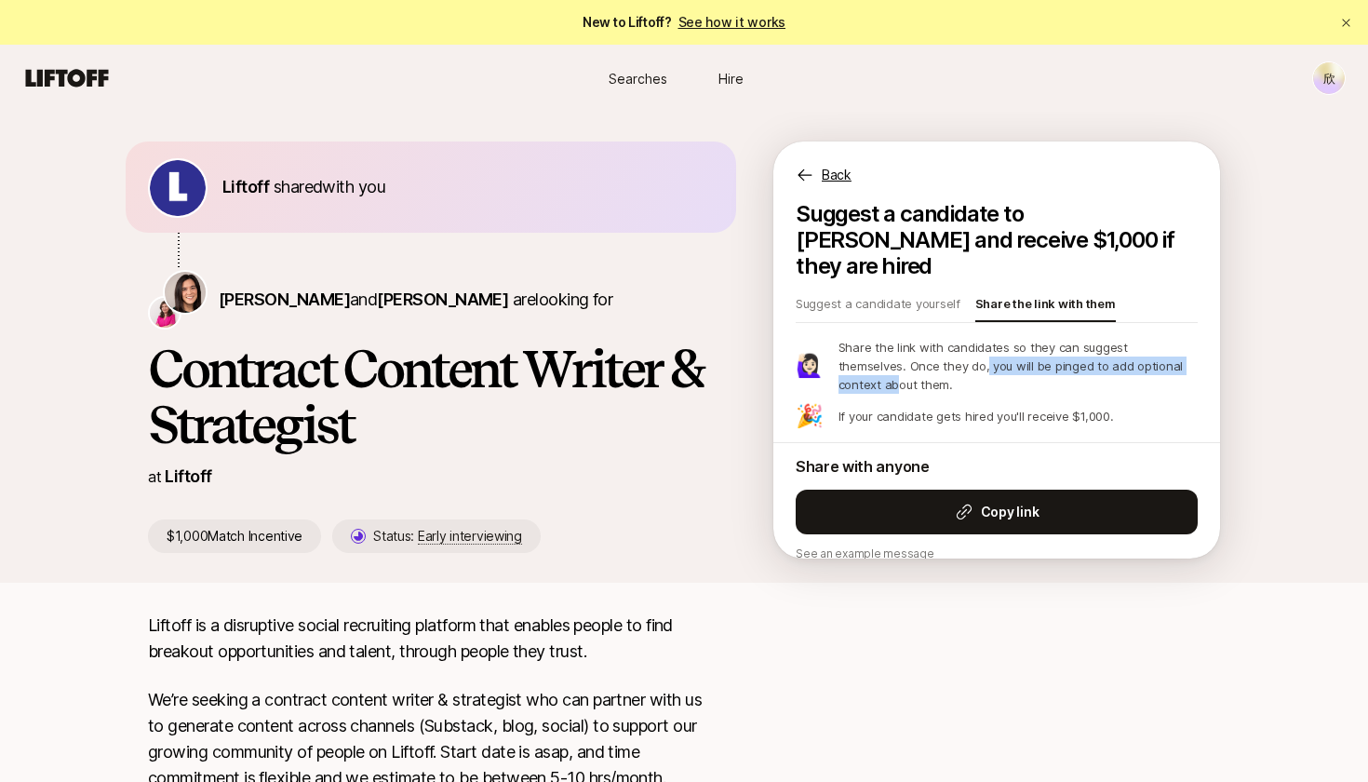
click at [922, 344] on p "Share the link with candidates so they can suggest themselves. Once they do, yo…" at bounding box center [1017, 366] width 359 height 56
drag, startPoint x: 1036, startPoint y: 317, endPoint x: 1252, endPoint y: 317, distance: 215.9
click at [1254, 318] on div "[PERSON_NAME] shared with you [PERSON_NAME] and [PERSON_NAME] are looking for C…" at bounding box center [684, 347] width 1368 height 471
drag, startPoint x: 956, startPoint y: 337, endPoint x: 1036, endPoint y: 337, distance: 79.1
click at [983, 338] on p "Share the link with candidates so they can suggest themselves. Once they do, yo…" at bounding box center [1017, 366] width 359 height 56
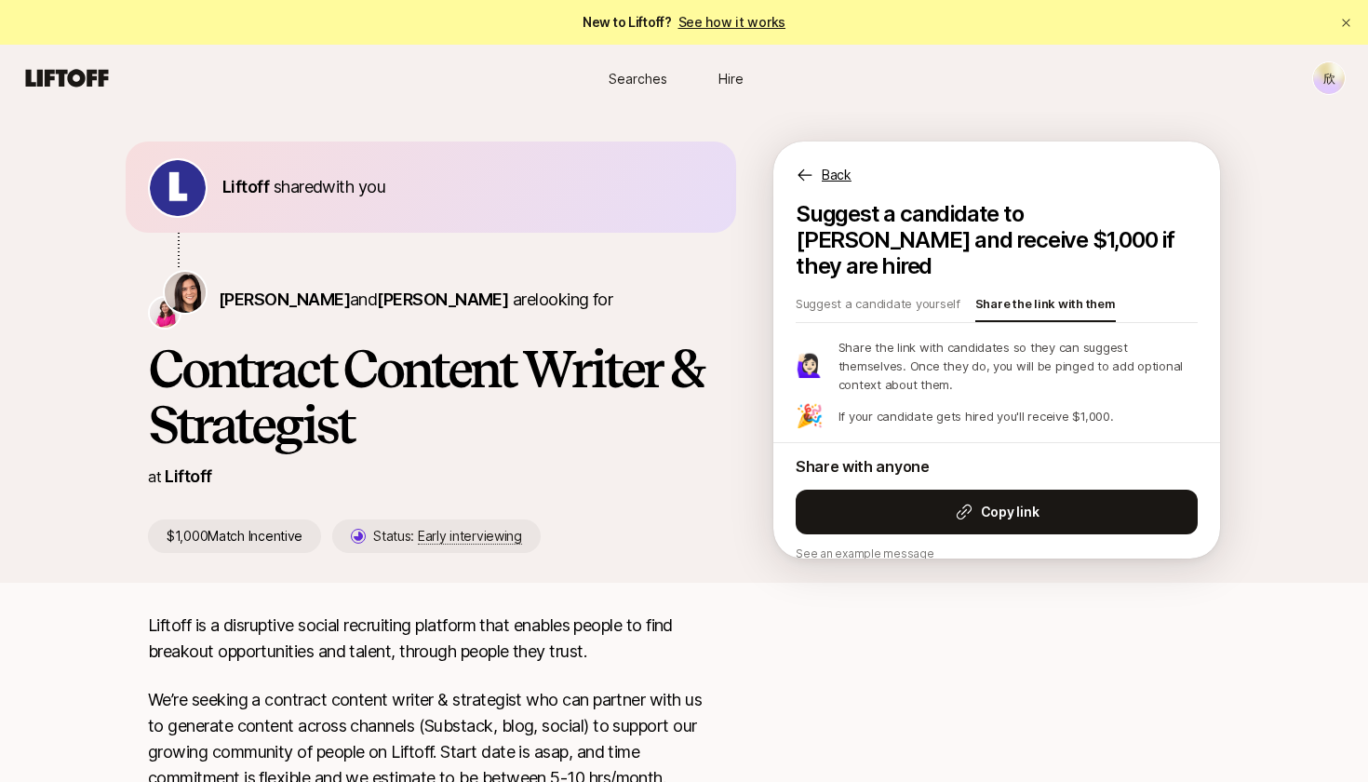
click at [1036, 338] on p "Share the link with candidates so they can suggest themselves. Once they do, yo…" at bounding box center [1017, 366] width 359 height 56
drag, startPoint x: 945, startPoint y: 344, endPoint x: 1075, endPoint y: 340, distance: 129.4
click at [1076, 341] on p "Share the link with candidates so they can suggest themselves. Once they do, yo…" at bounding box center [1017, 366] width 359 height 56
click at [982, 344] on p "Share the link with candidates so they can suggest themselves. Once they do, yo…" at bounding box center [1017, 366] width 359 height 56
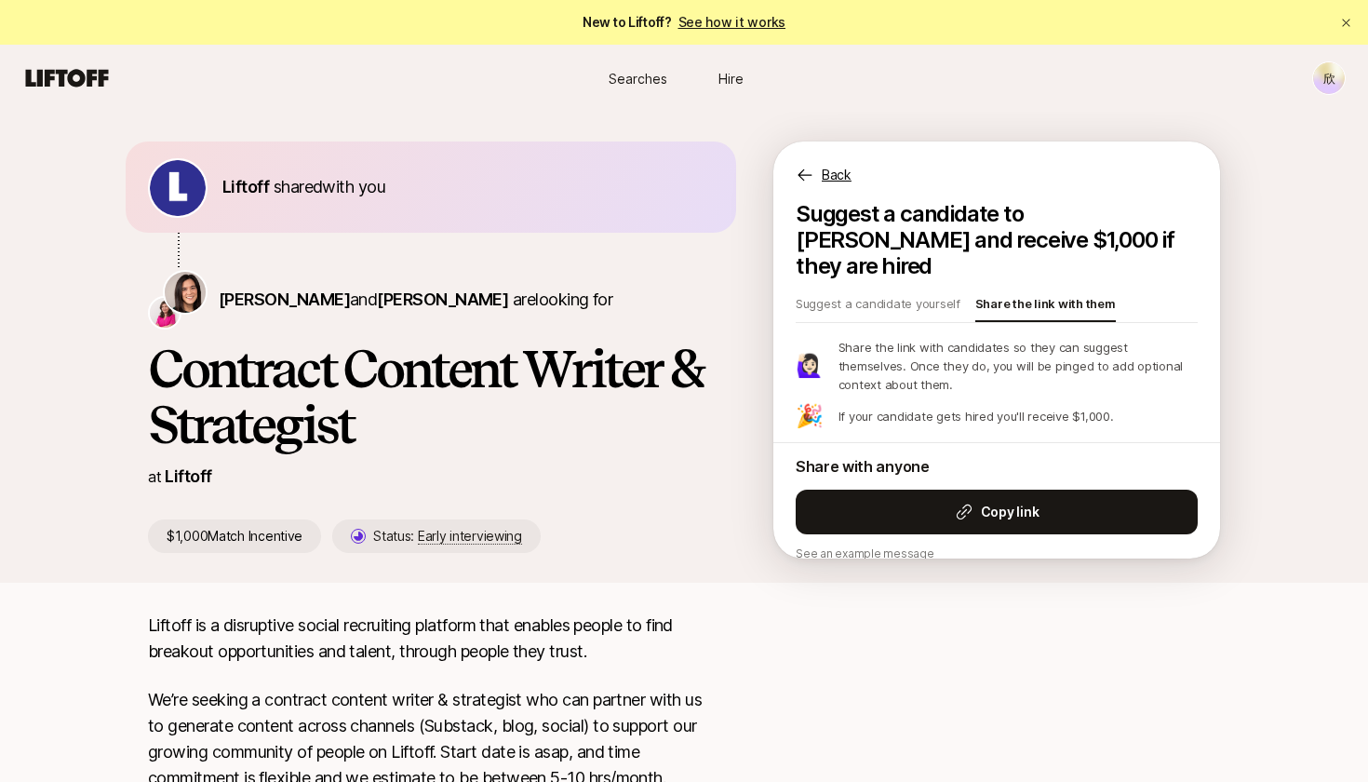
click at [1089, 346] on p "Share the link with candidates so they can suggest themselves. Once they do, yo…" at bounding box center [1017, 366] width 359 height 56
click at [929, 294] on p "Suggest a candidate yourself" at bounding box center [878, 307] width 165 height 26
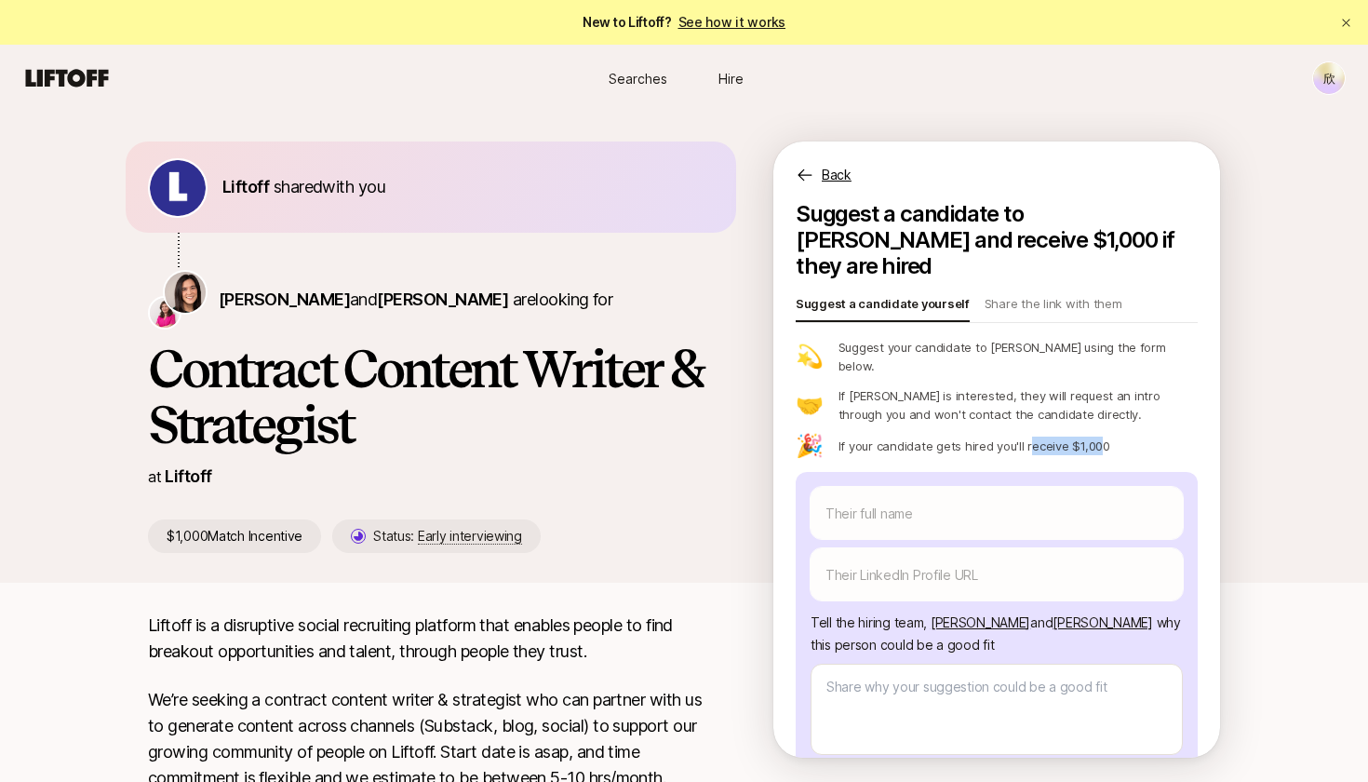
drag, startPoint x: 955, startPoint y: 310, endPoint x: 1090, endPoint y: 408, distance: 167.3
click at [1091, 436] on p "If your candidate gets hired you'll receive $1,000" at bounding box center [974, 445] width 272 height 19
click at [1090, 436] on p "If your candidate gets hired you'll receive $1,000" at bounding box center [974, 445] width 272 height 19
drag, startPoint x: 1084, startPoint y: 408, endPoint x: 1050, endPoint y: 408, distance: 34.4
click at [1050, 436] on p "If your candidate gets hired you'll receive $1,000" at bounding box center [974, 445] width 272 height 19
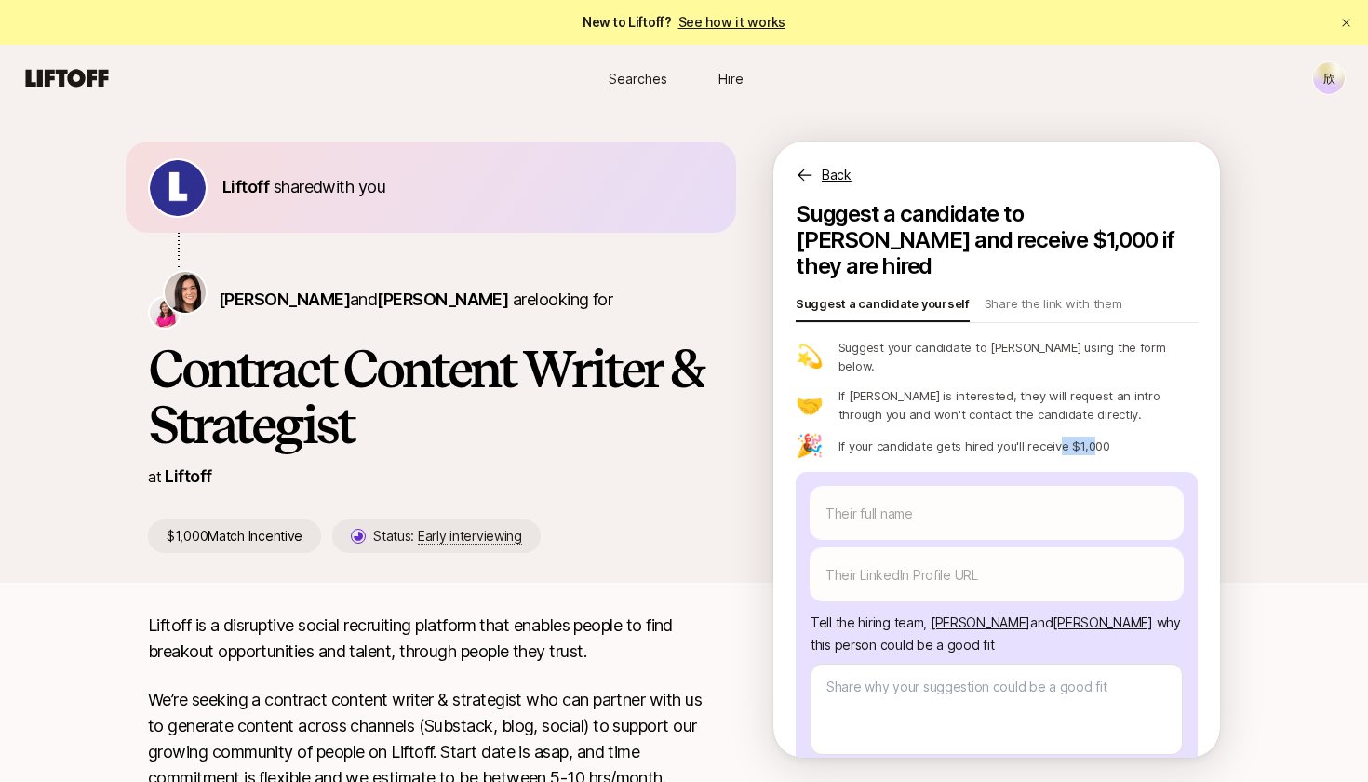
click at [1050, 436] on p "If your candidate gets hired you'll receive $1,000" at bounding box center [974, 445] width 272 height 19
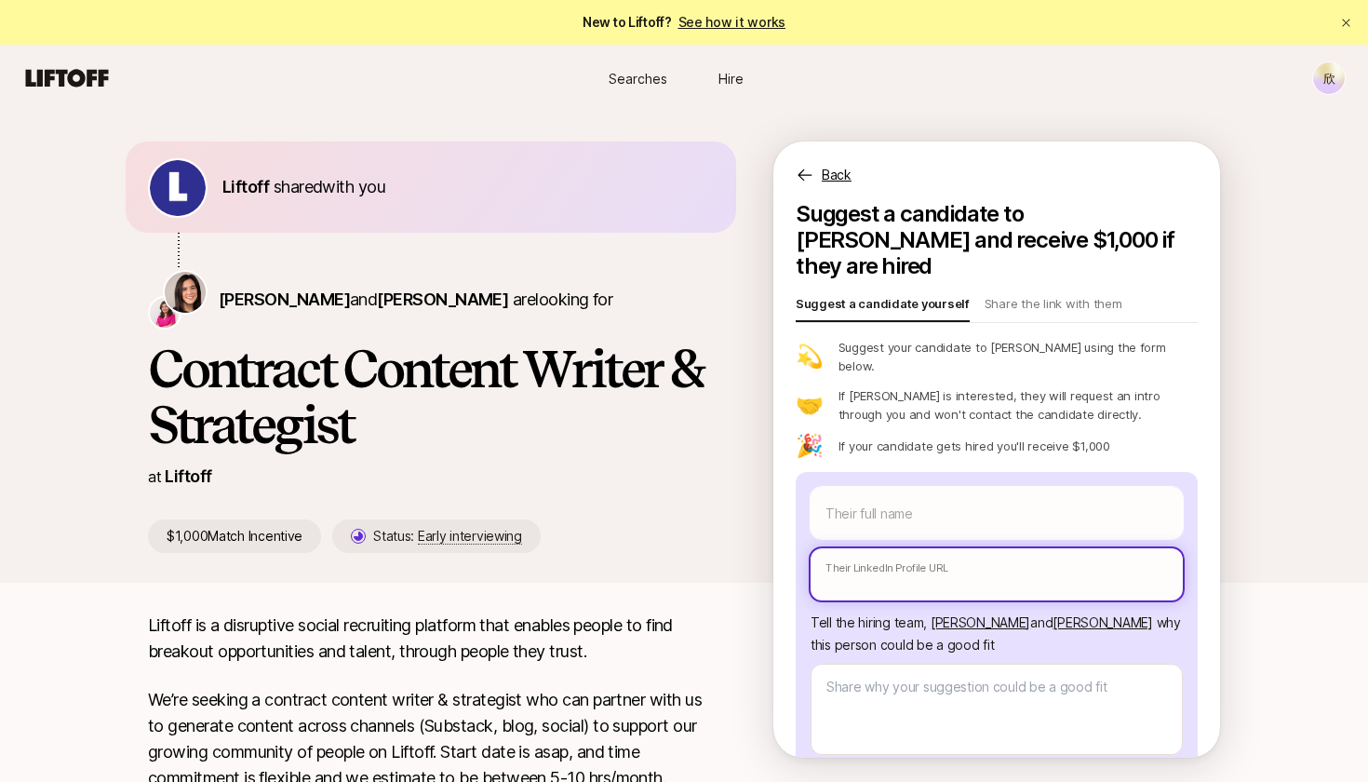
drag, startPoint x: 1041, startPoint y: 537, endPoint x: 1075, endPoint y: 537, distance: 33.5
click at [1041, 548] on input "text" at bounding box center [996, 574] width 372 height 52
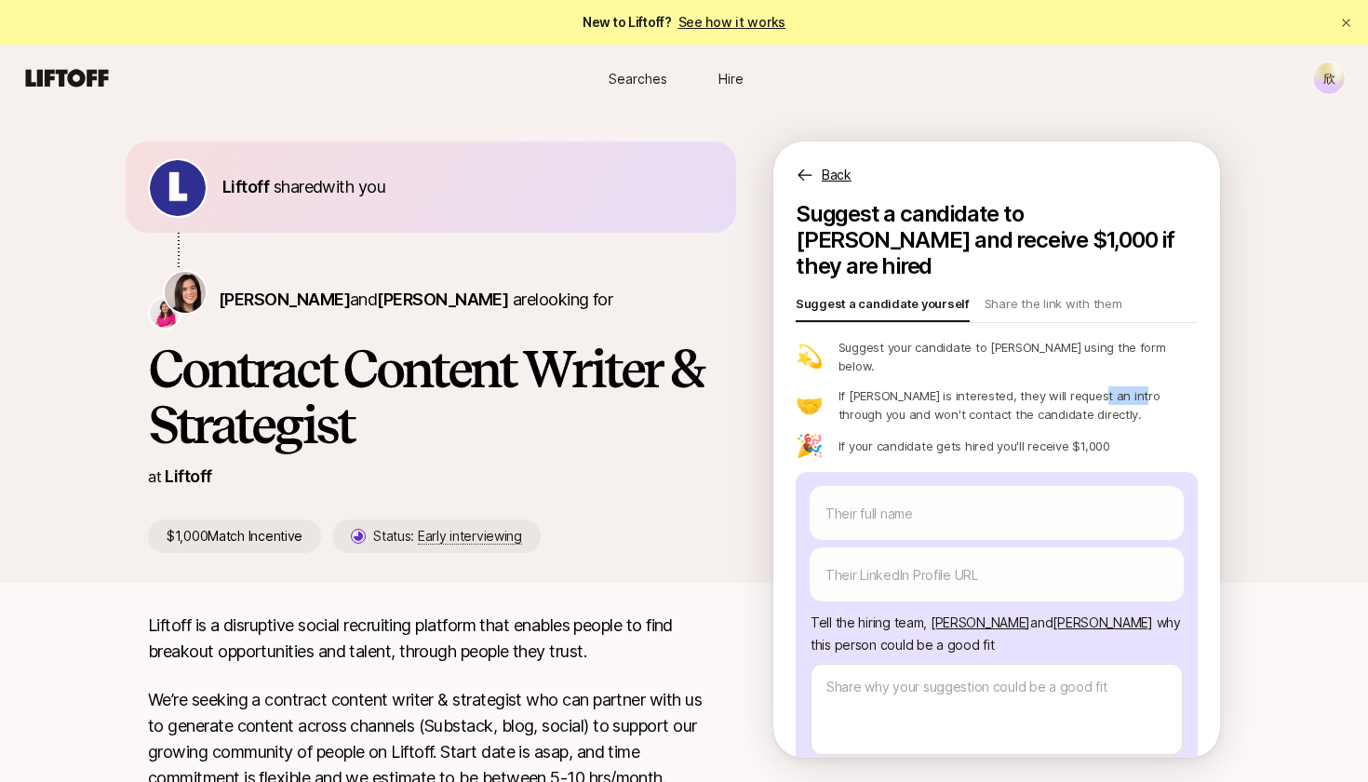
drag, startPoint x: 1078, startPoint y: 355, endPoint x: 1118, endPoint y: 353, distance: 40.1
click at [1118, 386] on p "If [PERSON_NAME] is interested, they will request an intro through you and won'…" at bounding box center [1017, 404] width 359 height 37
click at [1142, 384] on div "💫 Suggest your candidate to [PERSON_NAME] using the form below. 🤝 If [PERSON_NA…" at bounding box center [997, 397] width 402 height 119
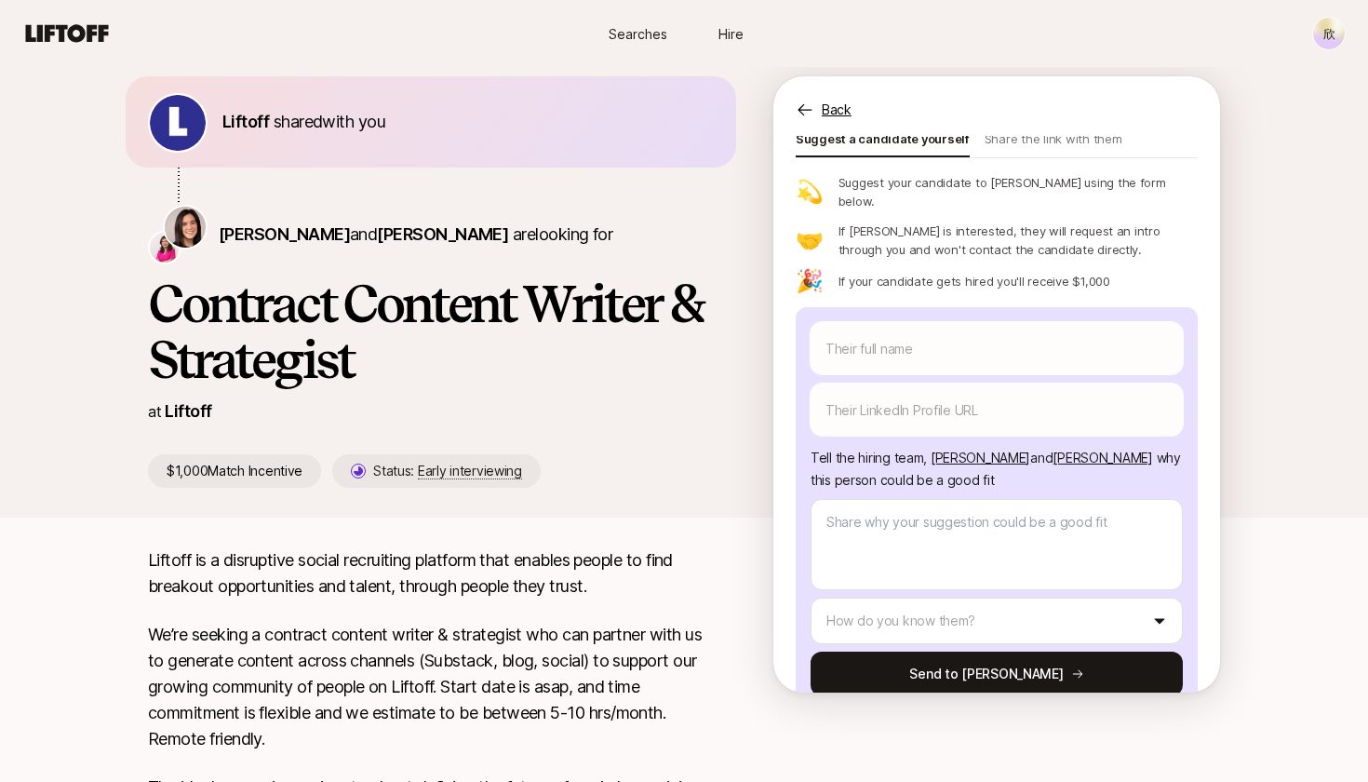
scroll to position [47, 0]
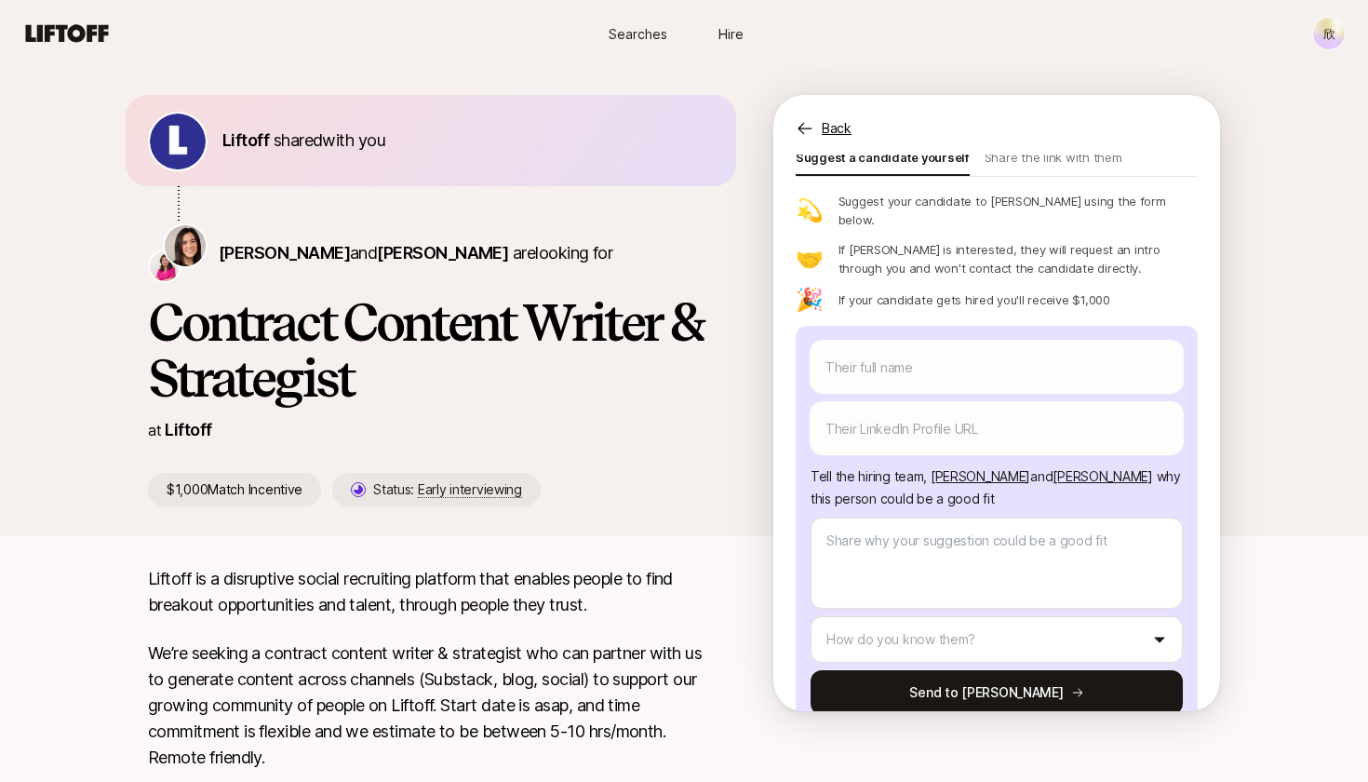
click at [633, 26] on span "Searches" at bounding box center [637, 34] width 59 height 20
type textarea "x"
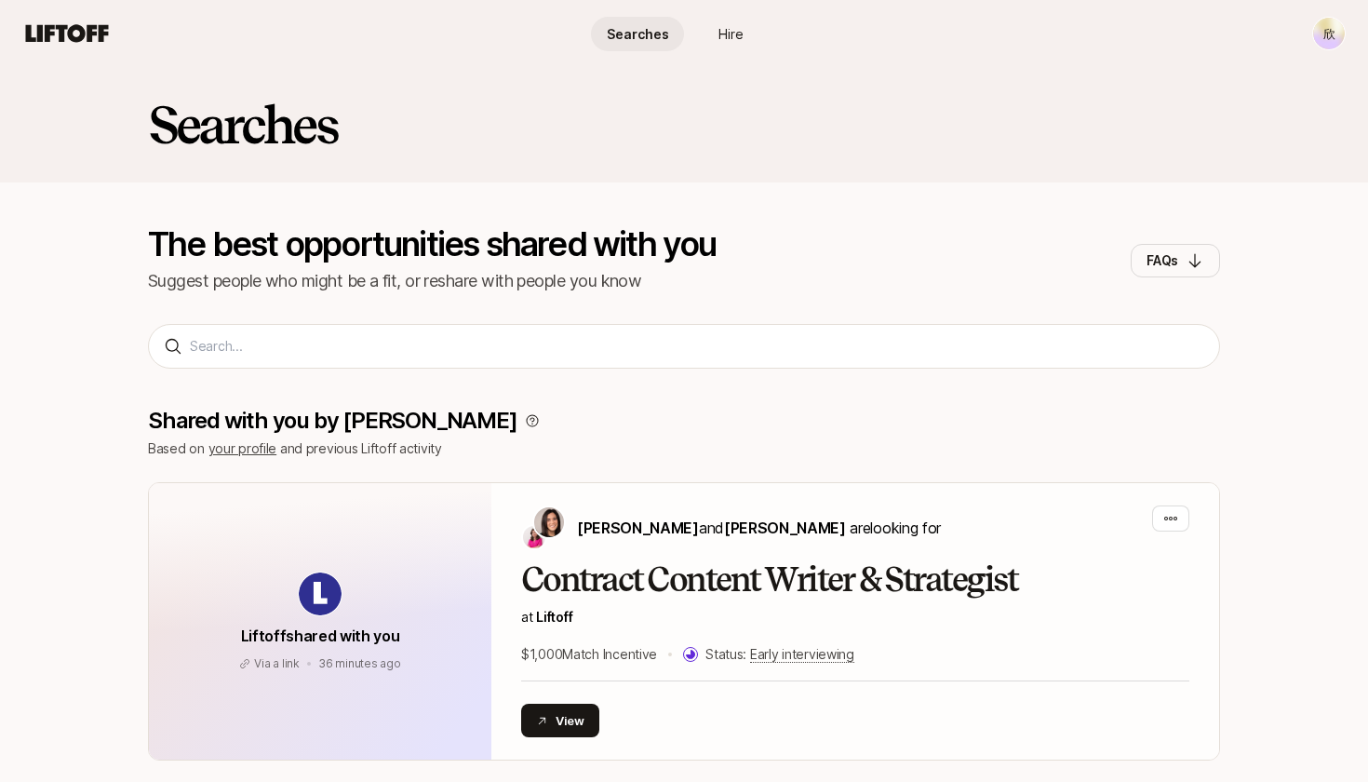
click at [1326, 45] on html "欣 Searches Hire Searches Hire 欣 Searches The best opportunities shared with you…" at bounding box center [684, 391] width 1368 height 782
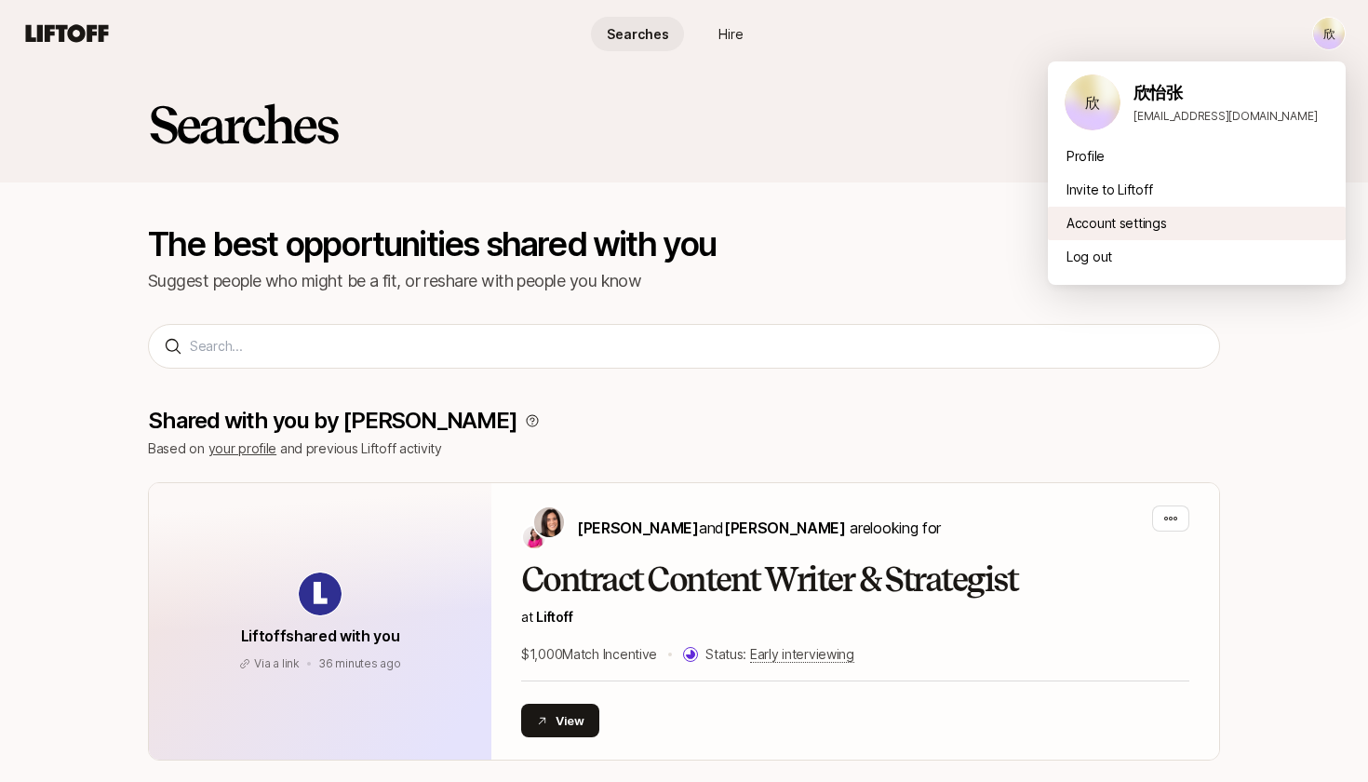
click at [1223, 217] on div "Account settings" at bounding box center [1197, 223] width 298 height 33
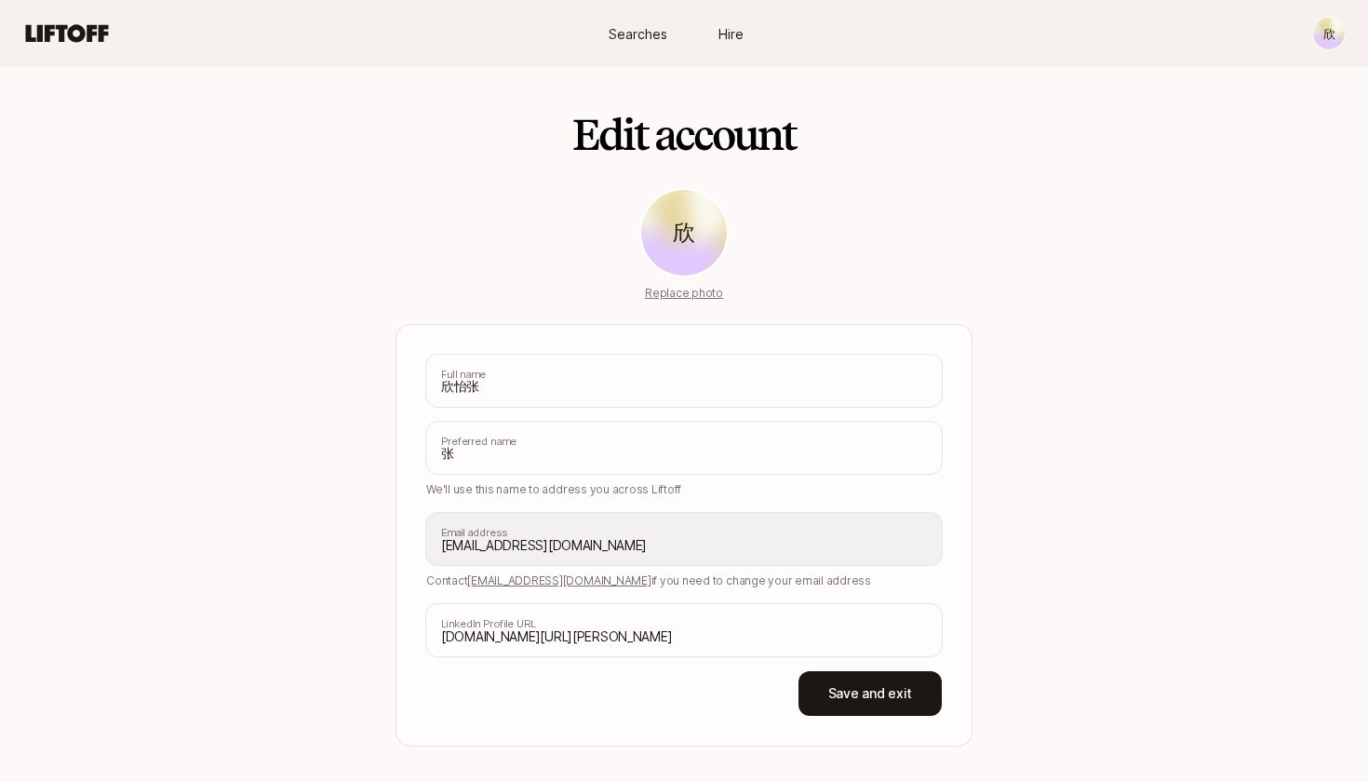
click at [1330, 30] on html "欣 Searches Hire Searches Hire 欣 Edit account 欣 Replace photo [PERSON_NAME]张 Ful…" at bounding box center [684, 391] width 1368 height 782
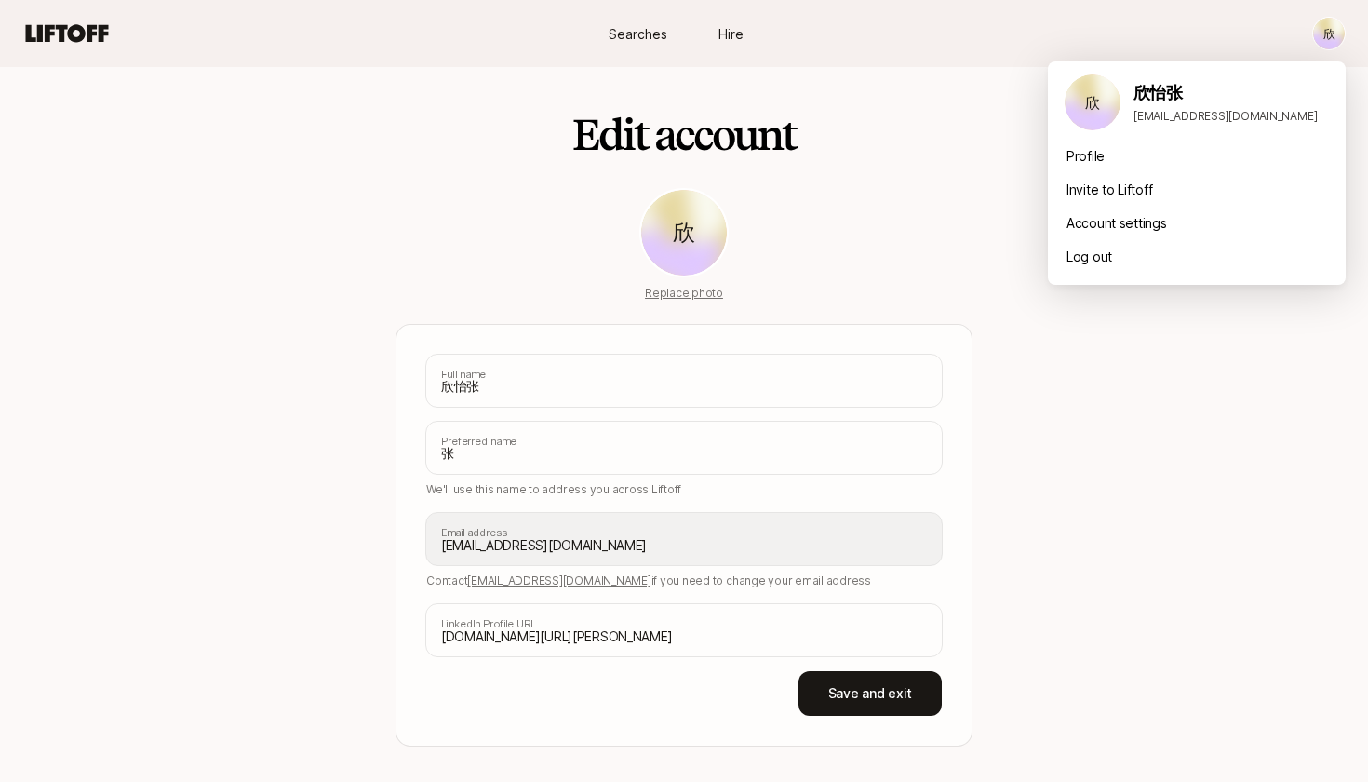
drag, startPoint x: 1013, startPoint y: 159, endPoint x: 900, endPoint y: 167, distance: 113.8
click at [1013, 159] on html "欣 Searches Hire Searches [PERSON_NAME] Edit account 欣 Replace photo 欣怡张 Full na…" at bounding box center [684, 391] width 1368 height 782
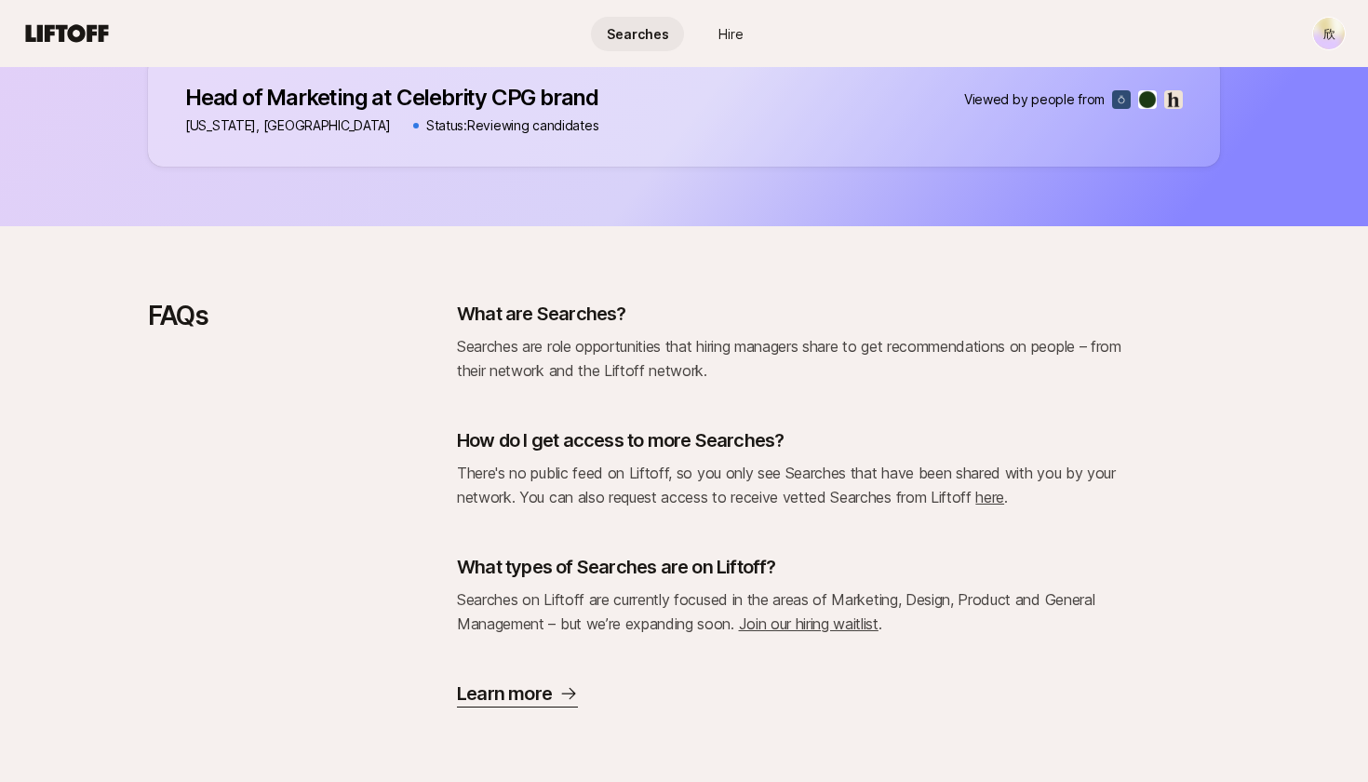
scroll to position [1334, 0]
click at [549, 705] on p "Learn more" at bounding box center [504, 693] width 95 height 26
